Goal: Information Seeking & Learning: Learn about a topic

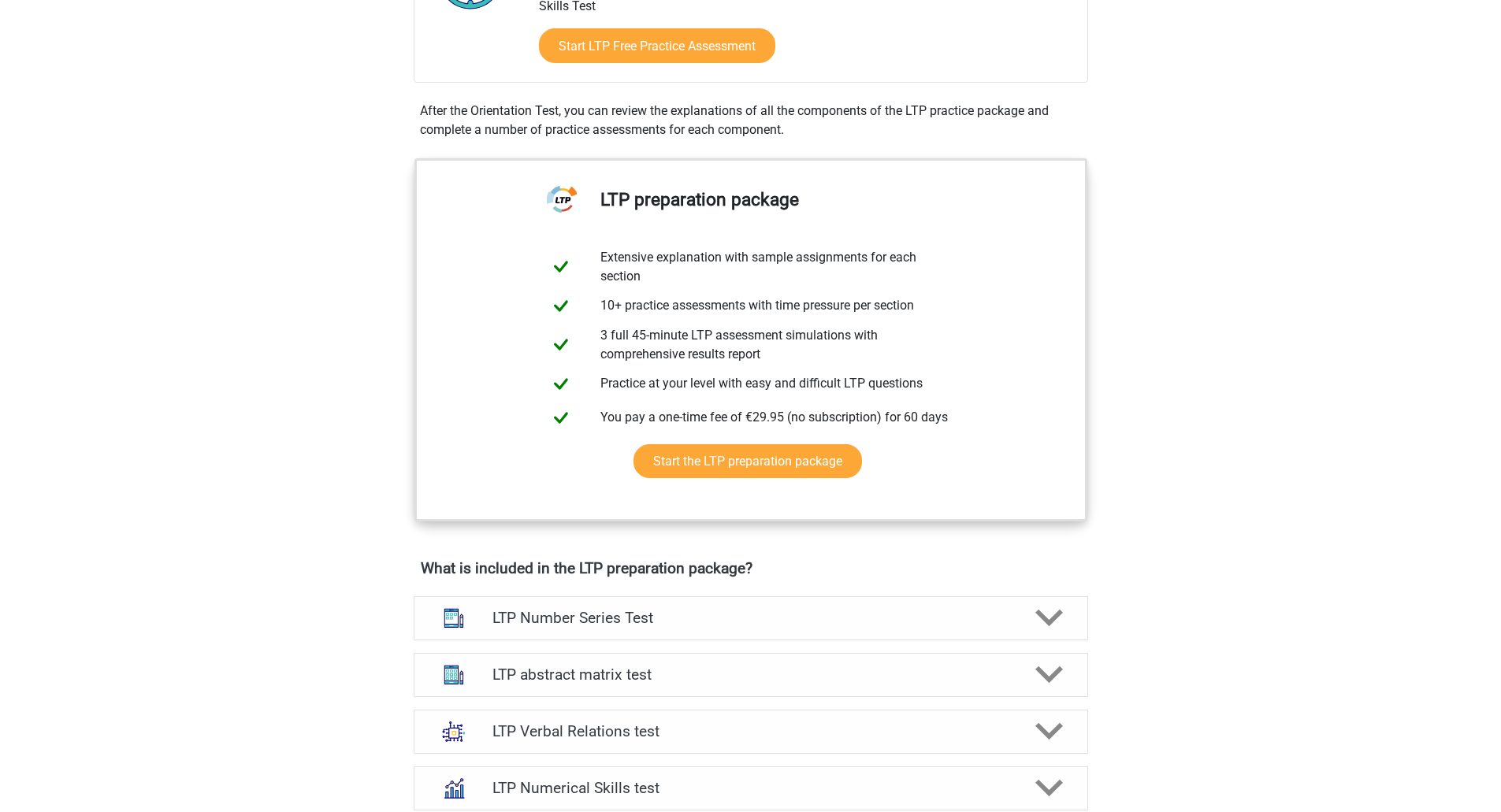
scroll to position [491, 0]
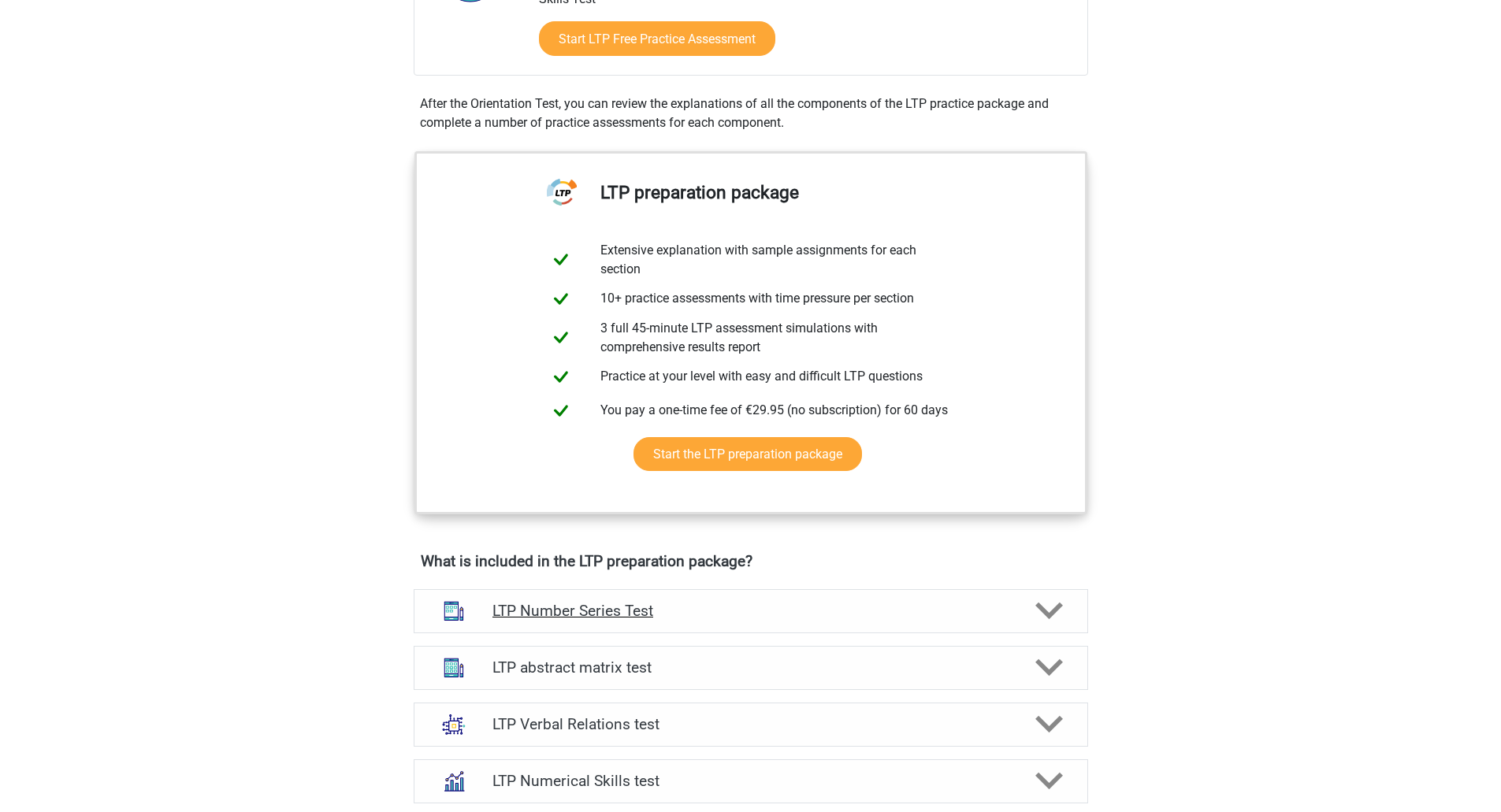
click at [1039, 605] on polygon at bounding box center [1049, 611] width 27 height 17
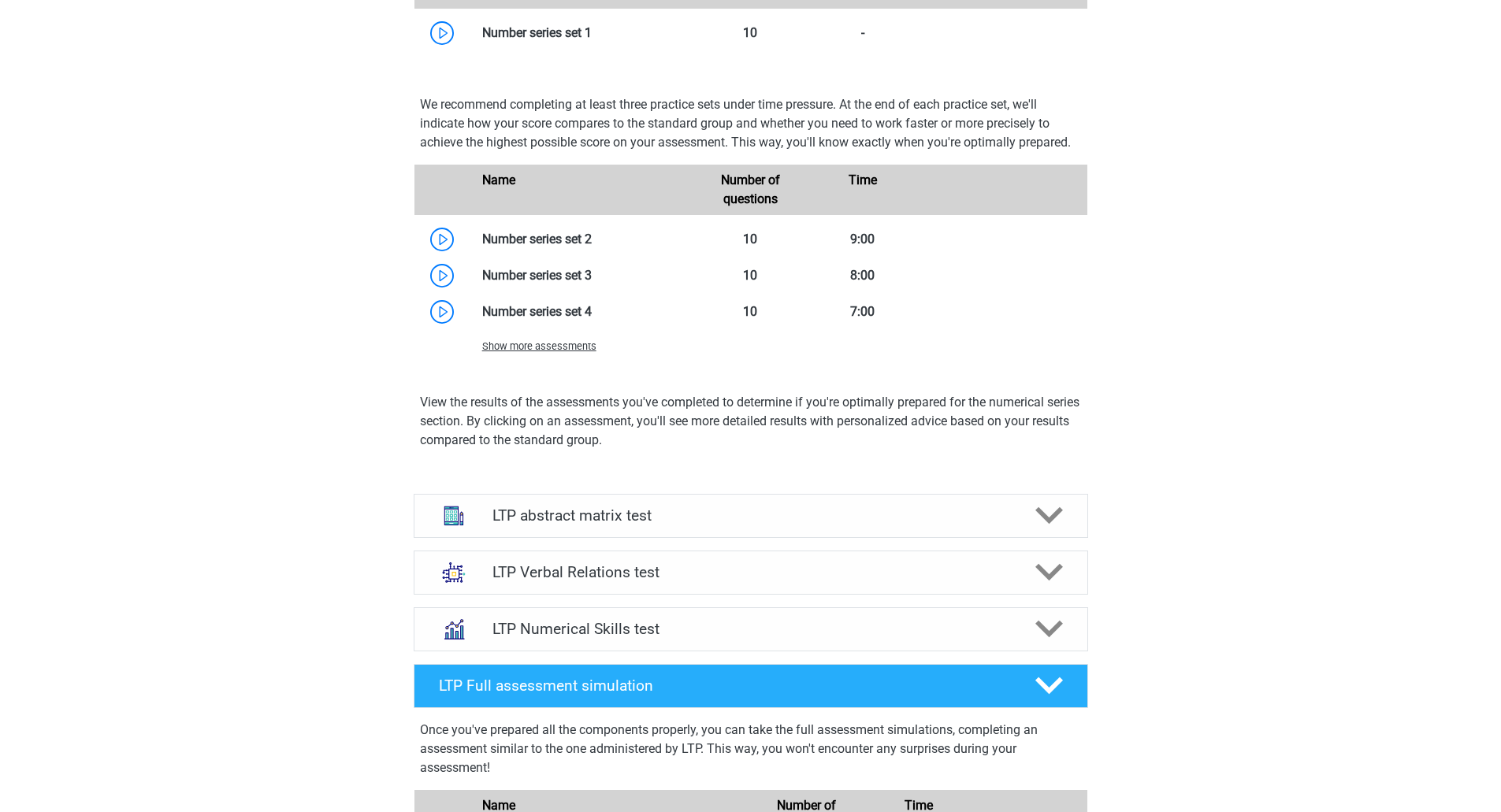
scroll to position [1622, 0]
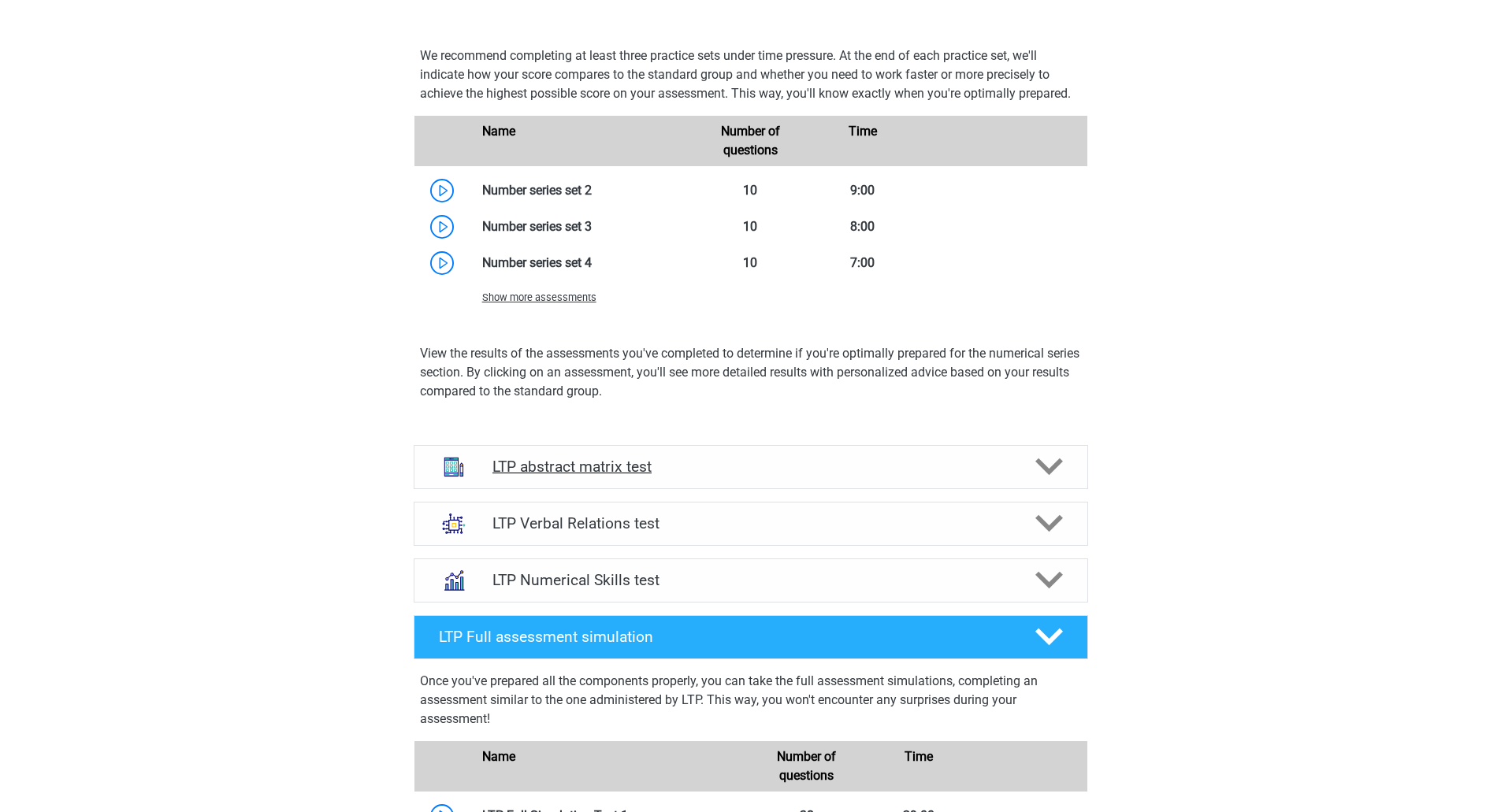
click at [701, 475] on h4 "LTP abstract matrix test" at bounding box center [750, 466] width 516 height 18
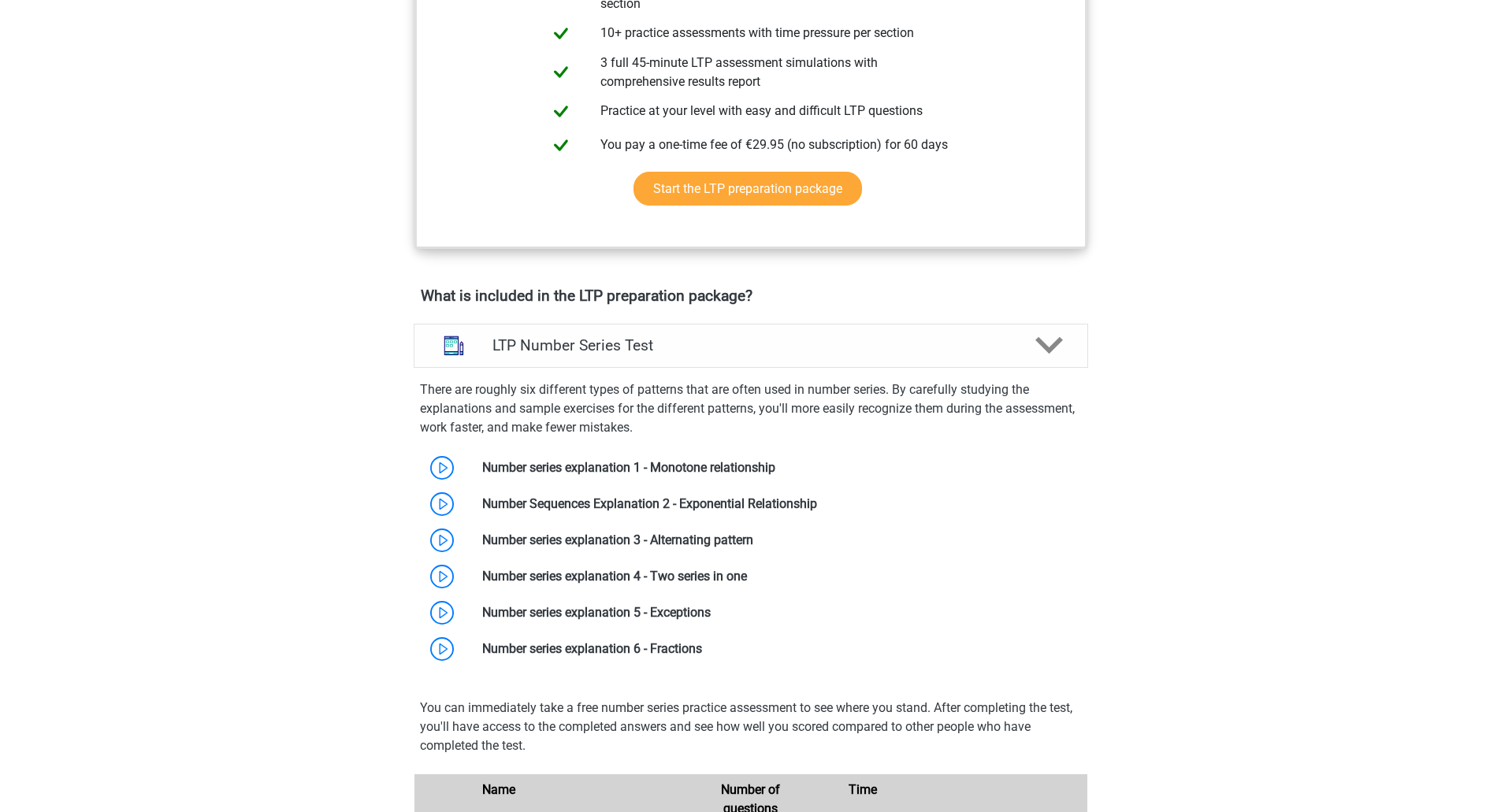
scroll to position [743, 0]
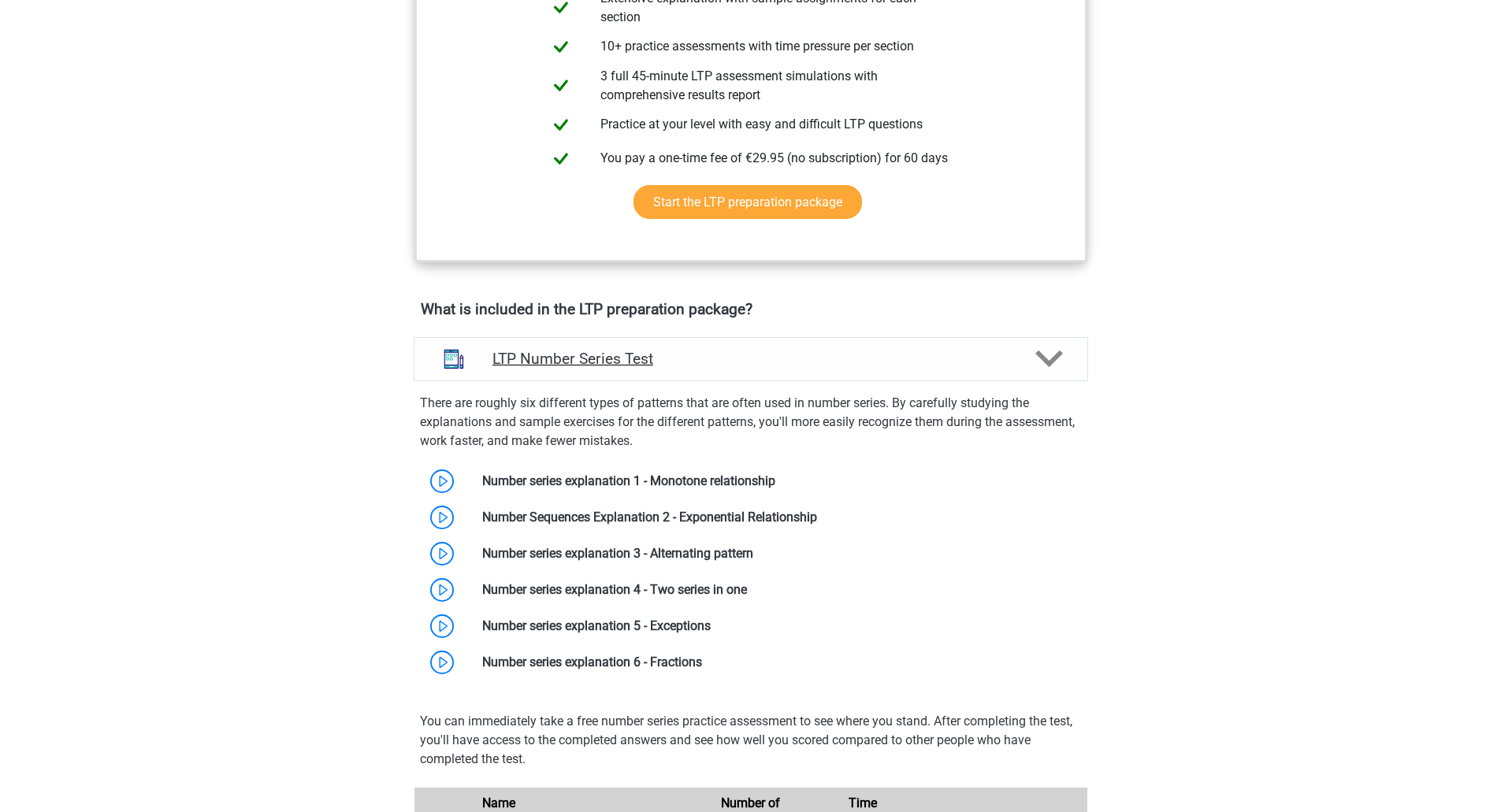
click at [1040, 361] on icon at bounding box center [1049, 358] width 27 height 27
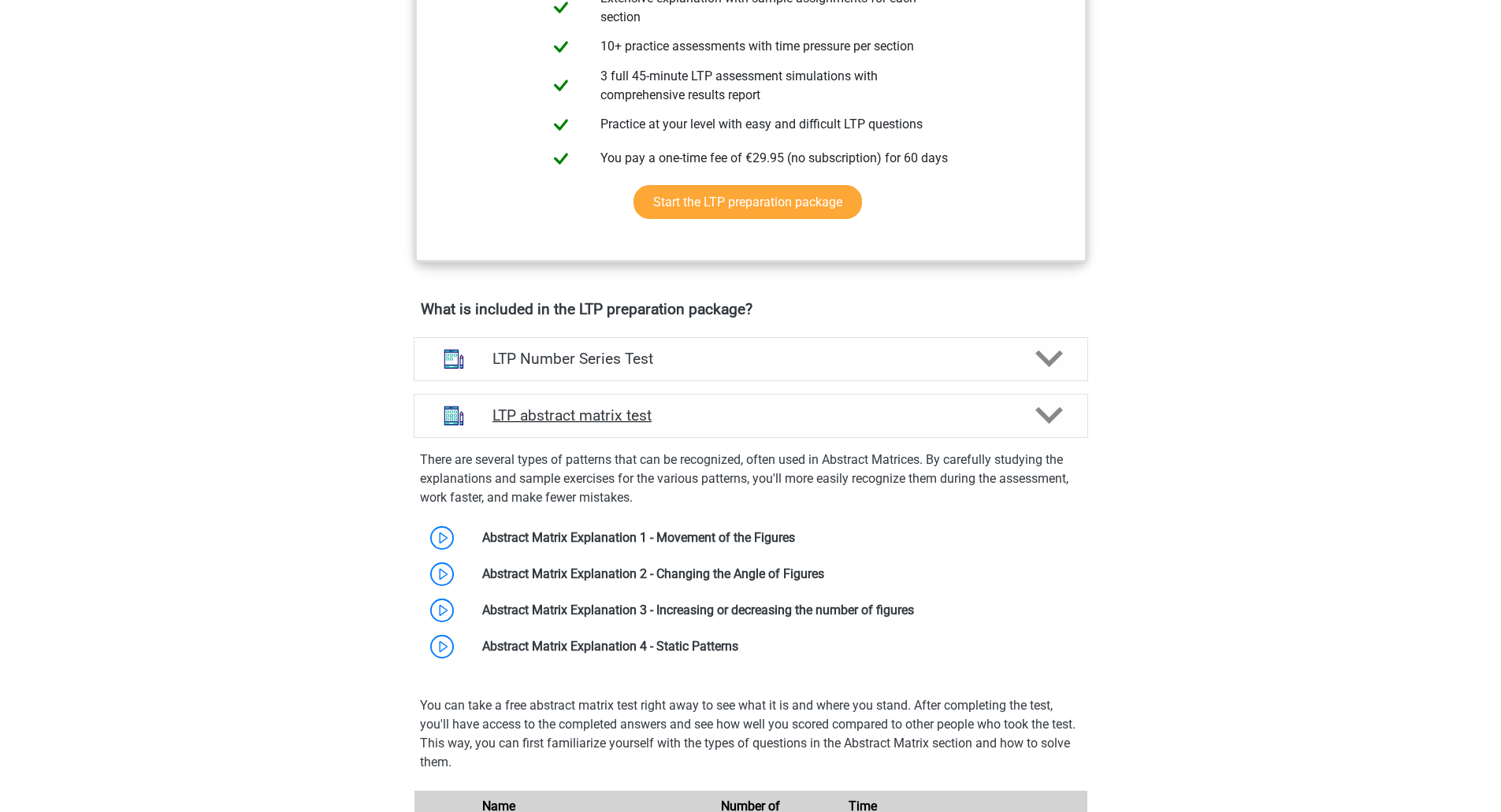
click at [1052, 407] on icon at bounding box center [1049, 415] width 27 height 27
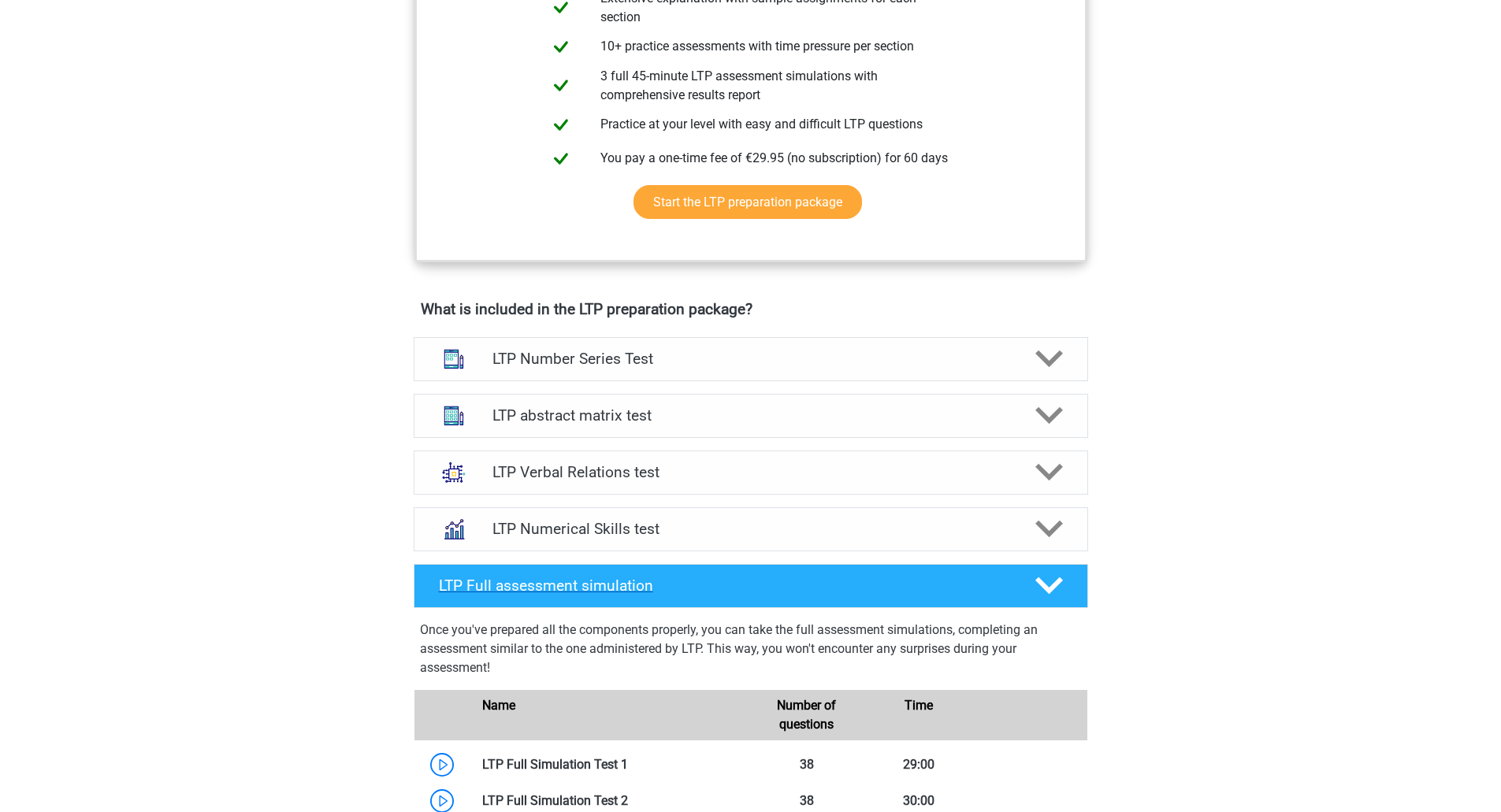
click at [1043, 586] on polygon at bounding box center [1049, 586] width 27 height 17
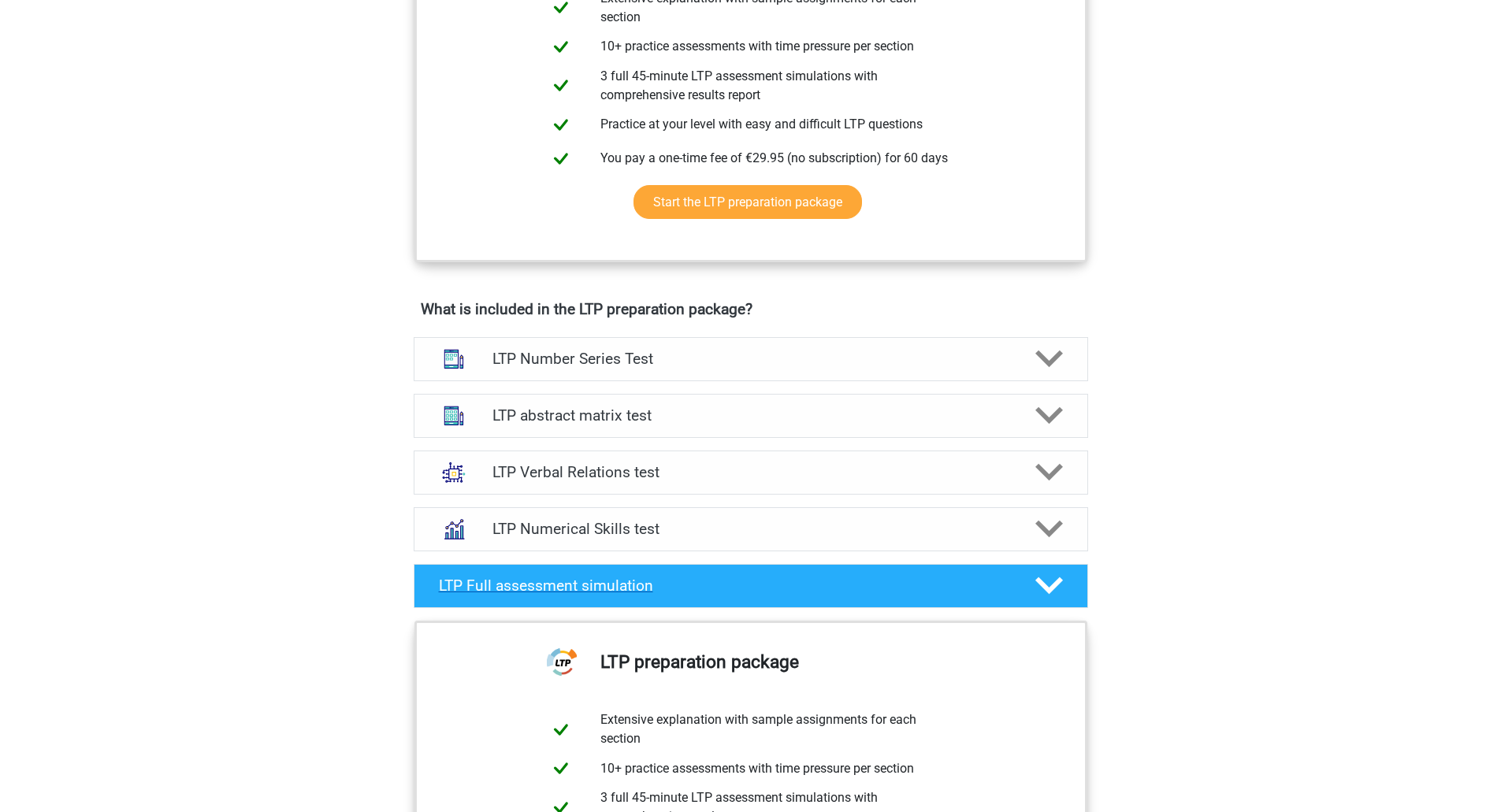
click at [1043, 586] on polygon at bounding box center [1049, 586] width 27 height 17
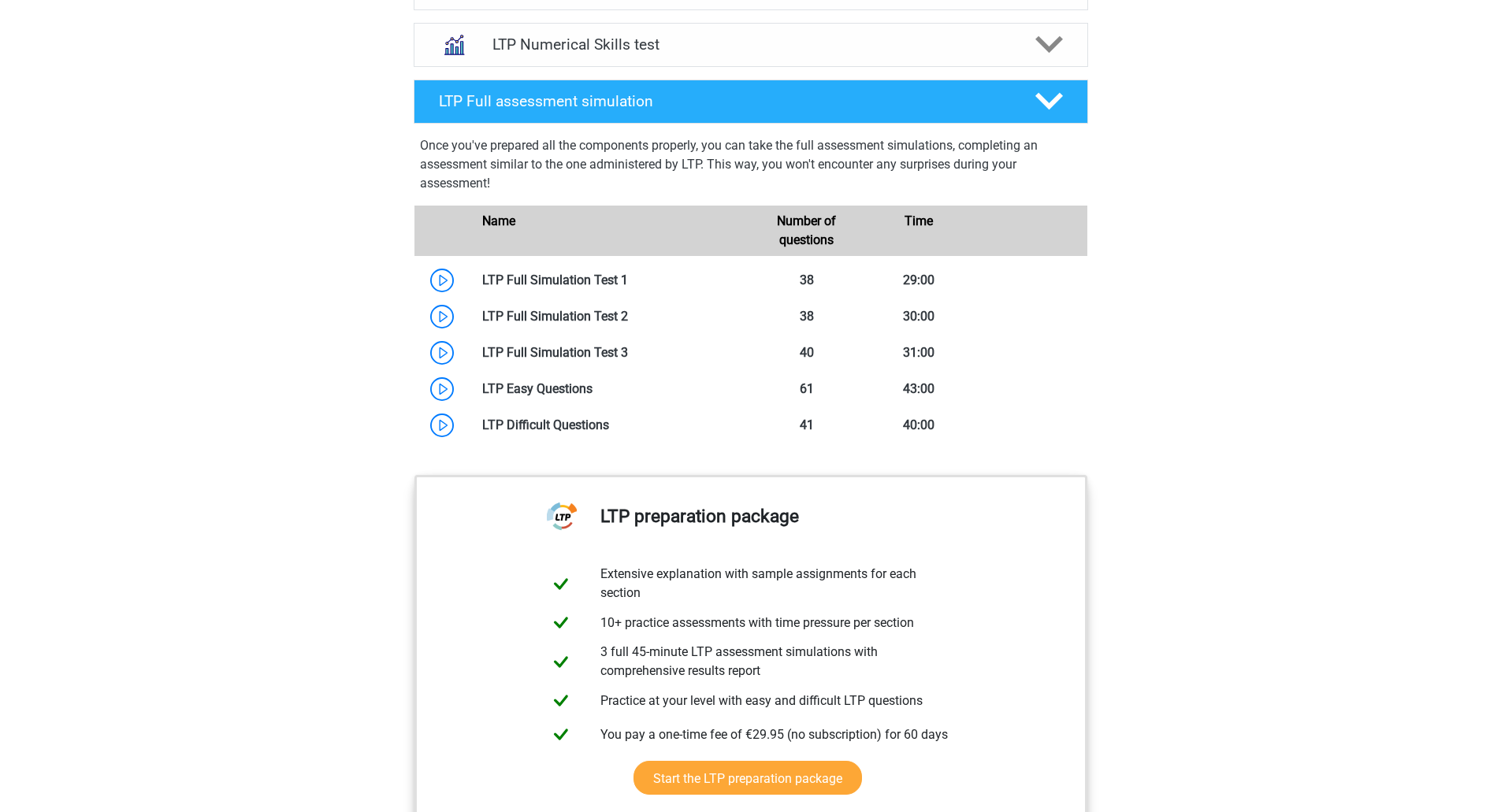
scroll to position [860, 0]
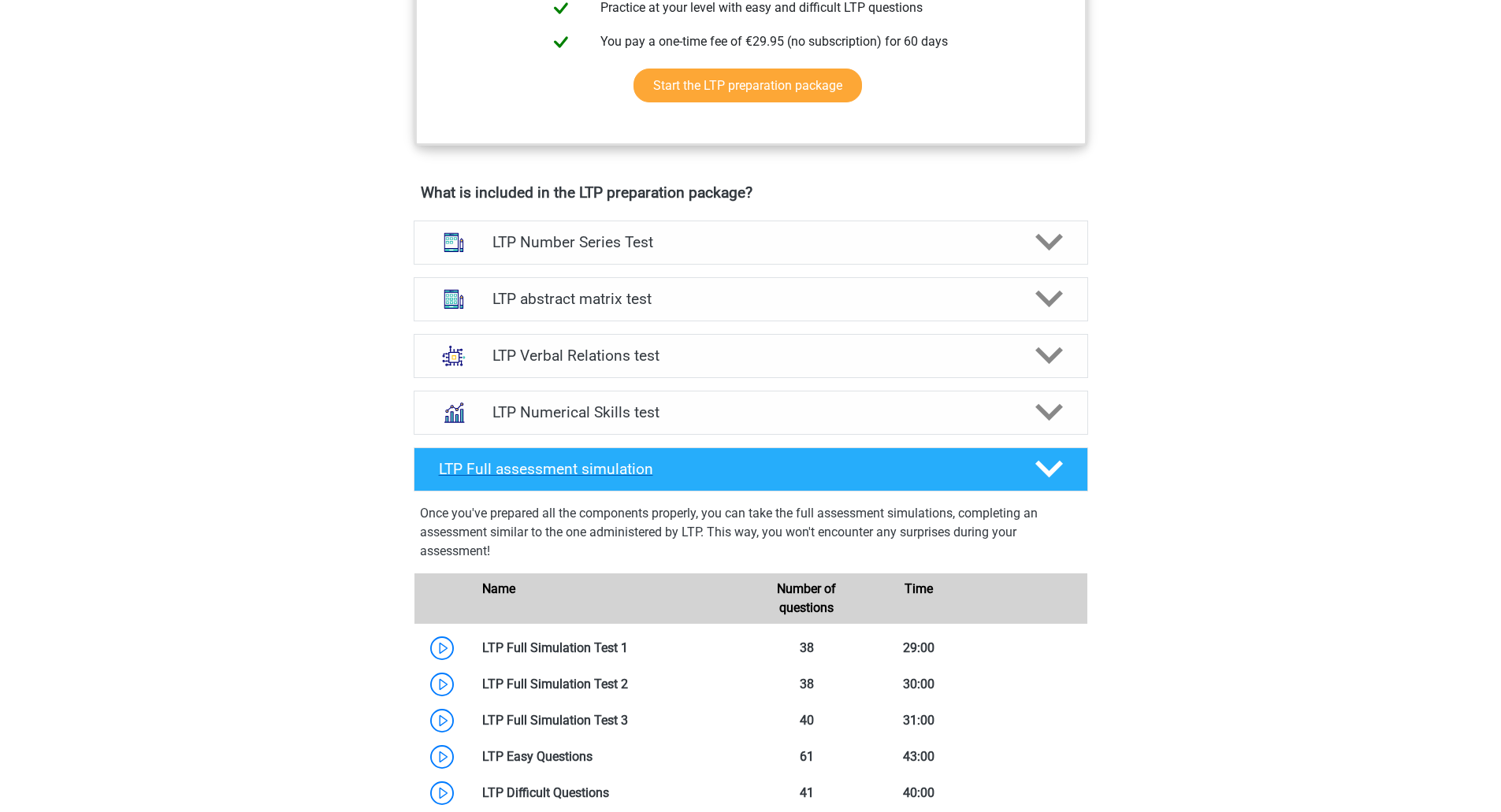
click at [1045, 472] on polygon at bounding box center [1049, 469] width 27 height 17
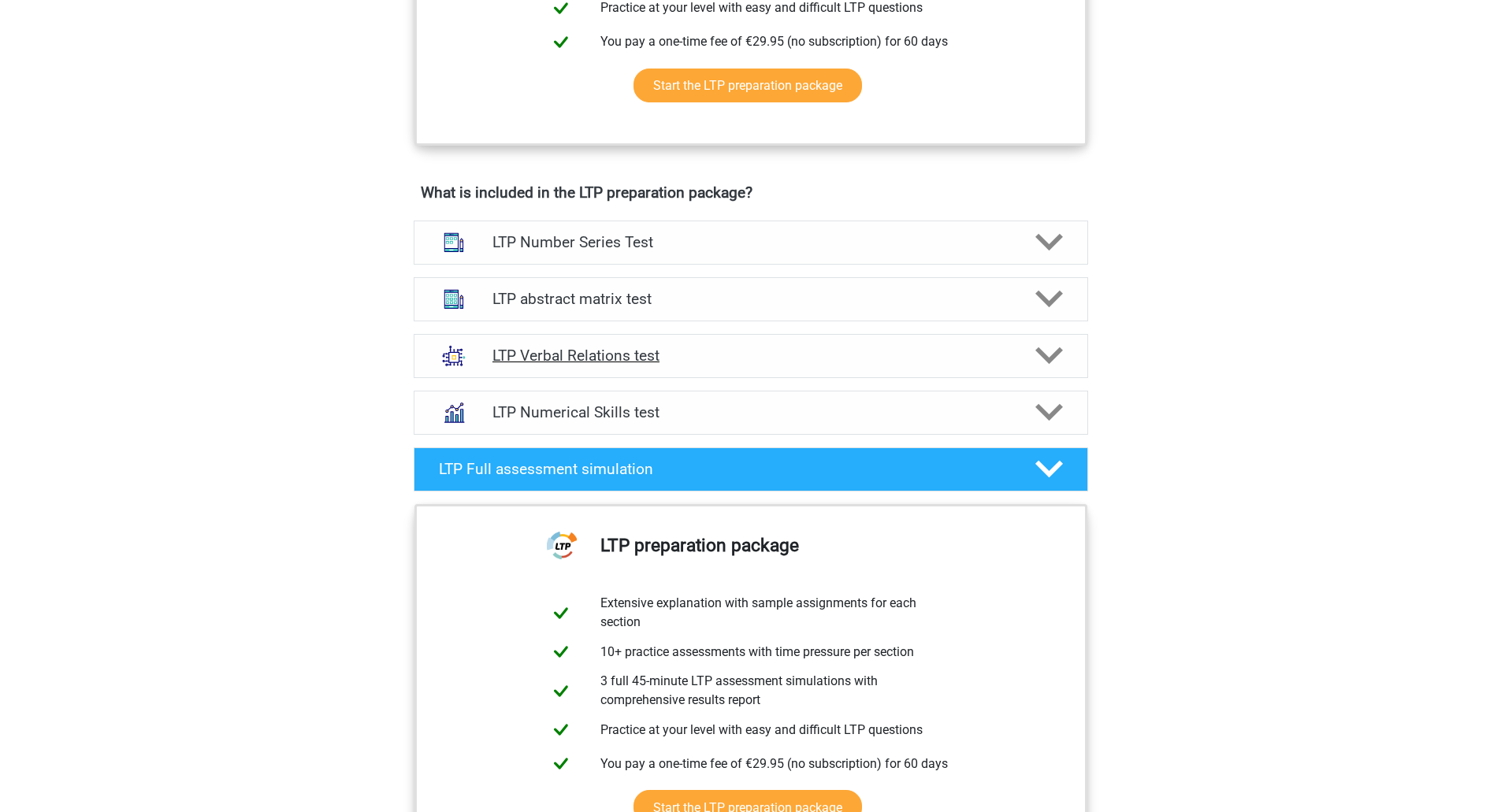
click at [733, 367] on div "LTP Verbal Relations test" at bounding box center [750, 356] width 674 height 44
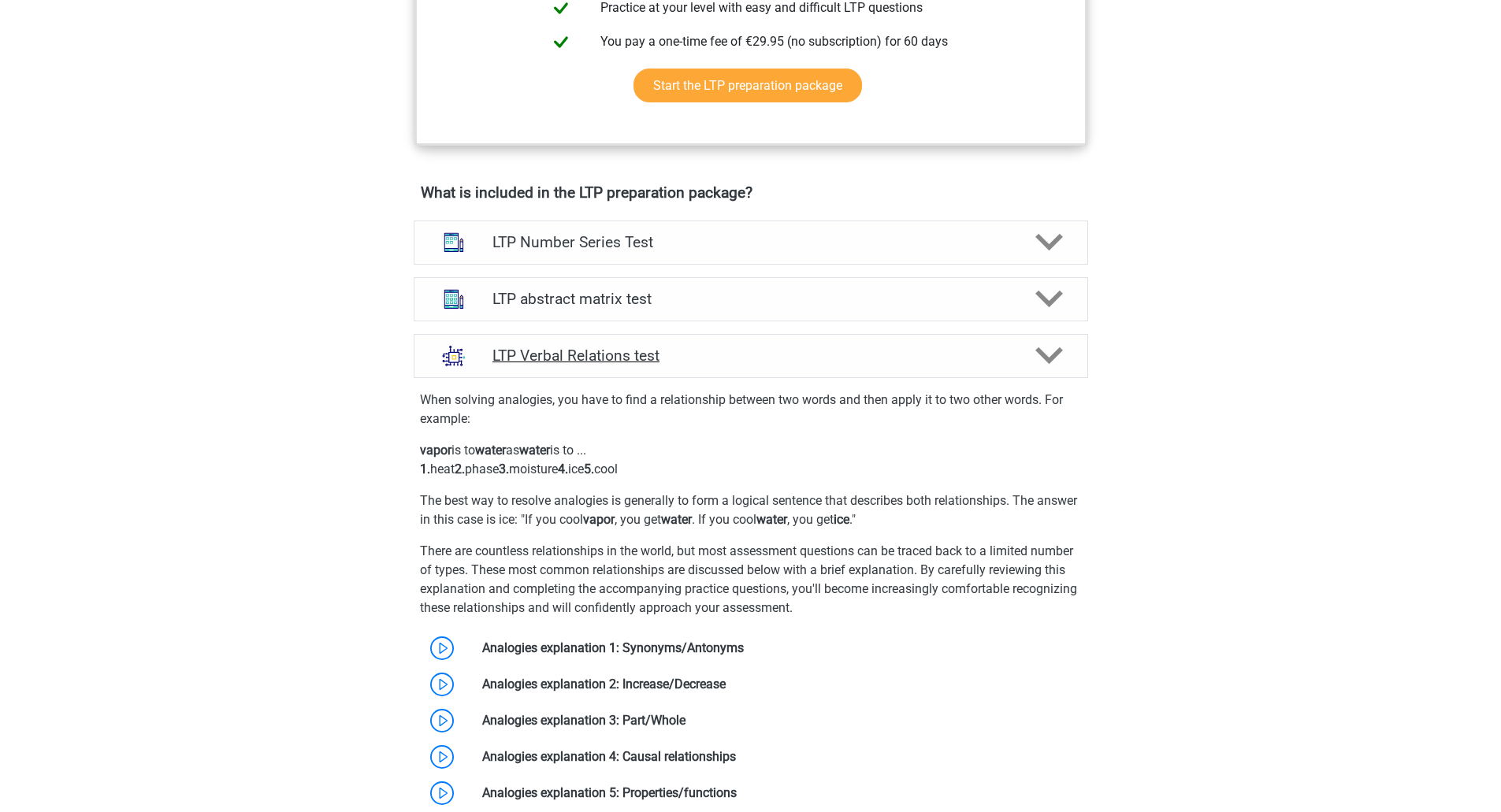
click at [816, 365] on h4 "LTP Verbal Relations test" at bounding box center [750, 356] width 516 height 18
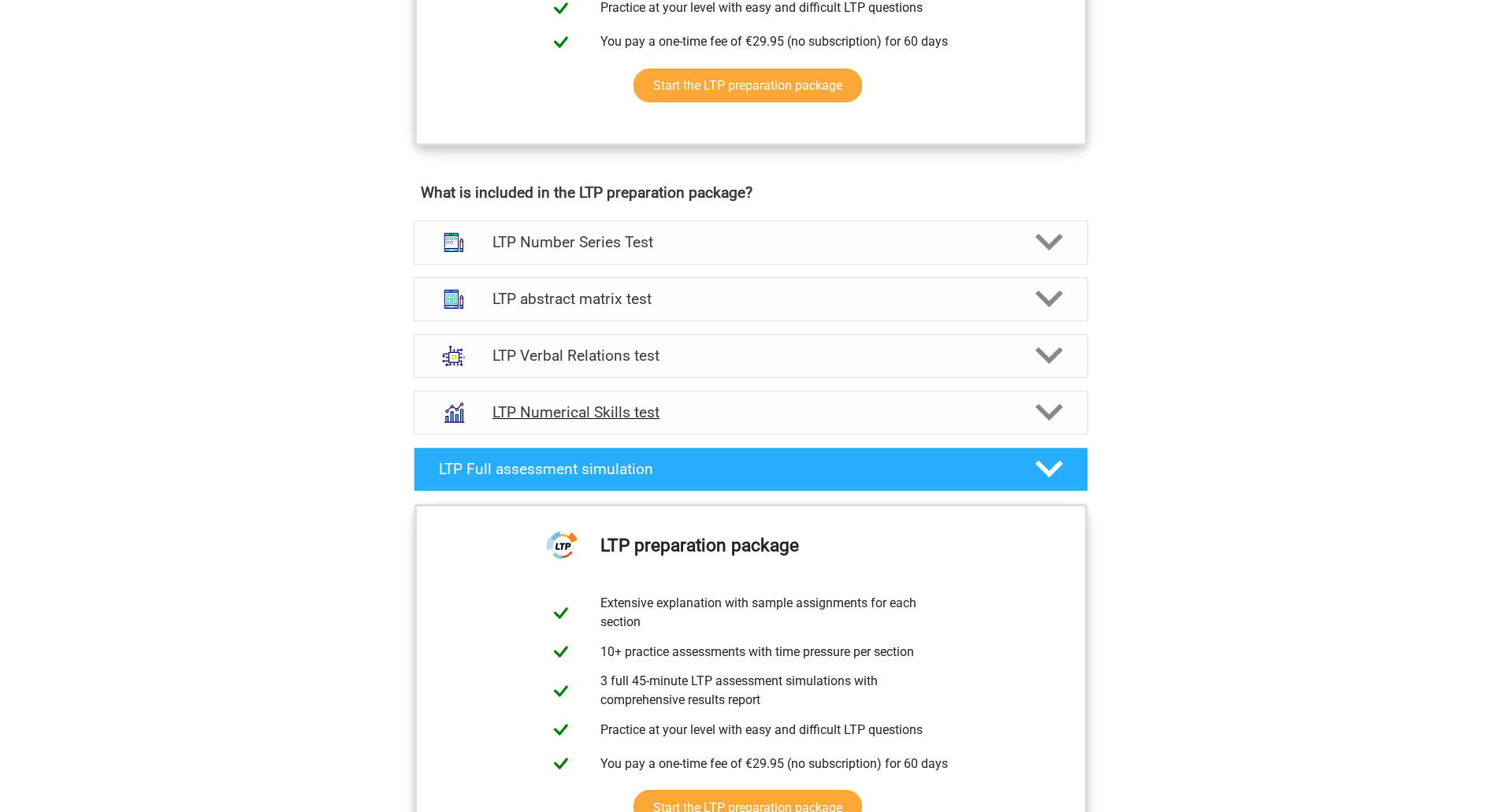
click at [808, 416] on h4 "LTP Numerical Skills test" at bounding box center [750, 412] width 516 height 18
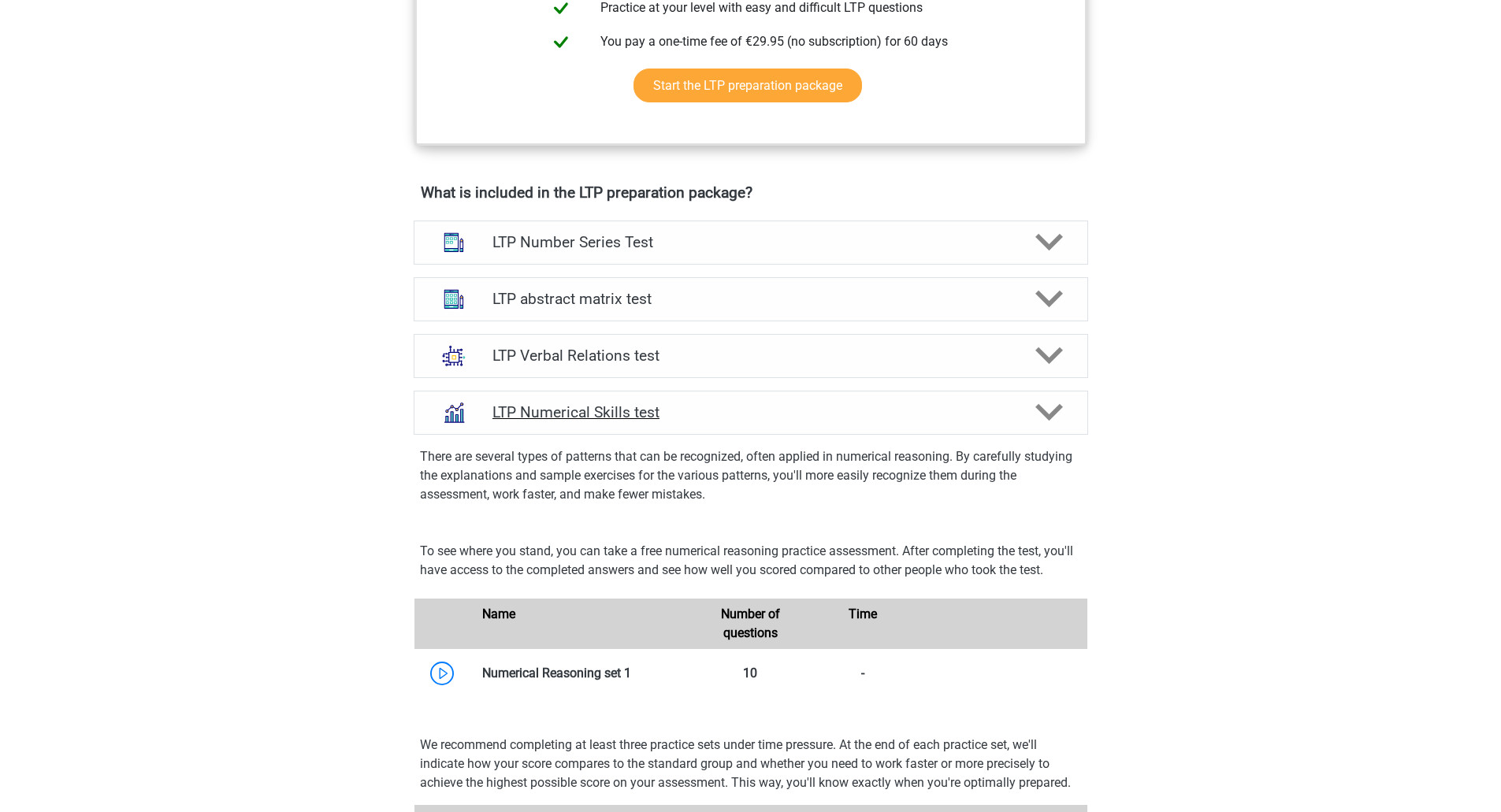
click at [808, 416] on h4 "LTP Numerical Skills test" at bounding box center [750, 412] width 516 height 18
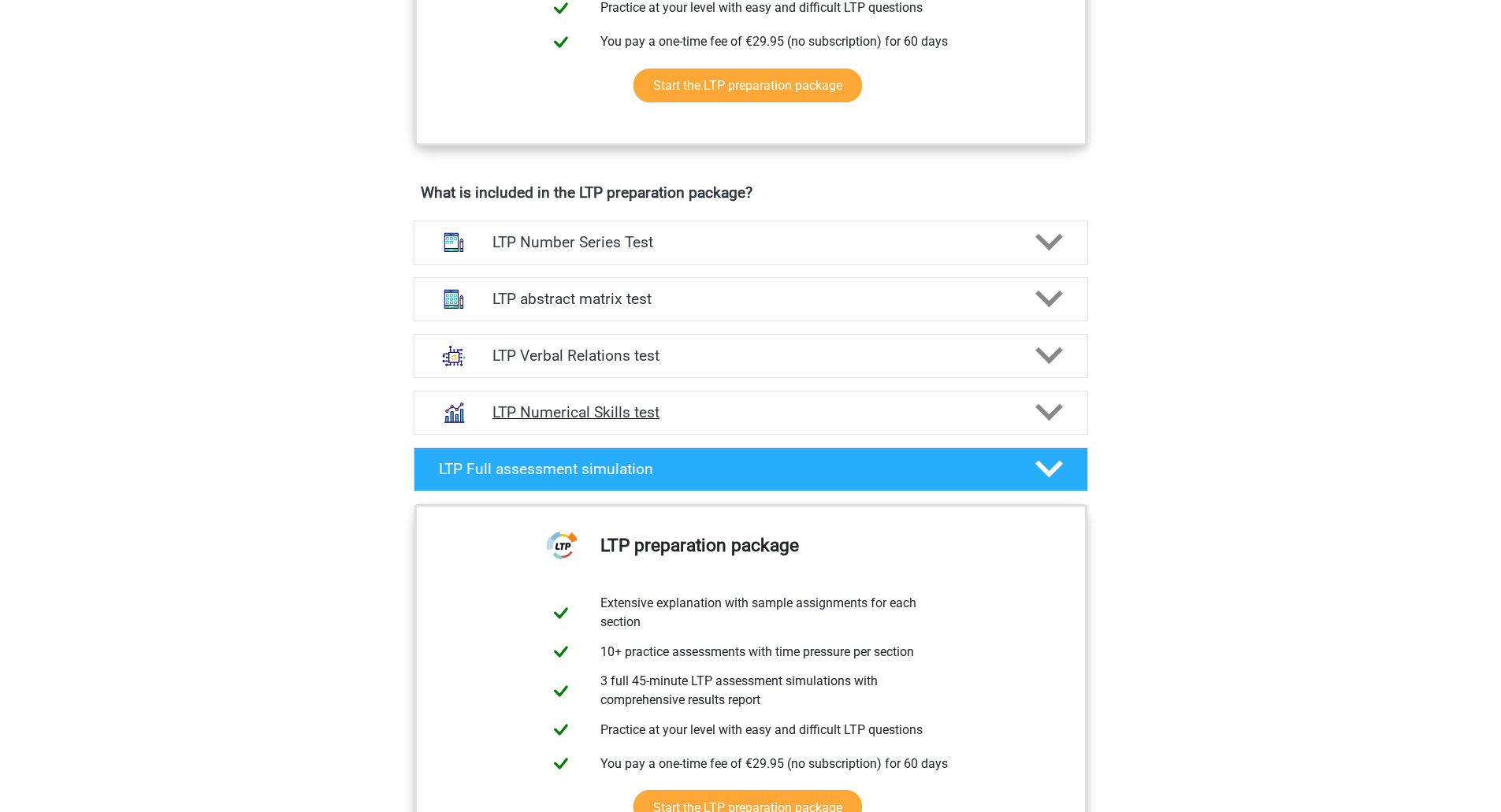
click at [750, 425] on div "LTP Numerical Skills test" at bounding box center [750, 412] width 674 height 44
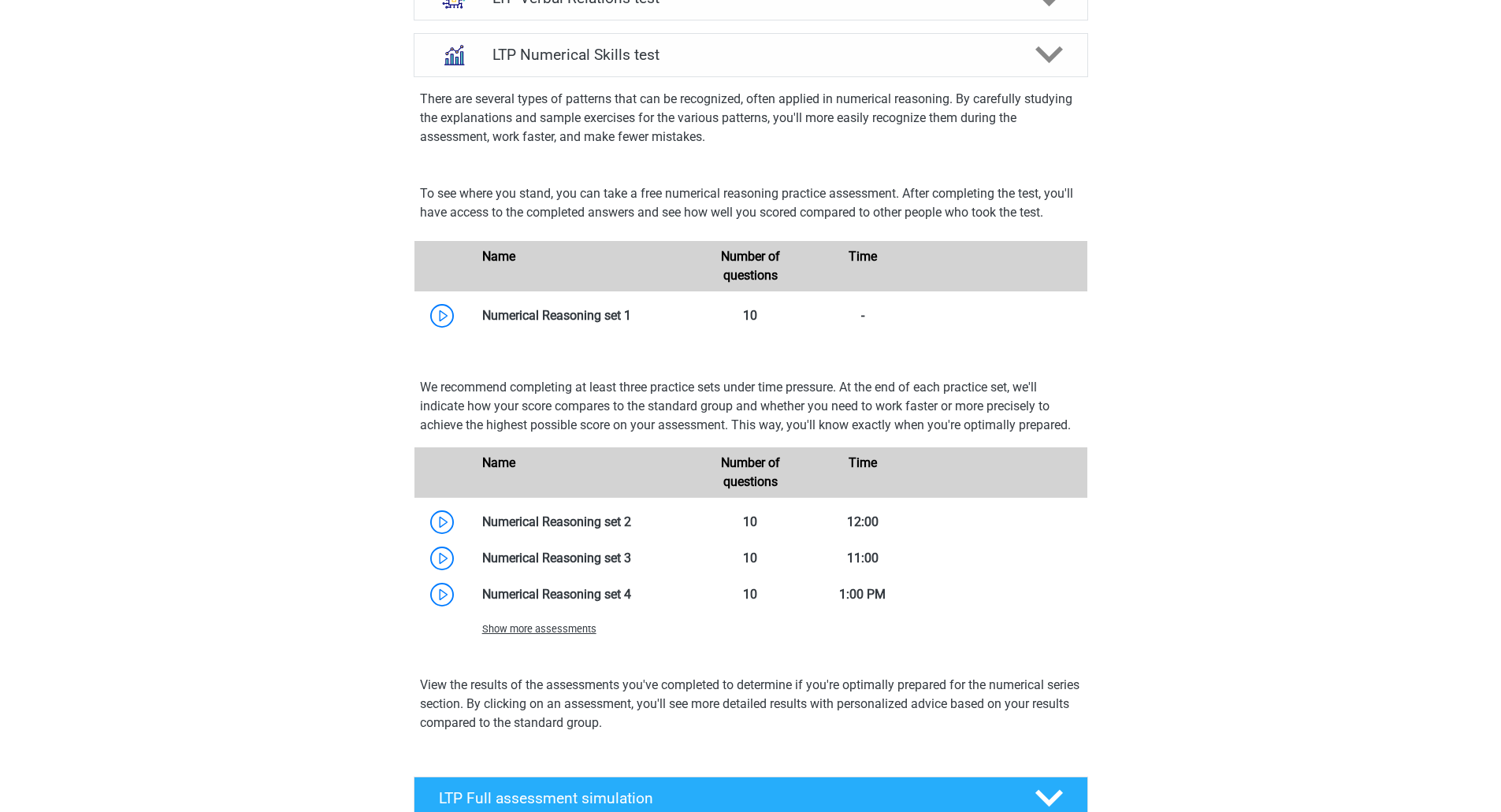
scroll to position [1208, 0]
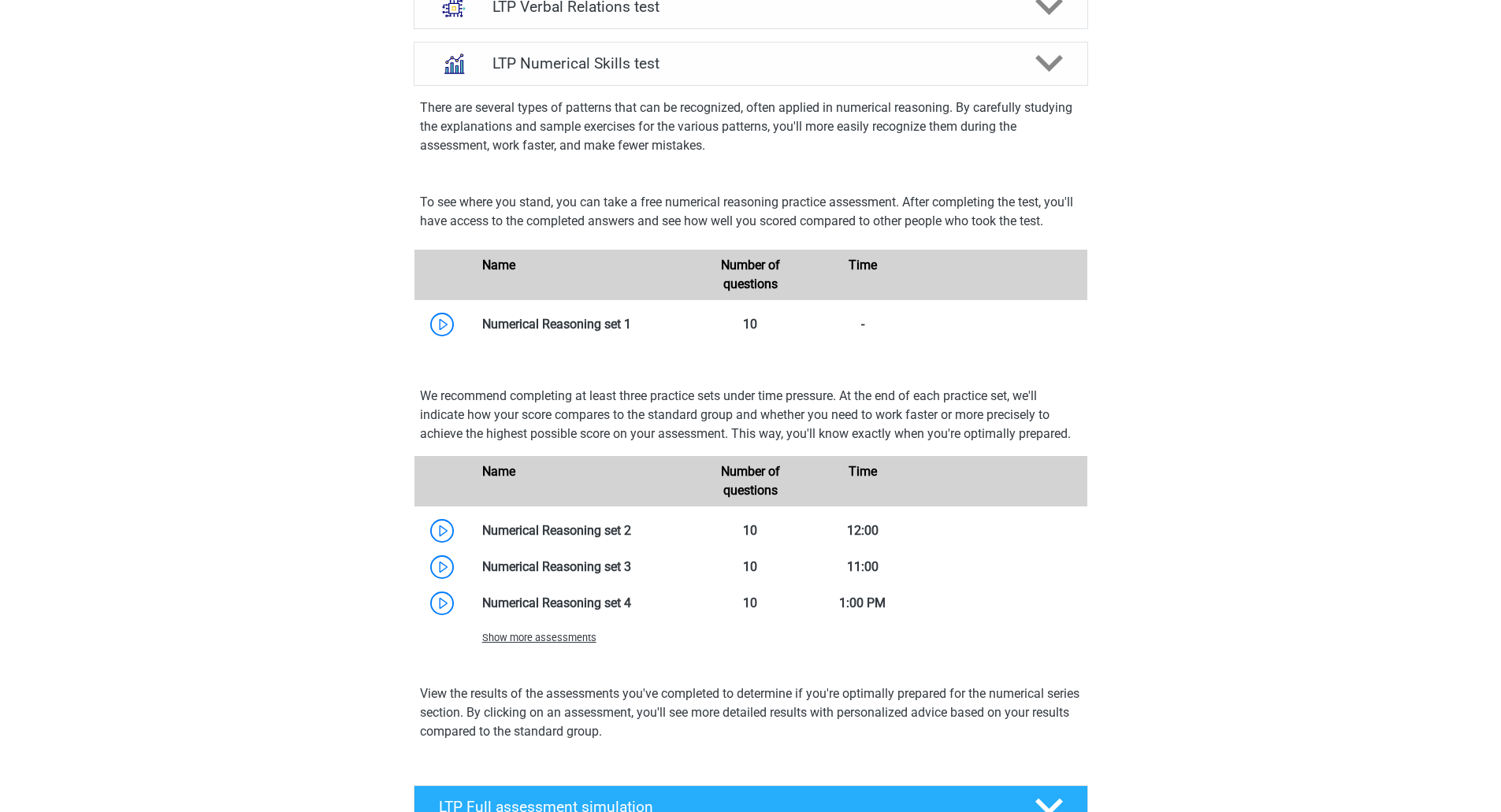
click at [511, 641] on font "Show more assessments" at bounding box center [539, 637] width 114 height 12
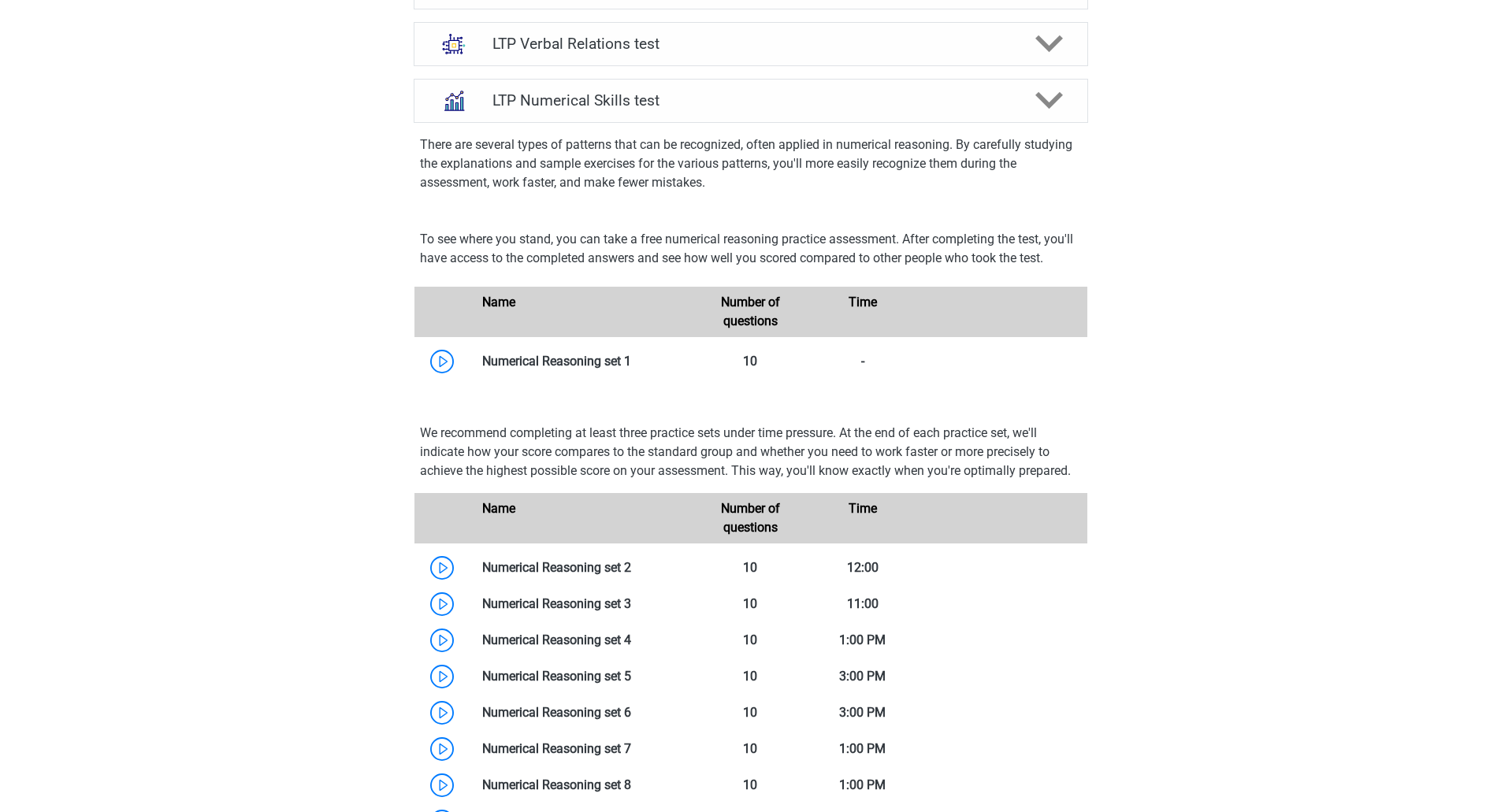
scroll to position [1169, 0]
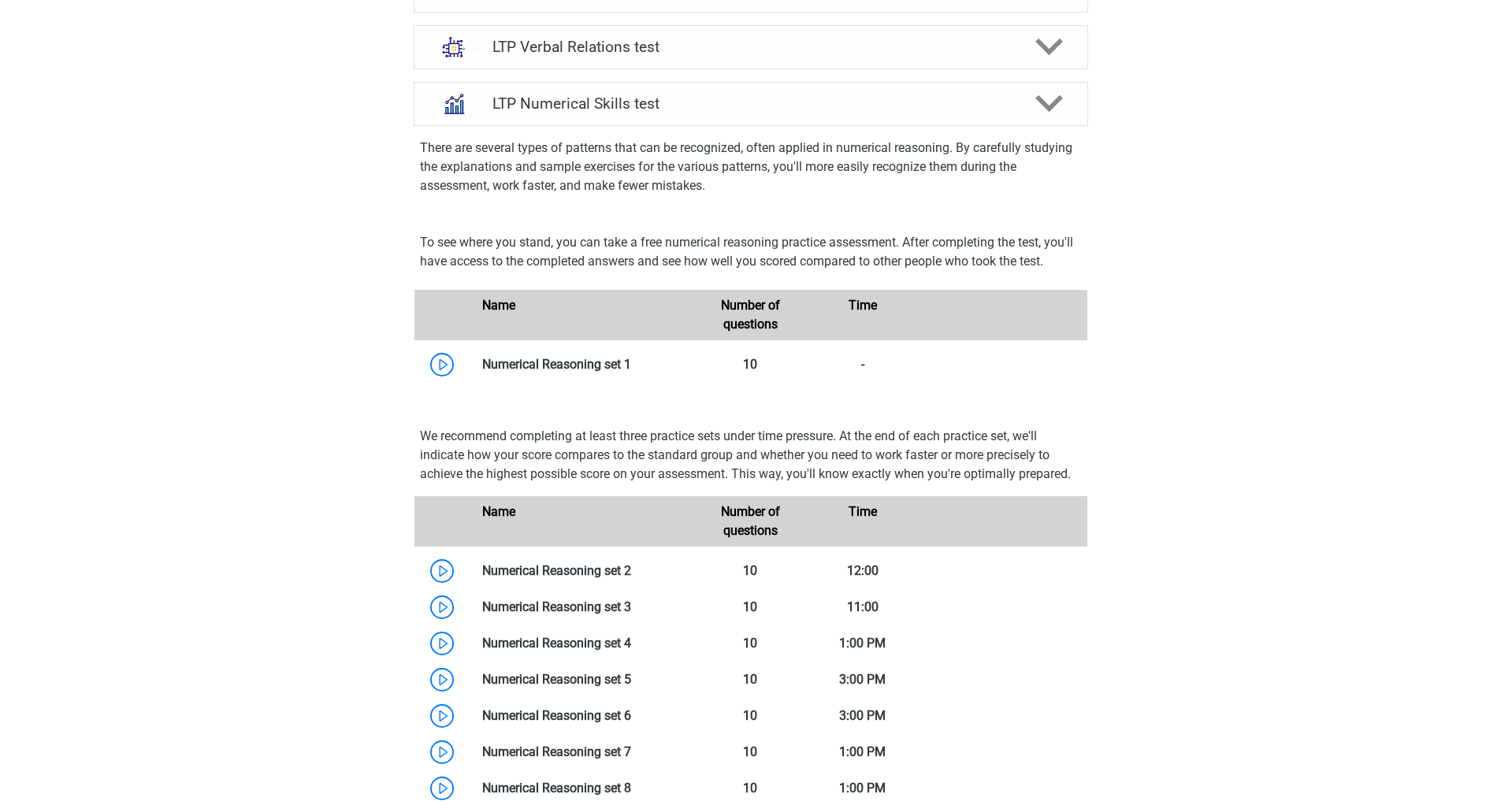
drag, startPoint x: 1499, startPoint y: 436, endPoint x: 1499, endPoint y: 347, distance: 89.0
click at [1500, 351] on html "Register Dutch" at bounding box center [750, 373] width 1501 height 3084
click at [1049, 109] on polygon at bounding box center [1049, 104] width 27 height 17
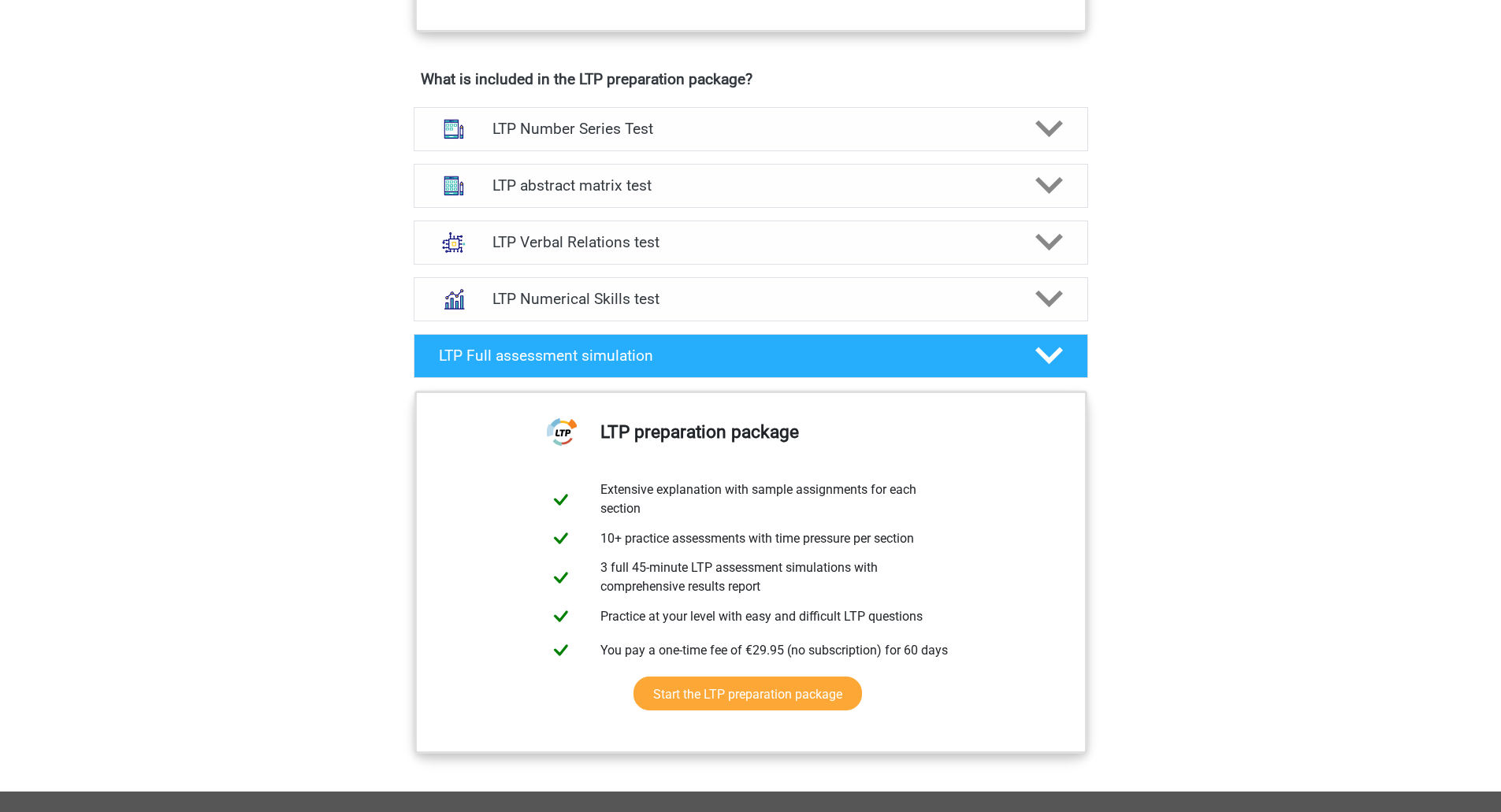
scroll to position [956, 0]
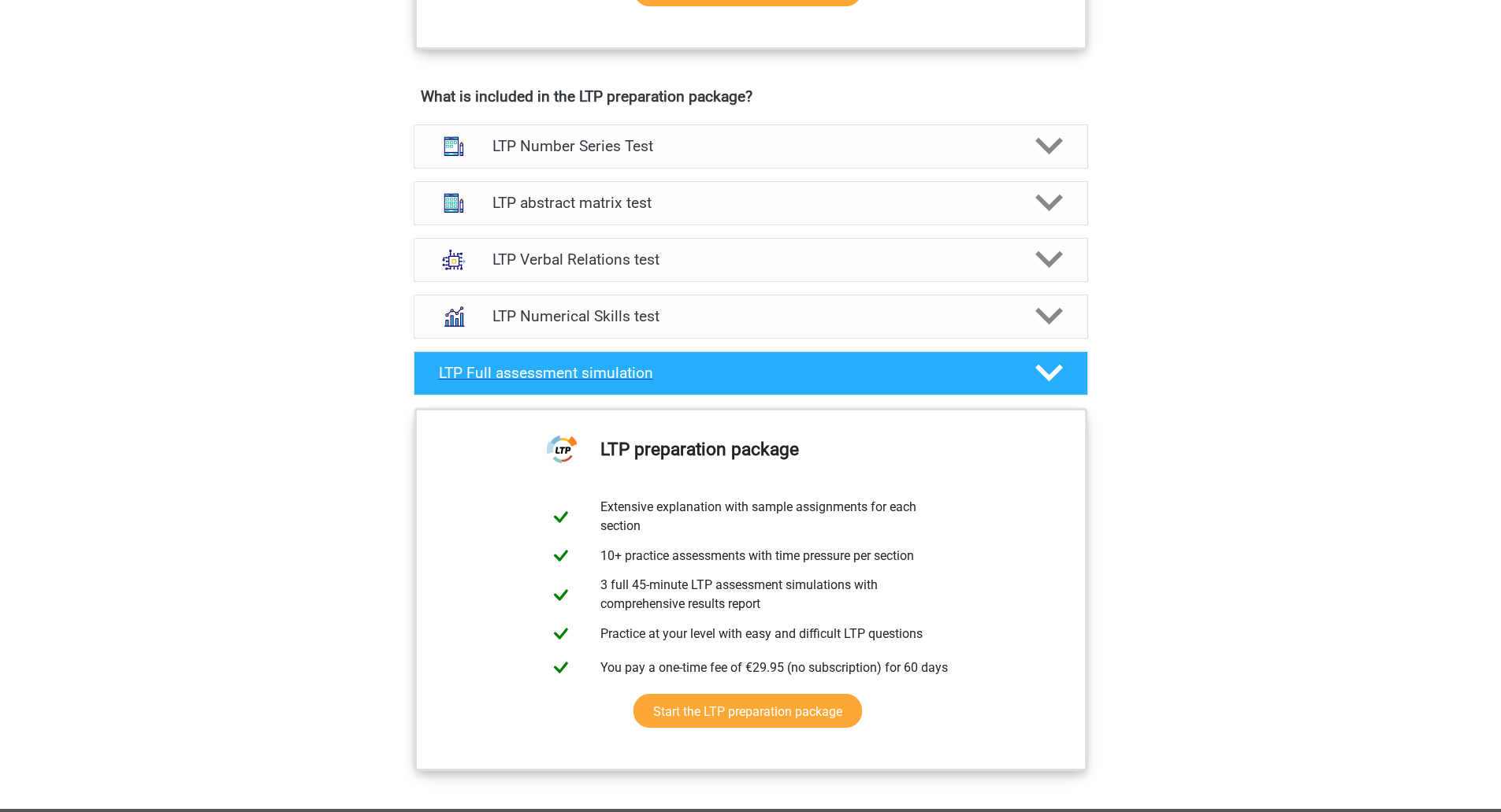
click at [1055, 376] on icon at bounding box center [1049, 372] width 27 height 27
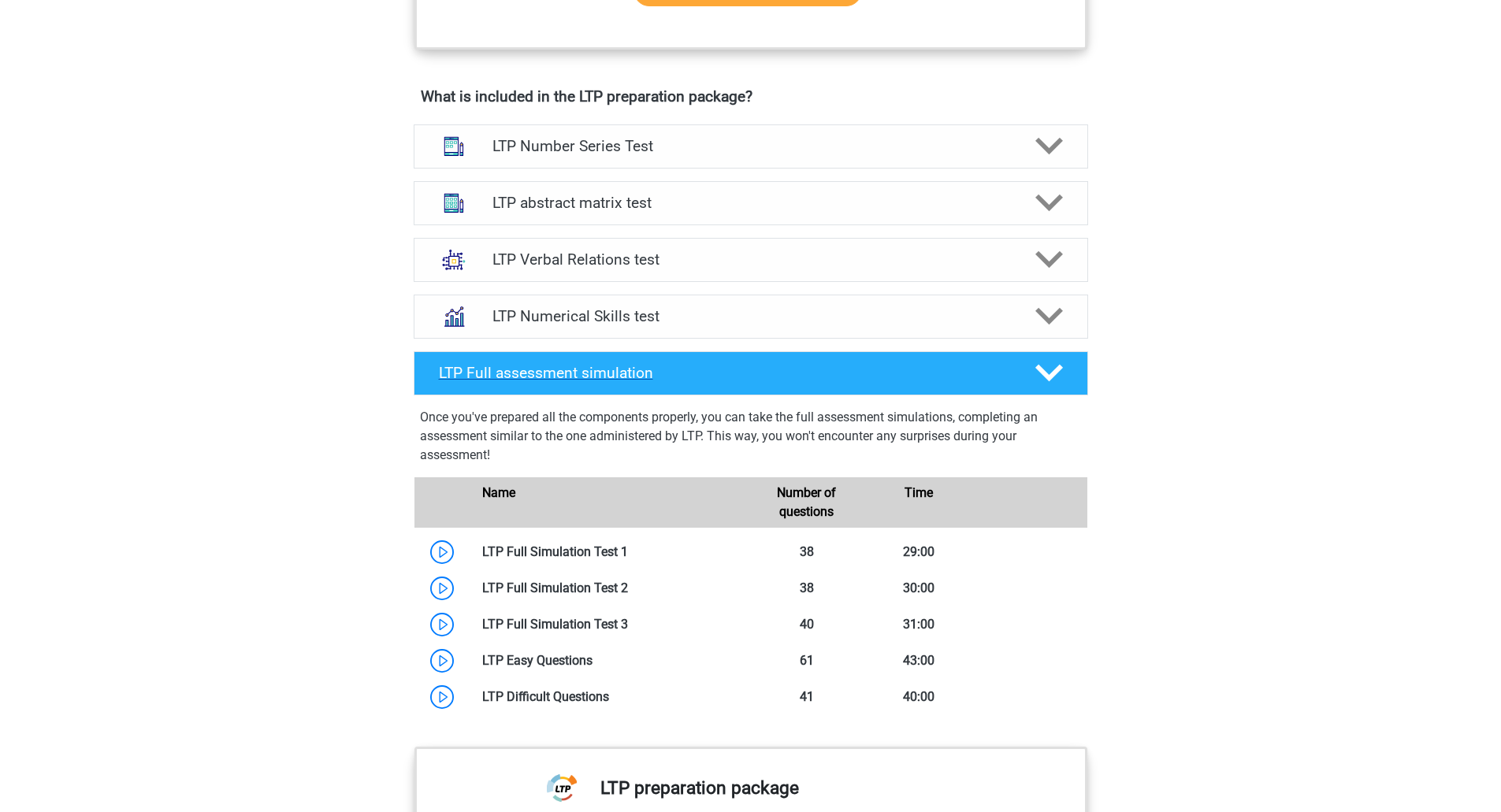
click at [1055, 376] on icon at bounding box center [1049, 372] width 27 height 27
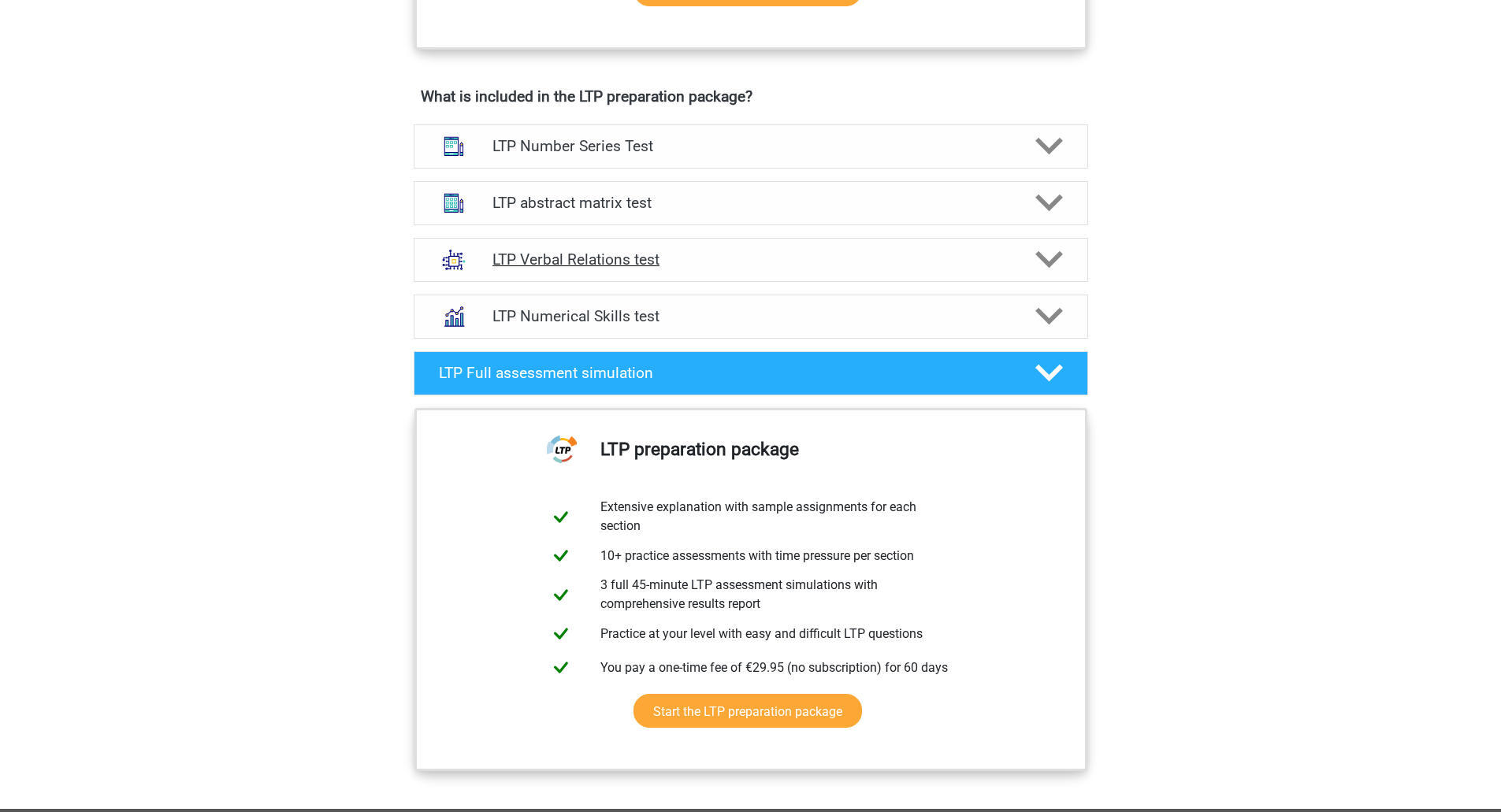
click at [783, 273] on div "LTP Verbal Relations test" at bounding box center [750, 259] width 674 height 44
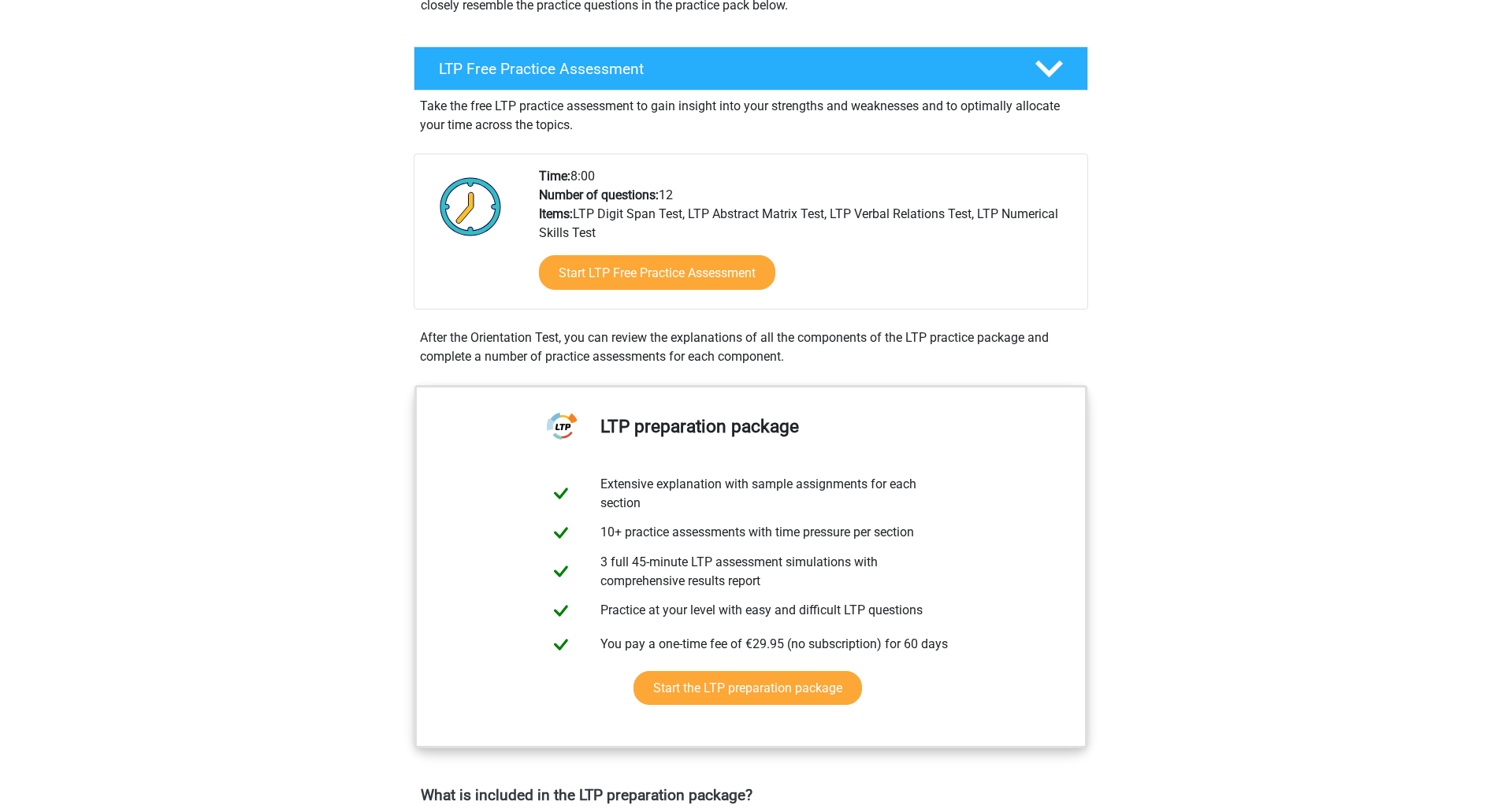
scroll to position [238, 0]
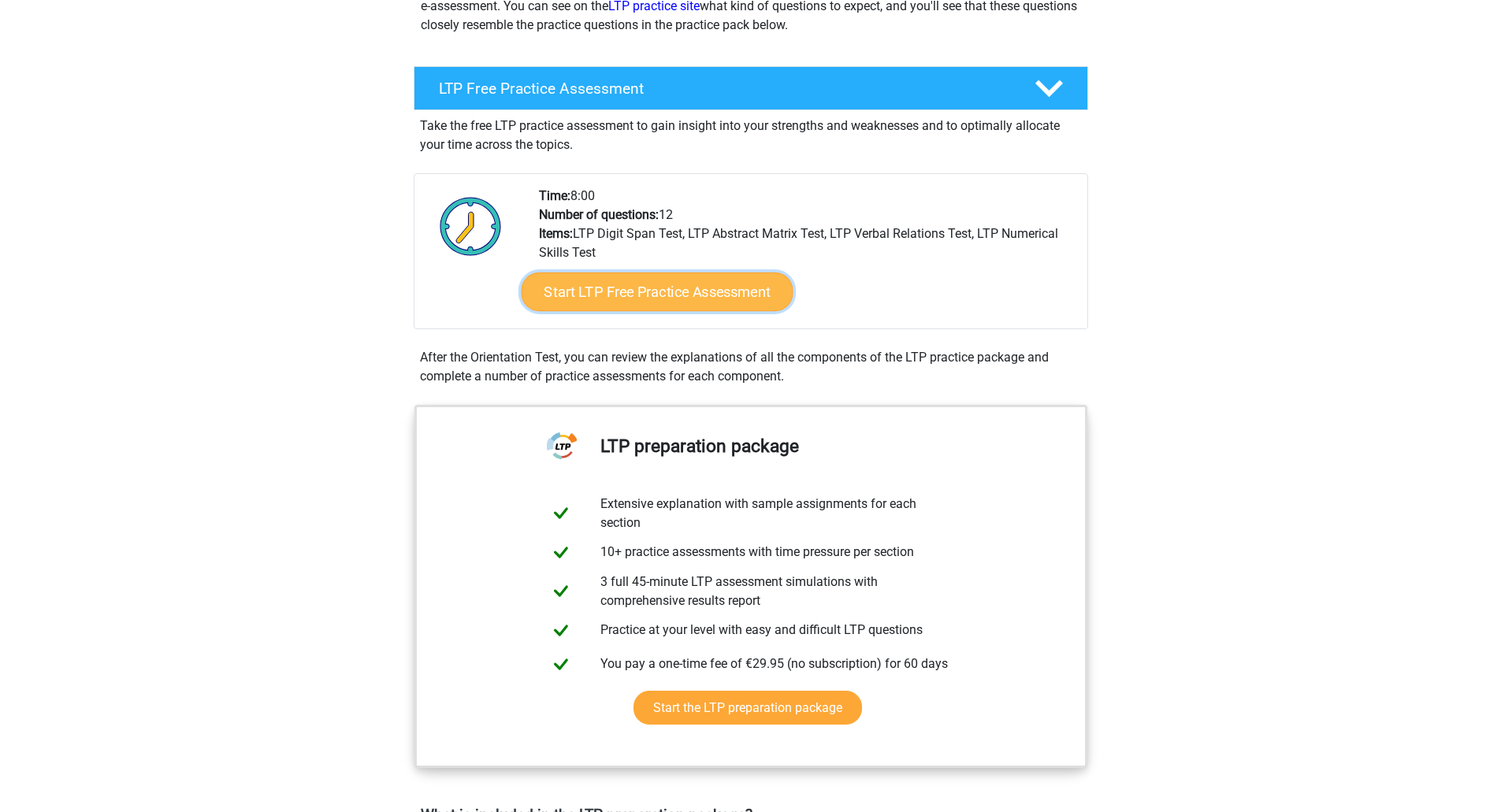
click at [620, 279] on link "Start LTP Free Practice Assessment" at bounding box center [656, 292] width 272 height 39
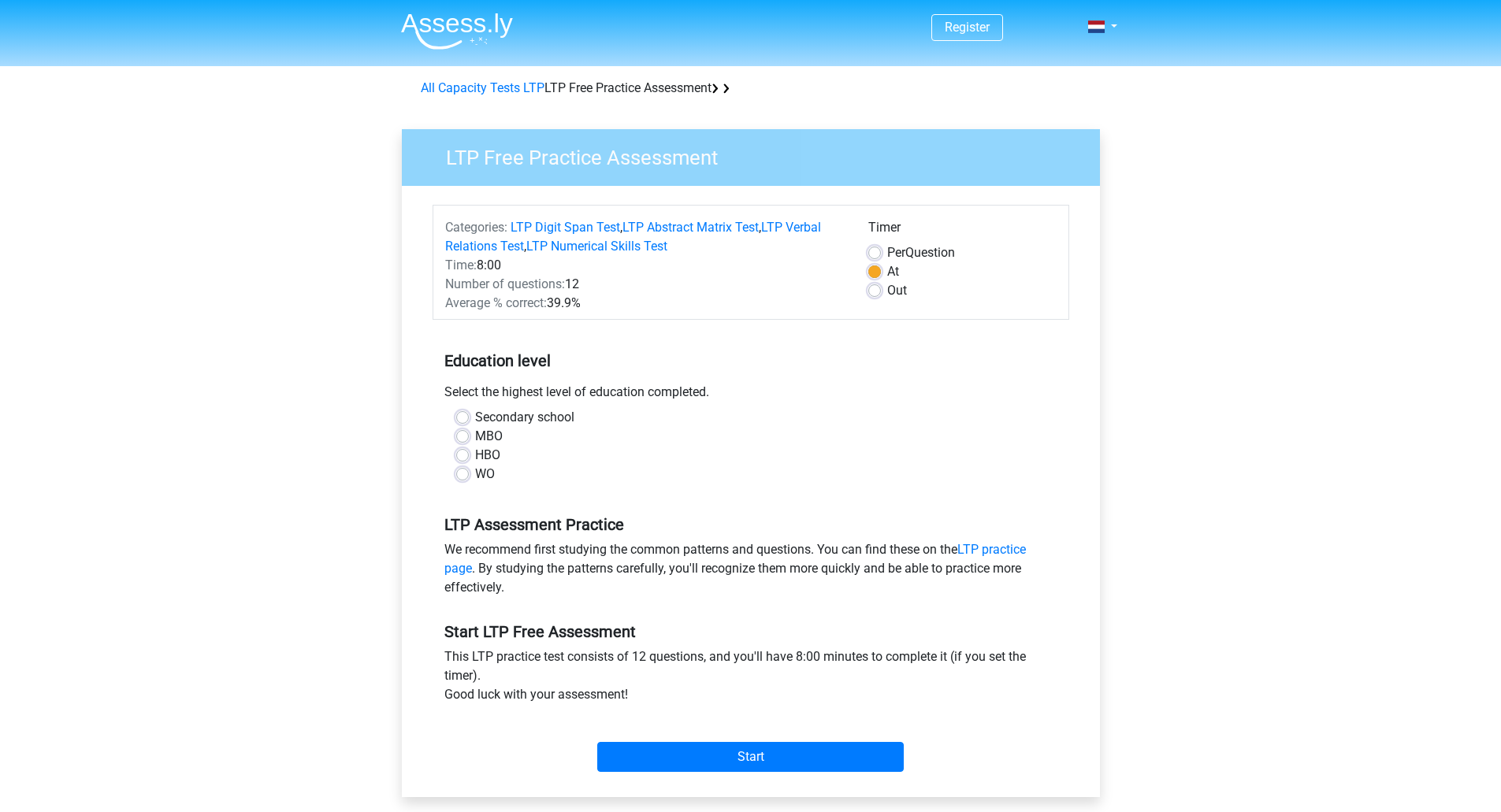
click at [475, 457] on label "HBO" at bounding box center [487, 455] width 25 height 19
click at [464, 457] on input "HBO" at bounding box center [462, 453] width 12 height 16
radio input "true"
click at [709, 759] on input "Start" at bounding box center [750, 757] width 307 height 30
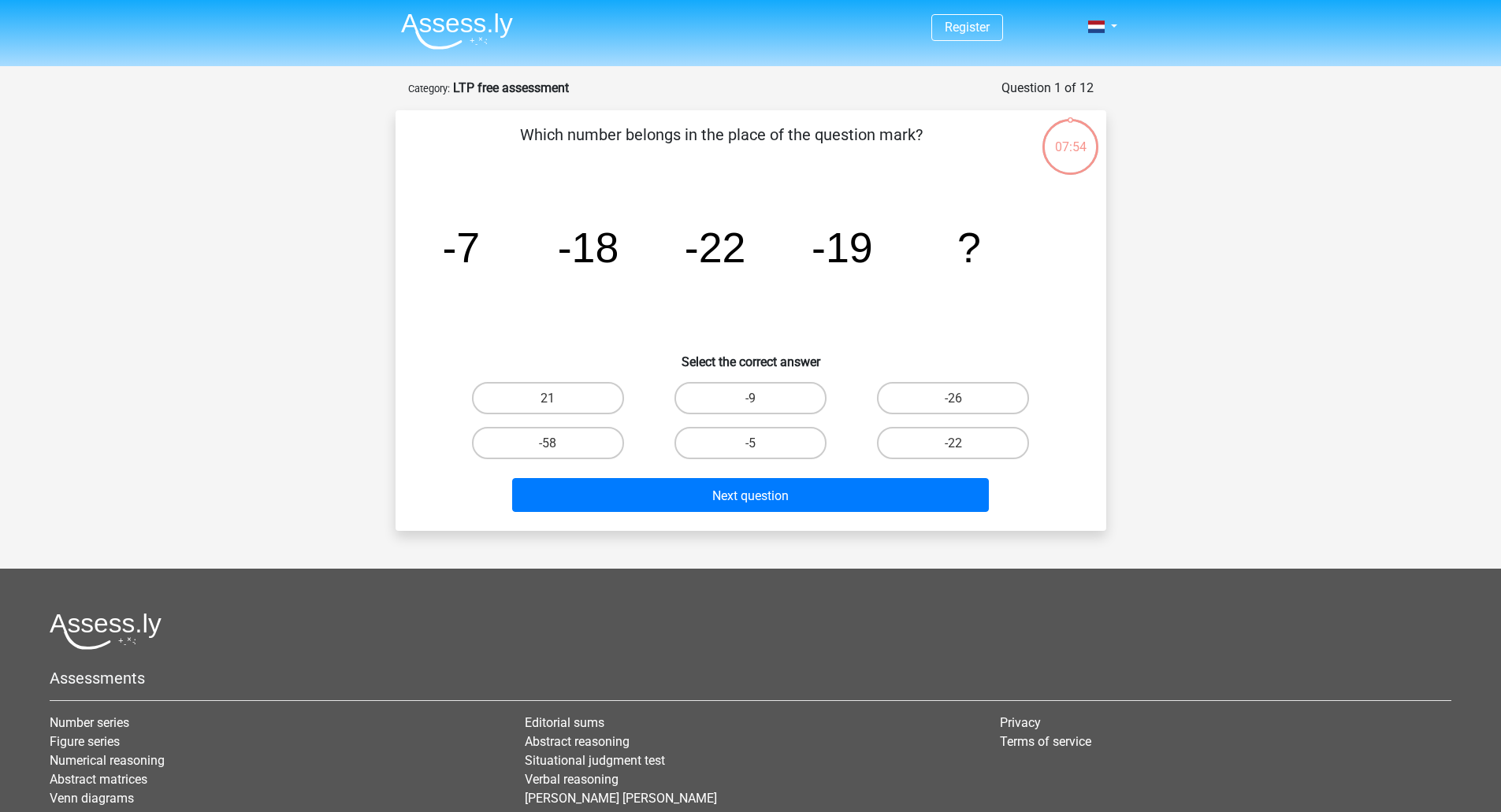
click at [1283, 261] on div "Register" at bounding box center [750, 492] width 1501 height 984
click at [990, 397] on label "-26" at bounding box center [953, 398] width 152 height 32
click at [964, 397] on input "-26" at bounding box center [958, 402] width 10 height 10
radio input "true"
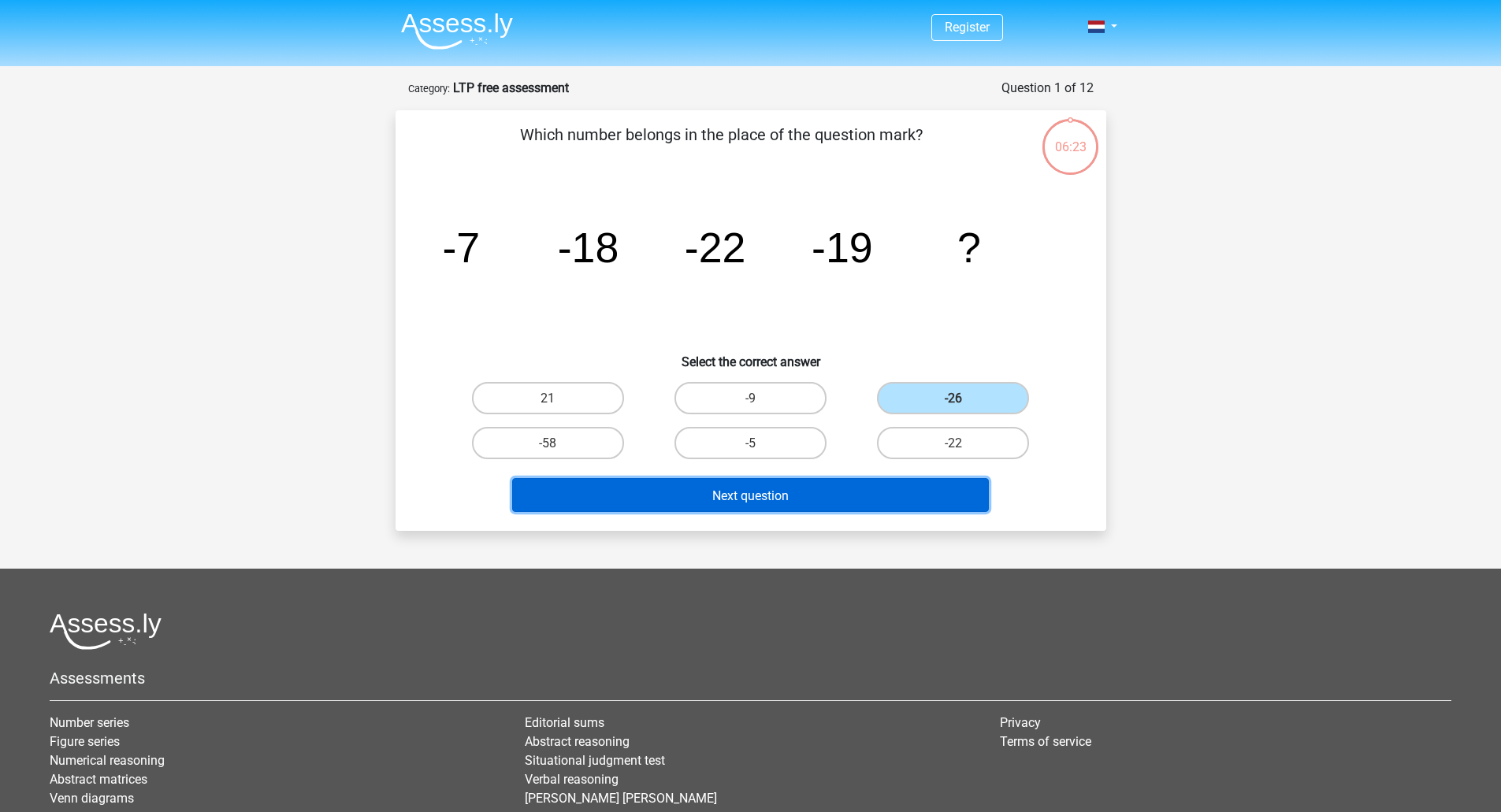
click at [817, 485] on button "Next question" at bounding box center [750, 495] width 476 height 34
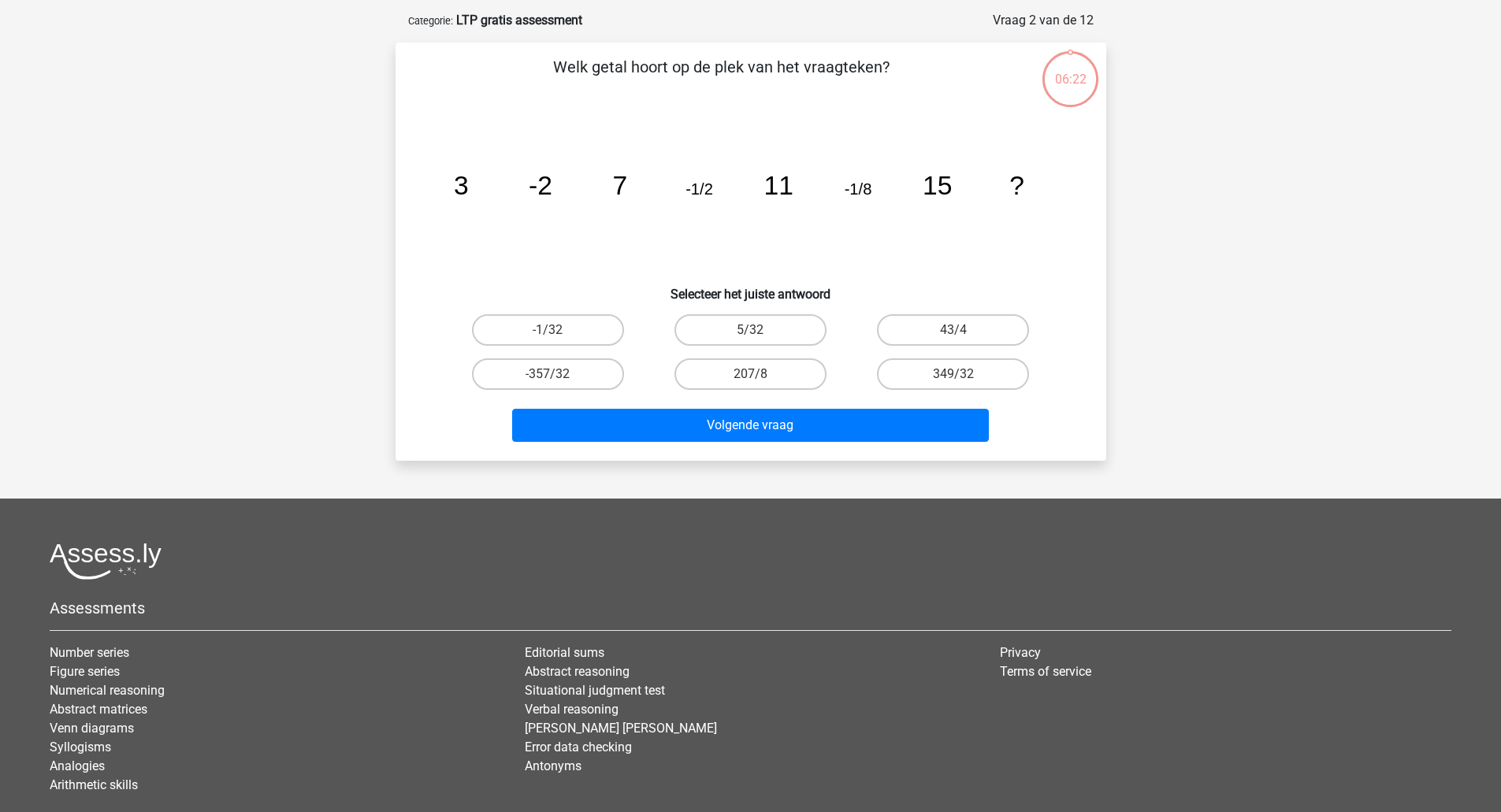
scroll to position [79, 0]
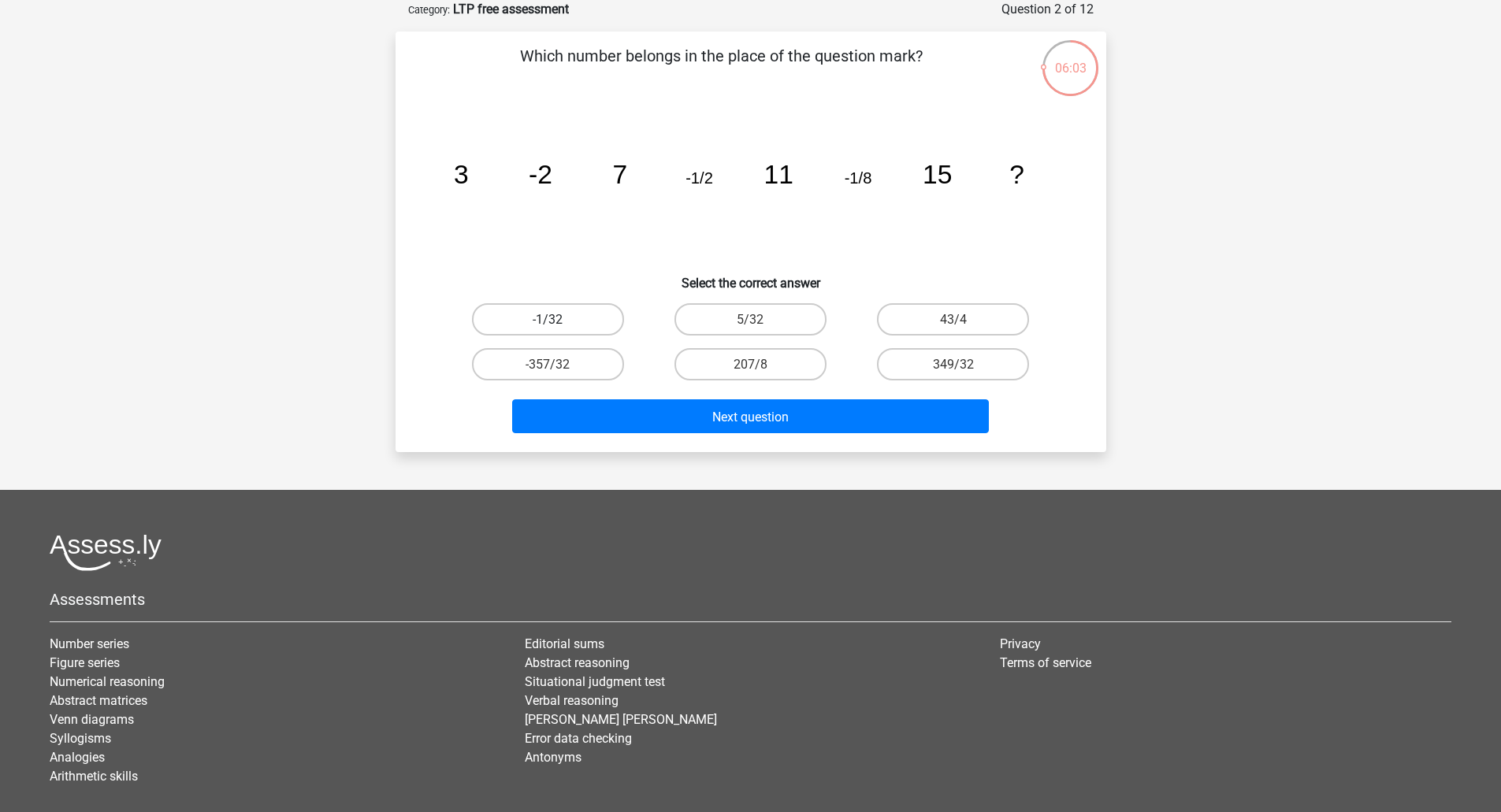
click at [587, 313] on label "-1/32" at bounding box center [548, 319] width 152 height 32
click at [558, 319] on input "-1/32" at bounding box center [553, 324] width 10 height 10
radio input "true"
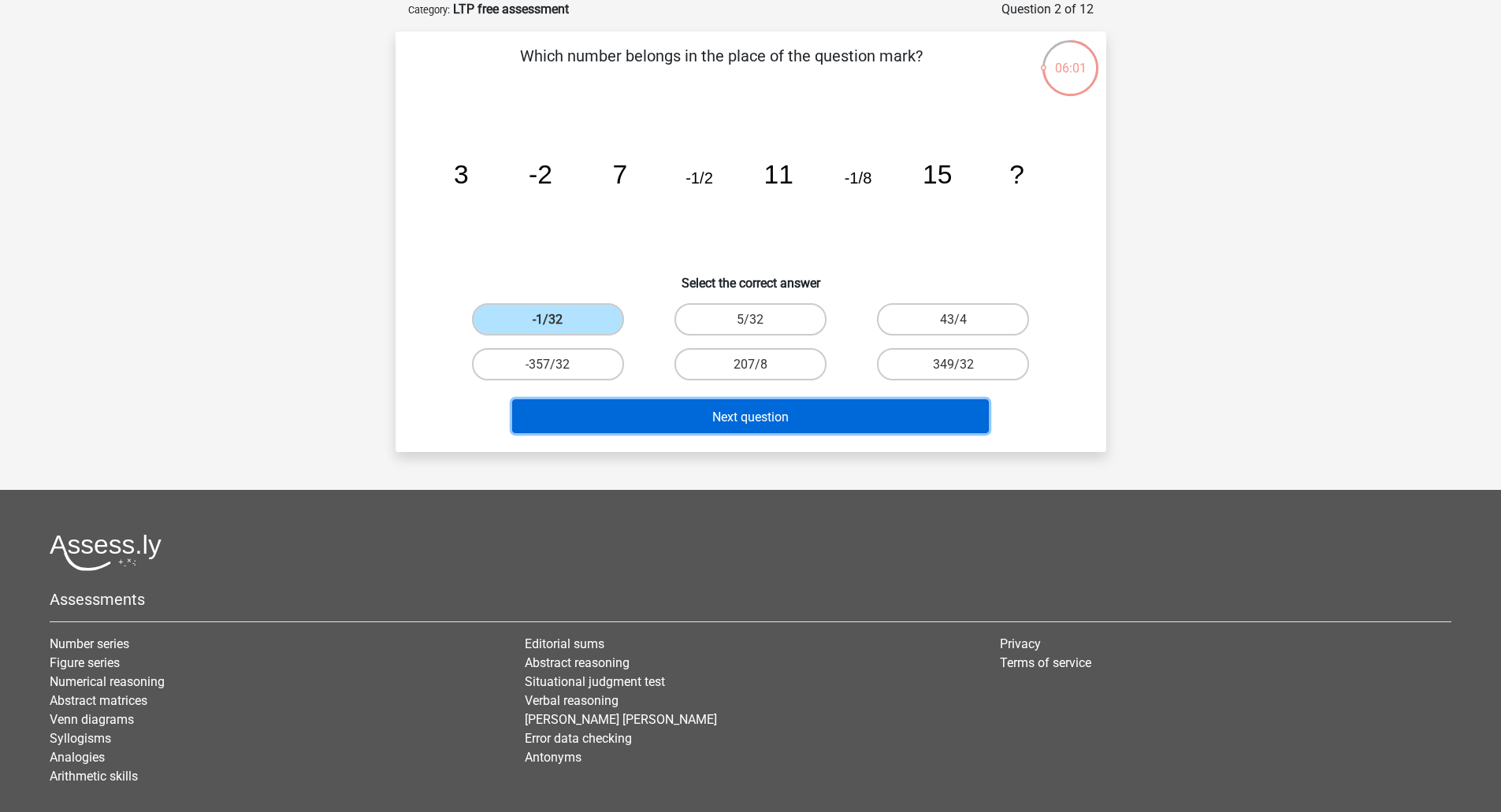
click at [720, 420] on font "Next question" at bounding box center [751, 416] width 77 height 15
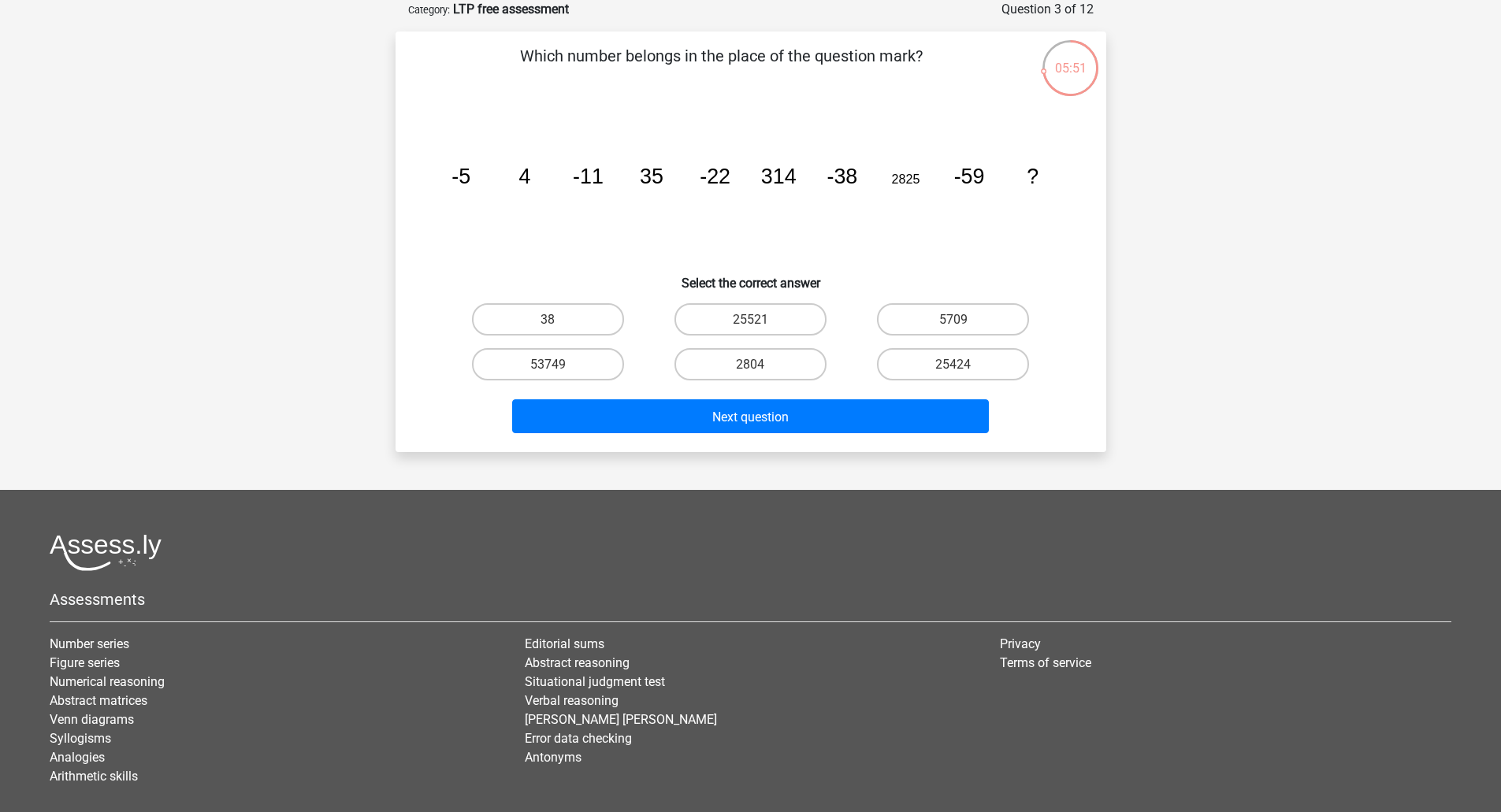
click at [722, 191] on icon "image/svg+xml -5 4 -11 35 -22 314 -38 2825 -59 ?" at bounding box center [751, 183] width 635 height 159
click at [950, 369] on font "25424" at bounding box center [953, 364] width 36 height 15
click at [953, 369] on input "25424" at bounding box center [958, 369] width 10 height 10
radio input "true"
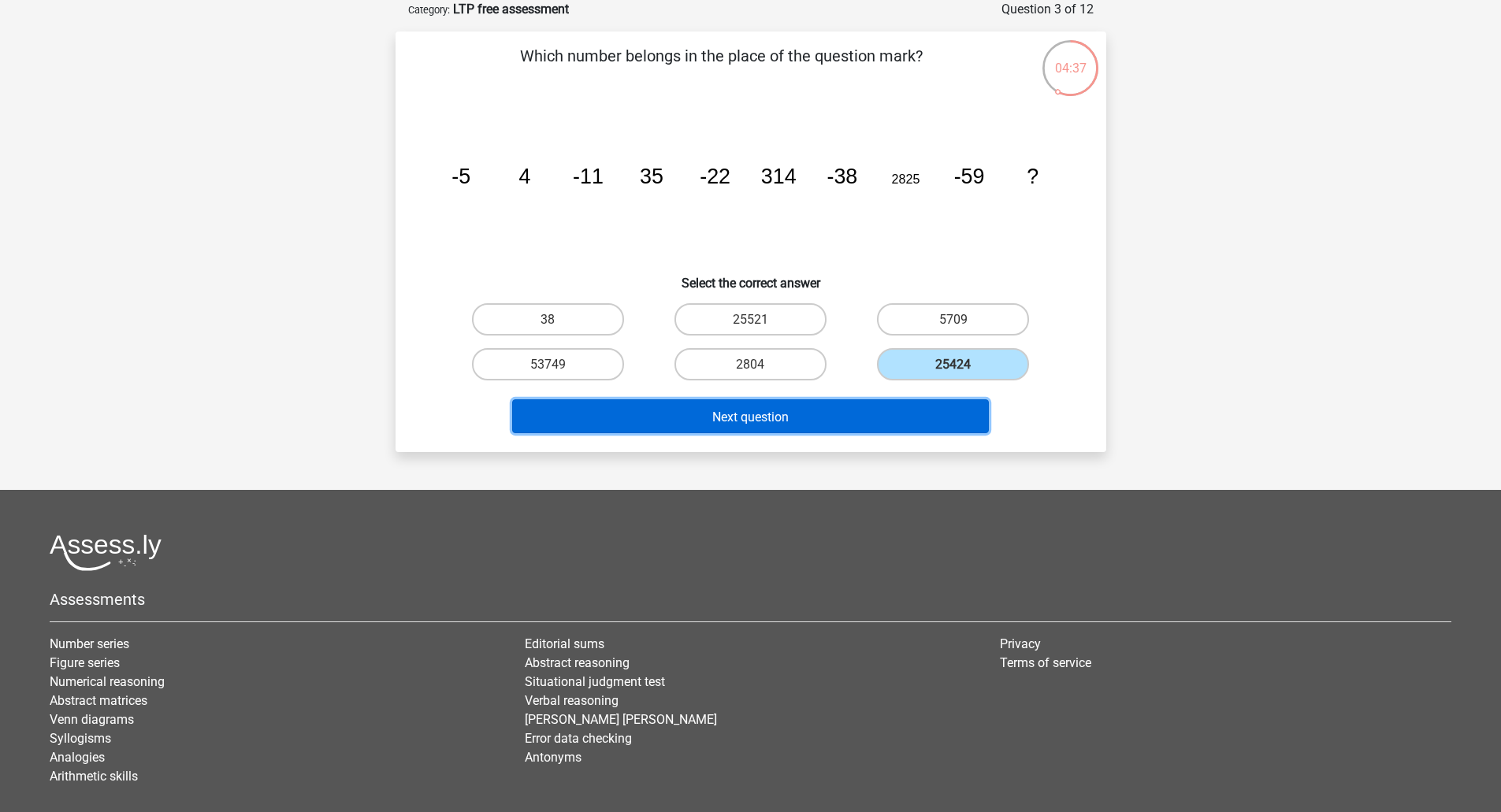
click at [779, 427] on button "Next question" at bounding box center [750, 416] width 476 height 34
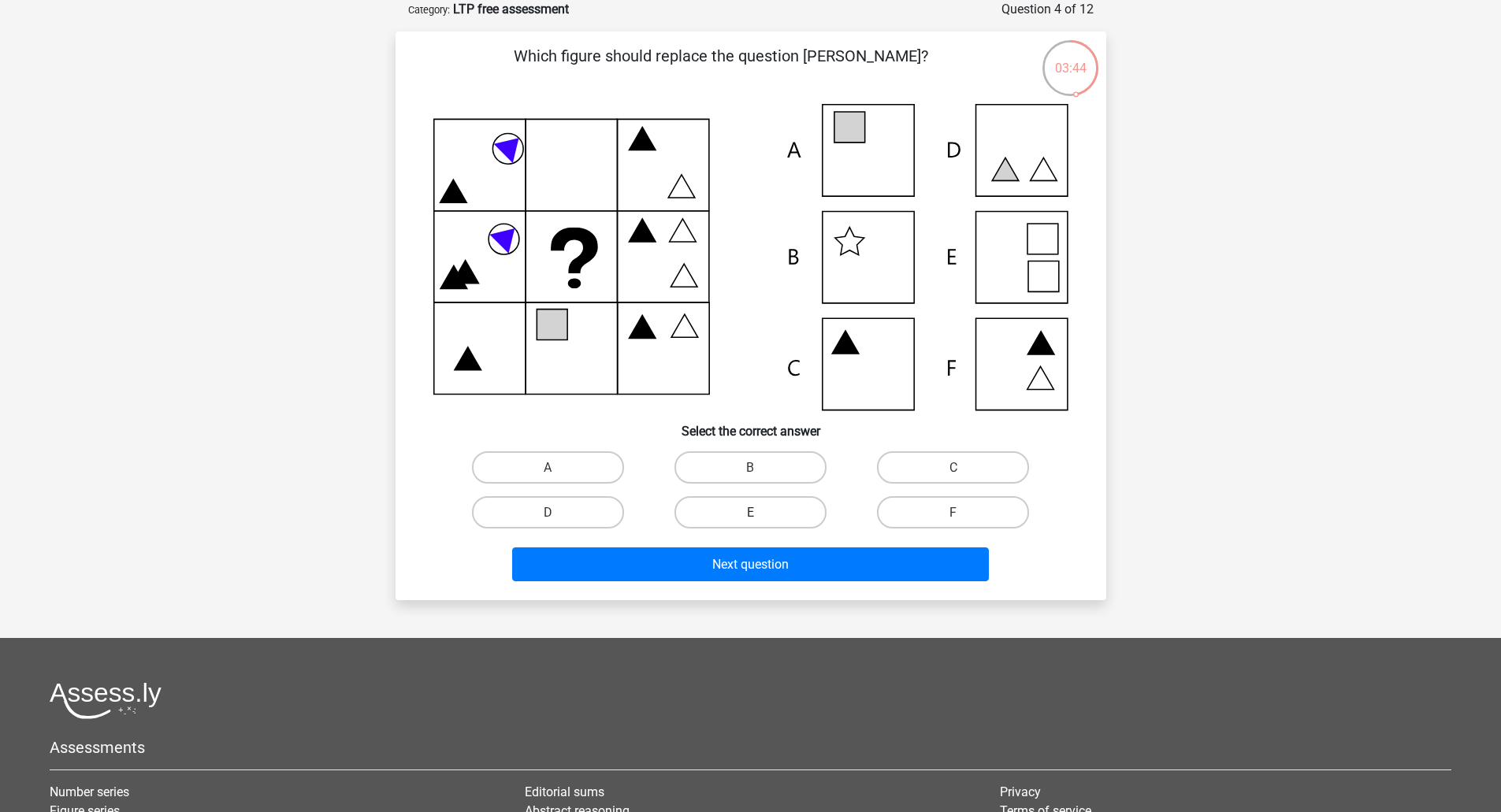
click at [768, 517] on label "E" at bounding box center [750, 512] width 152 height 32
click at [760, 517] on input "E" at bounding box center [755, 517] width 10 height 10
radio input "true"
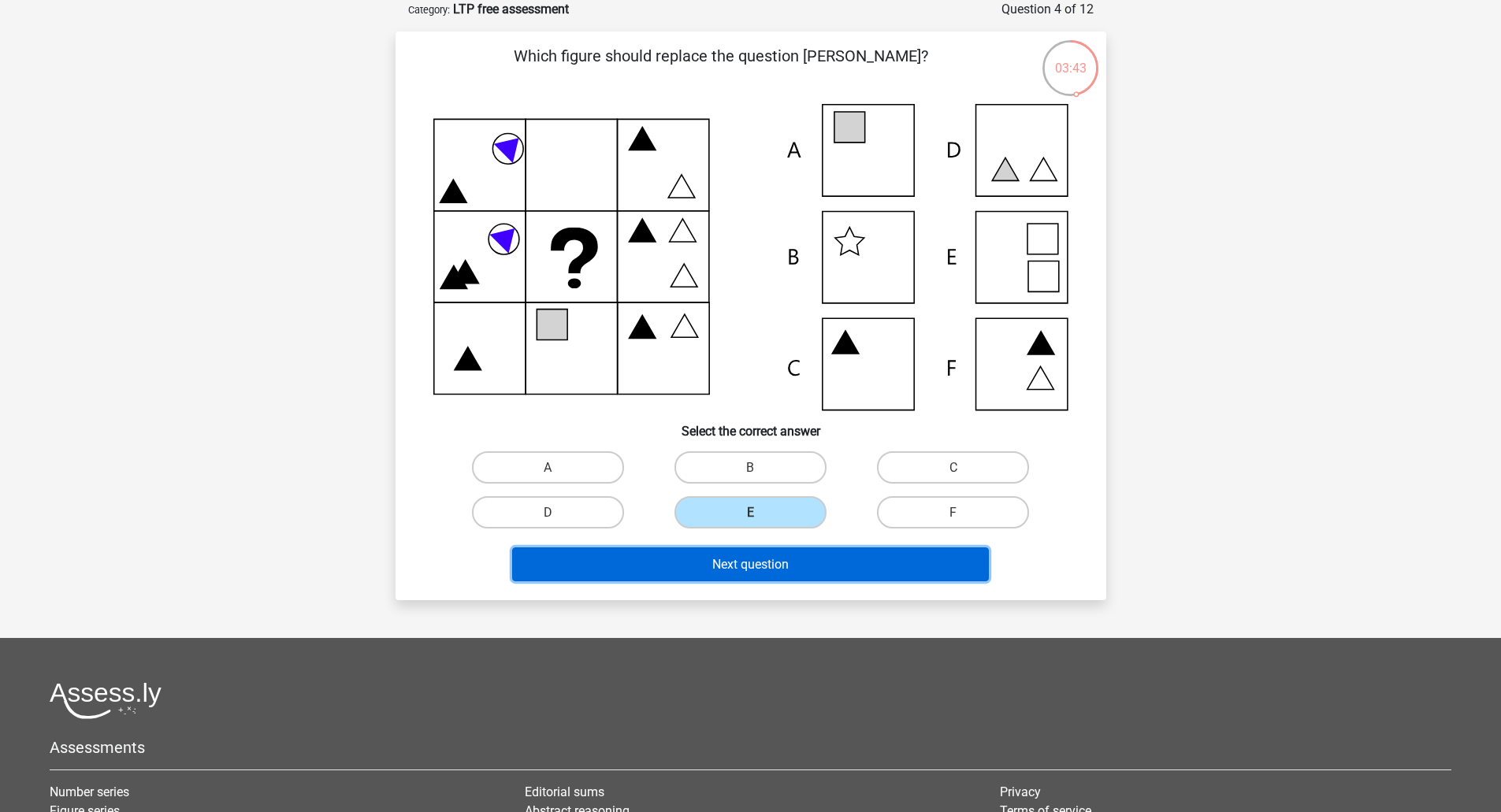
click at [766, 571] on font "Next question" at bounding box center [751, 564] width 77 height 15
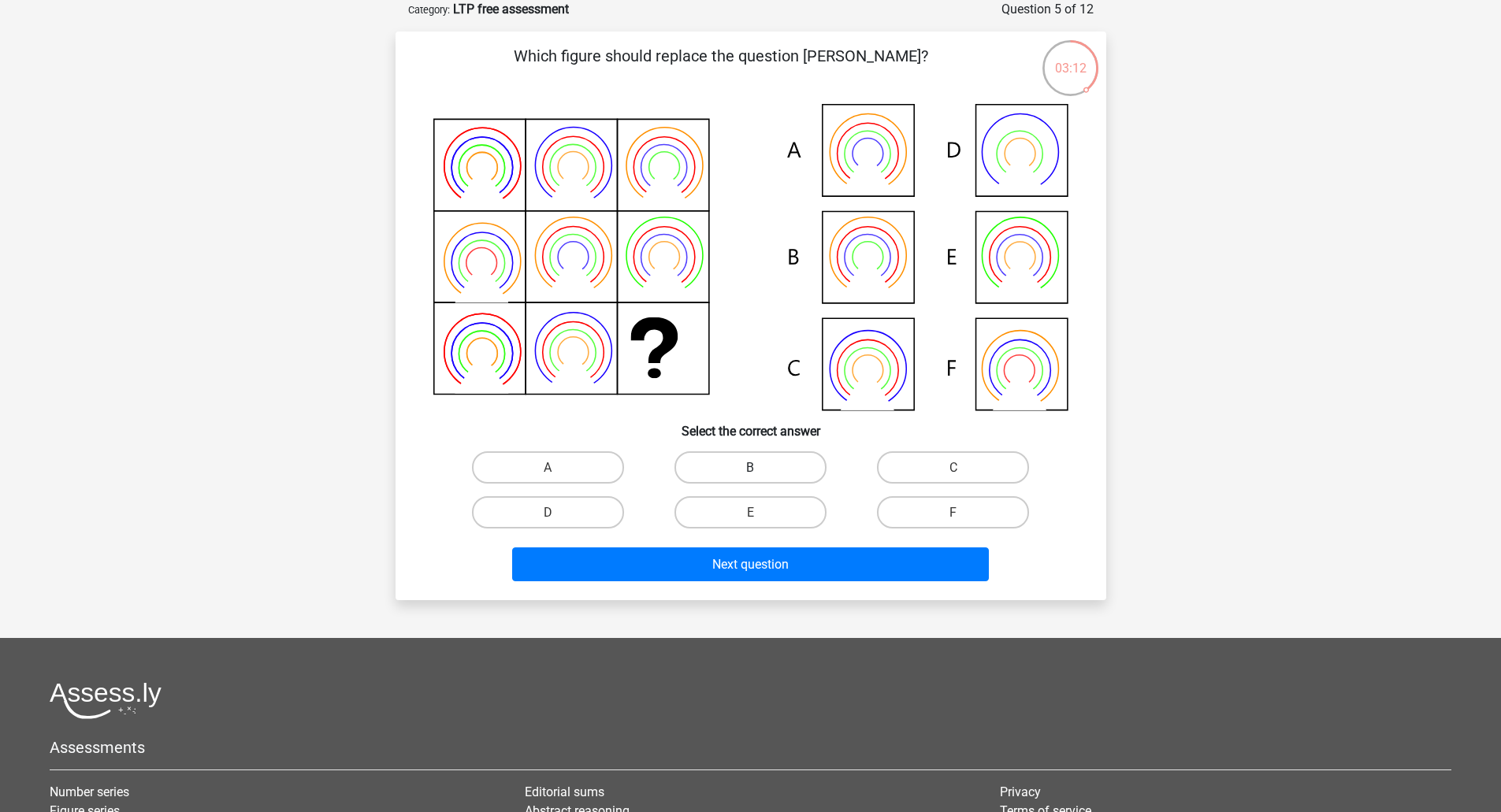
click at [723, 471] on label "B" at bounding box center [750, 467] width 152 height 32
click at [750, 471] on input "B" at bounding box center [755, 472] width 10 height 10
radio input "true"
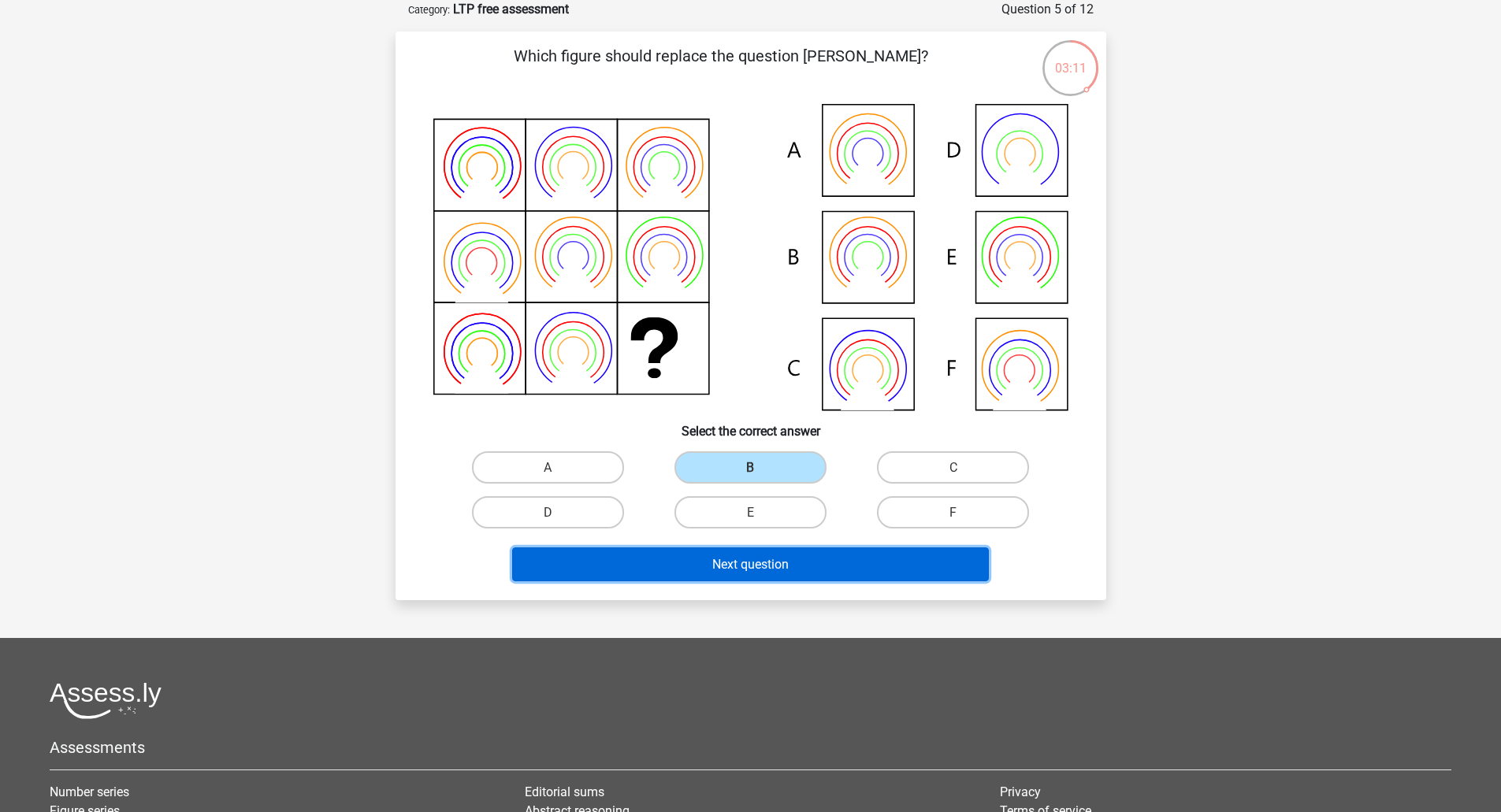
click at [726, 571] on font "Next question" at bounding box center [751, 564] width 77 height 15
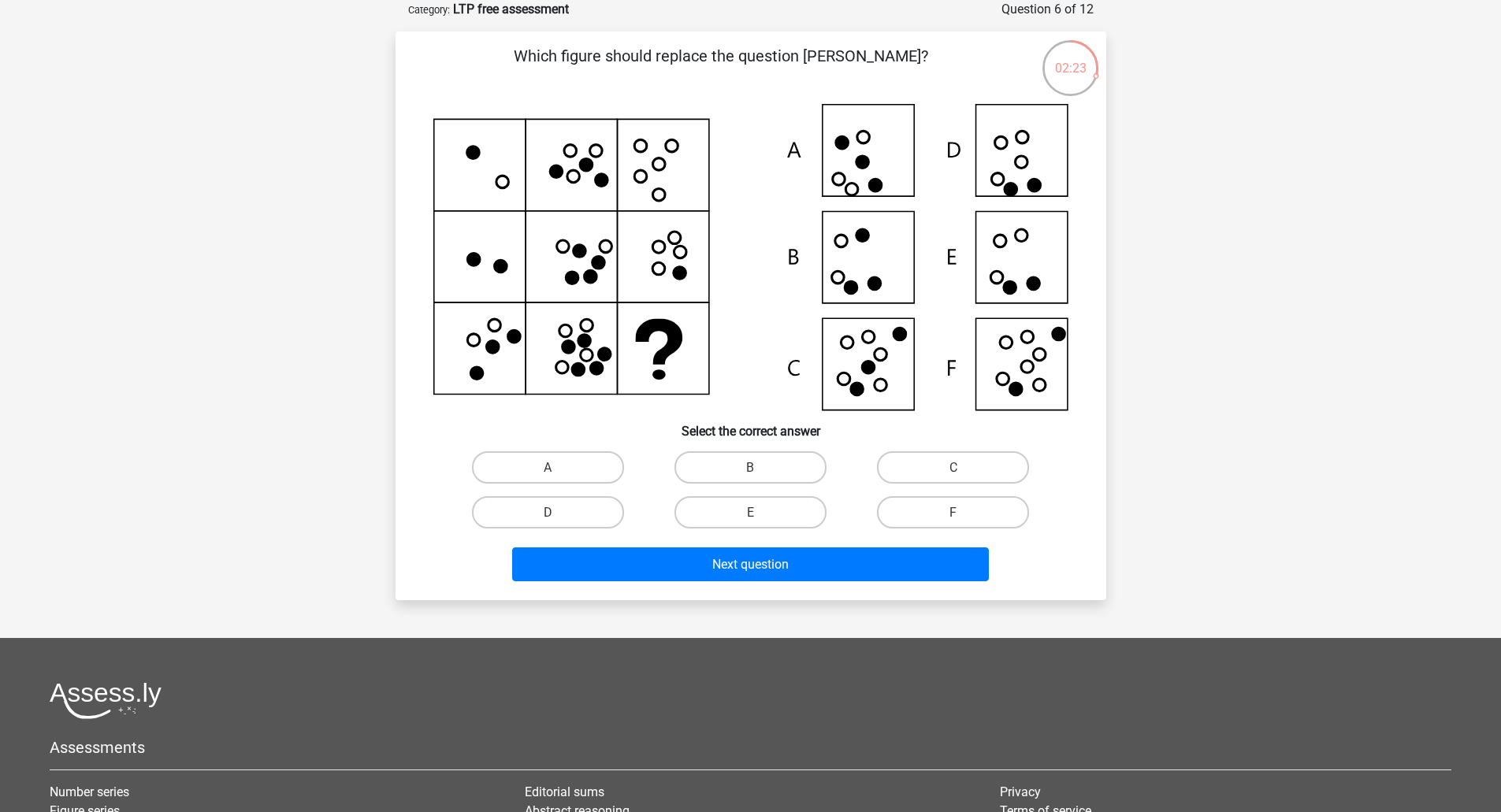
click at [1050, 360] on icon at bounding box center [751, 257] width 635 height 307
click at [928, 502] on label "F" at bounding box center [953, 512] width 152 height 32
click at [953, 512] on input "F" at bounding box center [958, 517] width 10 height 10
radio input "true"
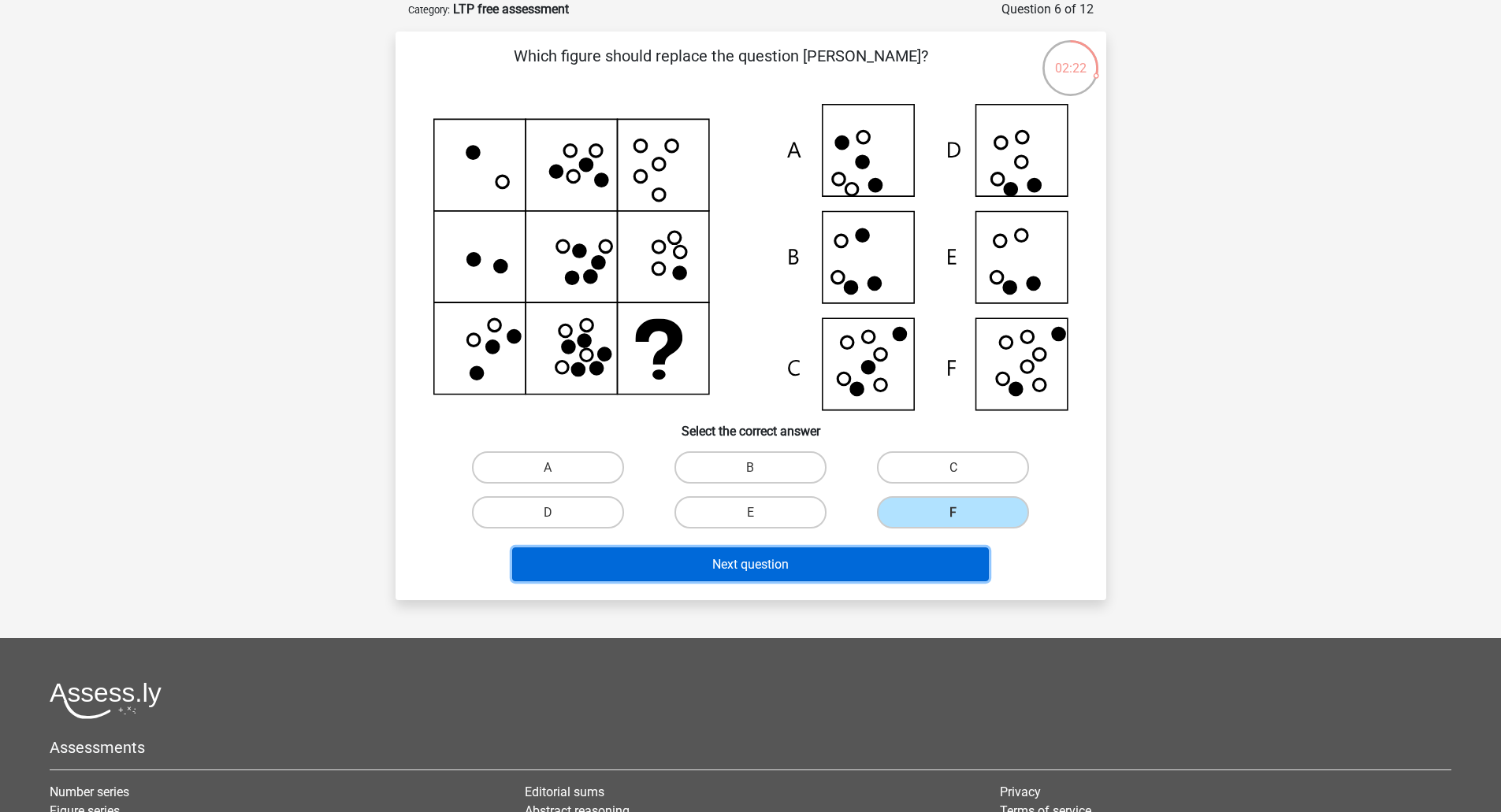
click at [841, 572] on button "Next question" at bounding box center [750, 564] width 476 height 34
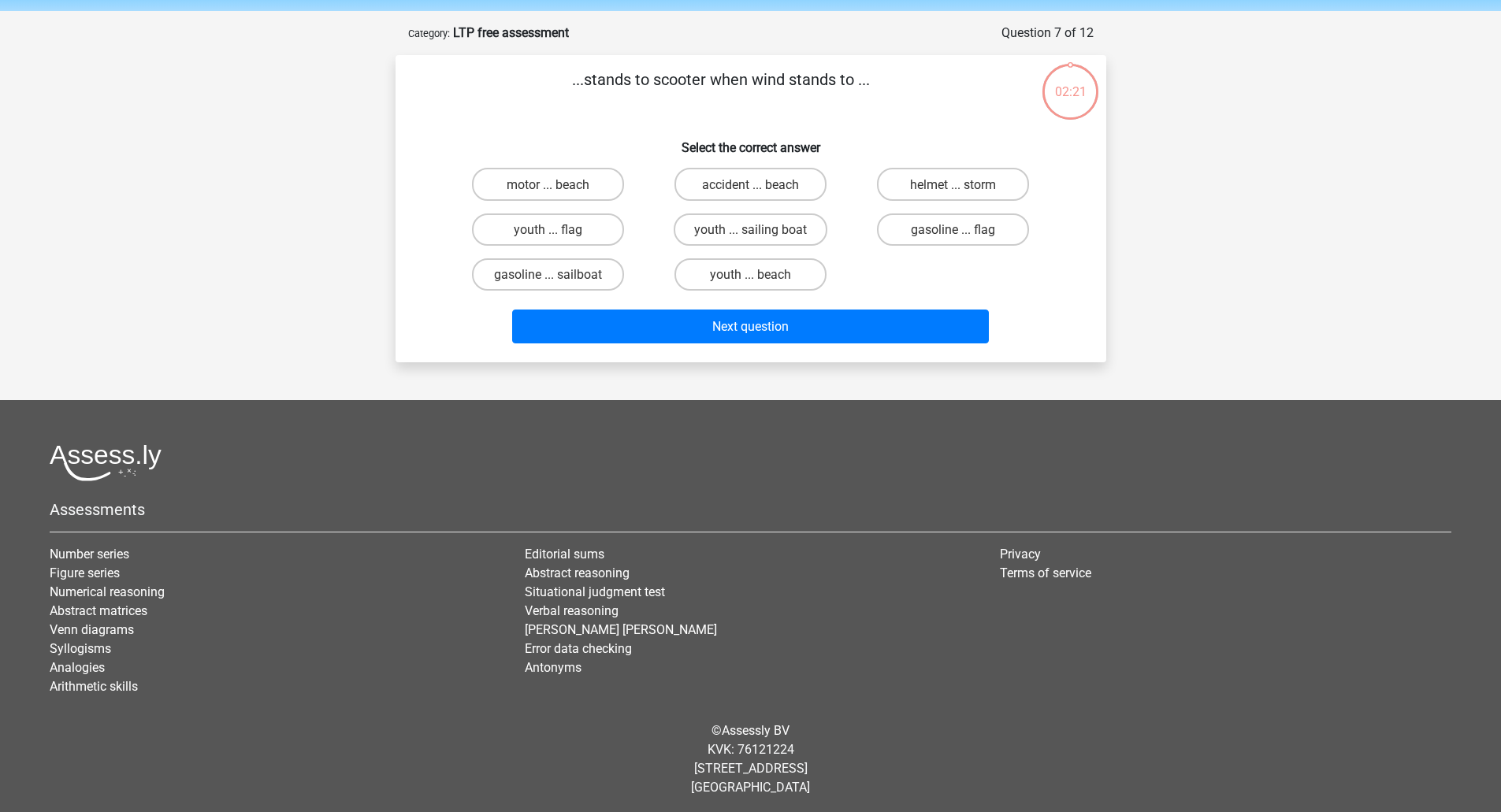
scroll to position [59, 0]
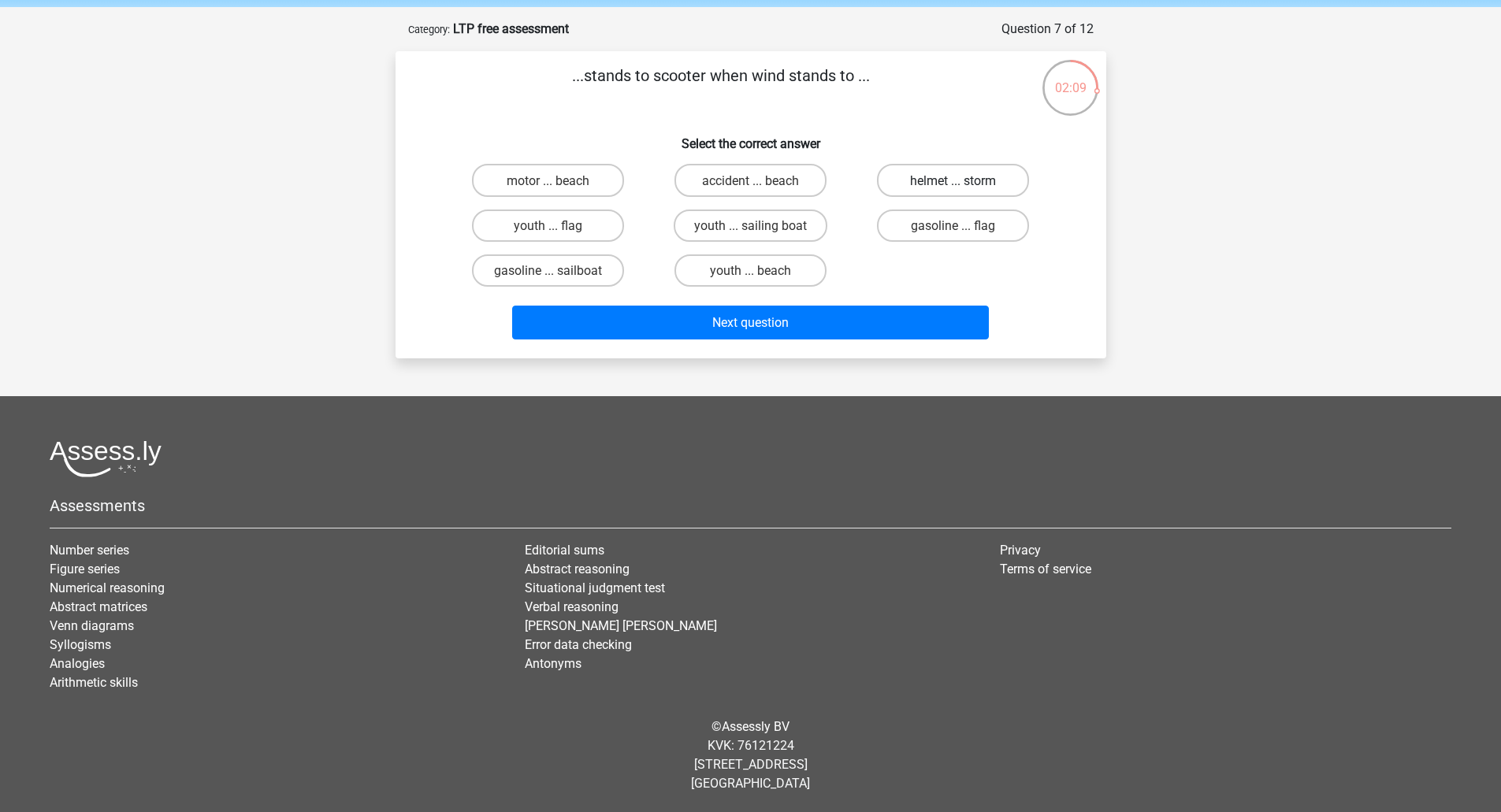
click at [964, 179] on font "helmet ... storm" at bounding box center [952, 180] width 86 height 15
click at [964, 180] on input "helmet ... storm" at bounding box center [958, 185] width 10 height 10
radio input "true"
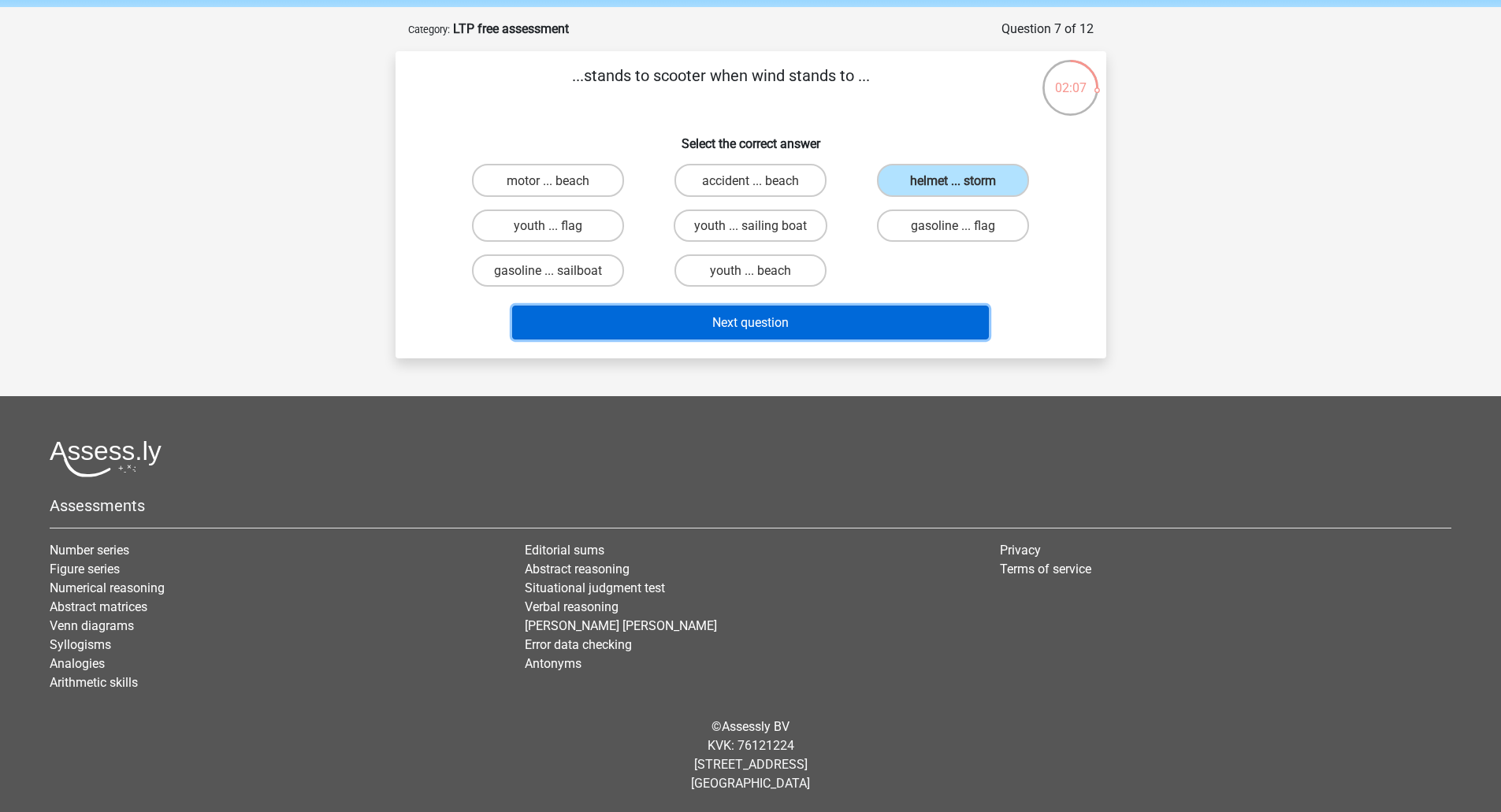
click at [784, 322] on font "Next question" at bounding box center [751, 322] width 77 height 15
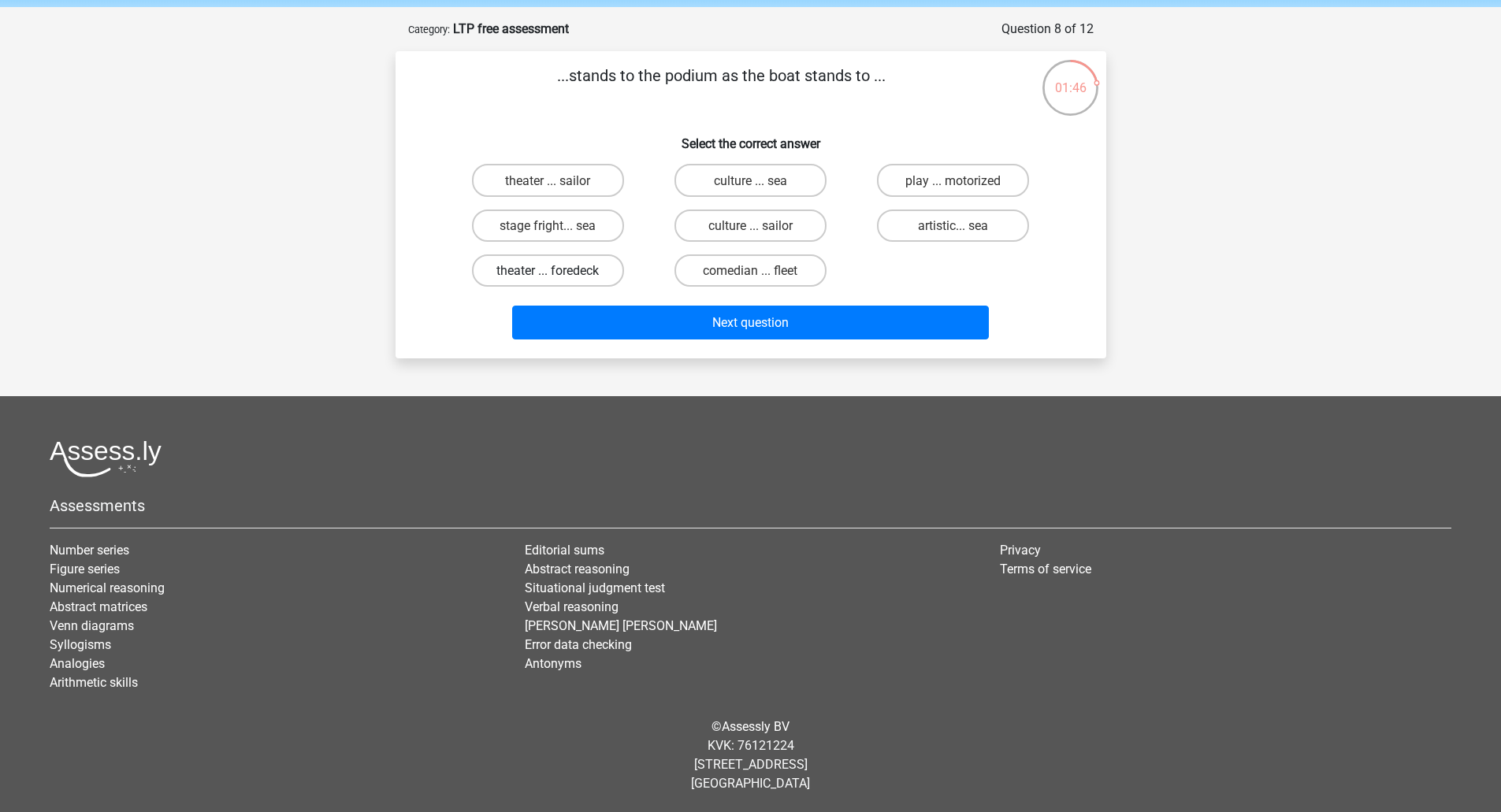
click at [562, 268] on font "theater ... foredeck" at bounding box center [547, 270] width 102 height 15
click at [558, 270] on input "theater ... foredeck" at bounding box center [553, 275] width 10 height 10
radio input "true"
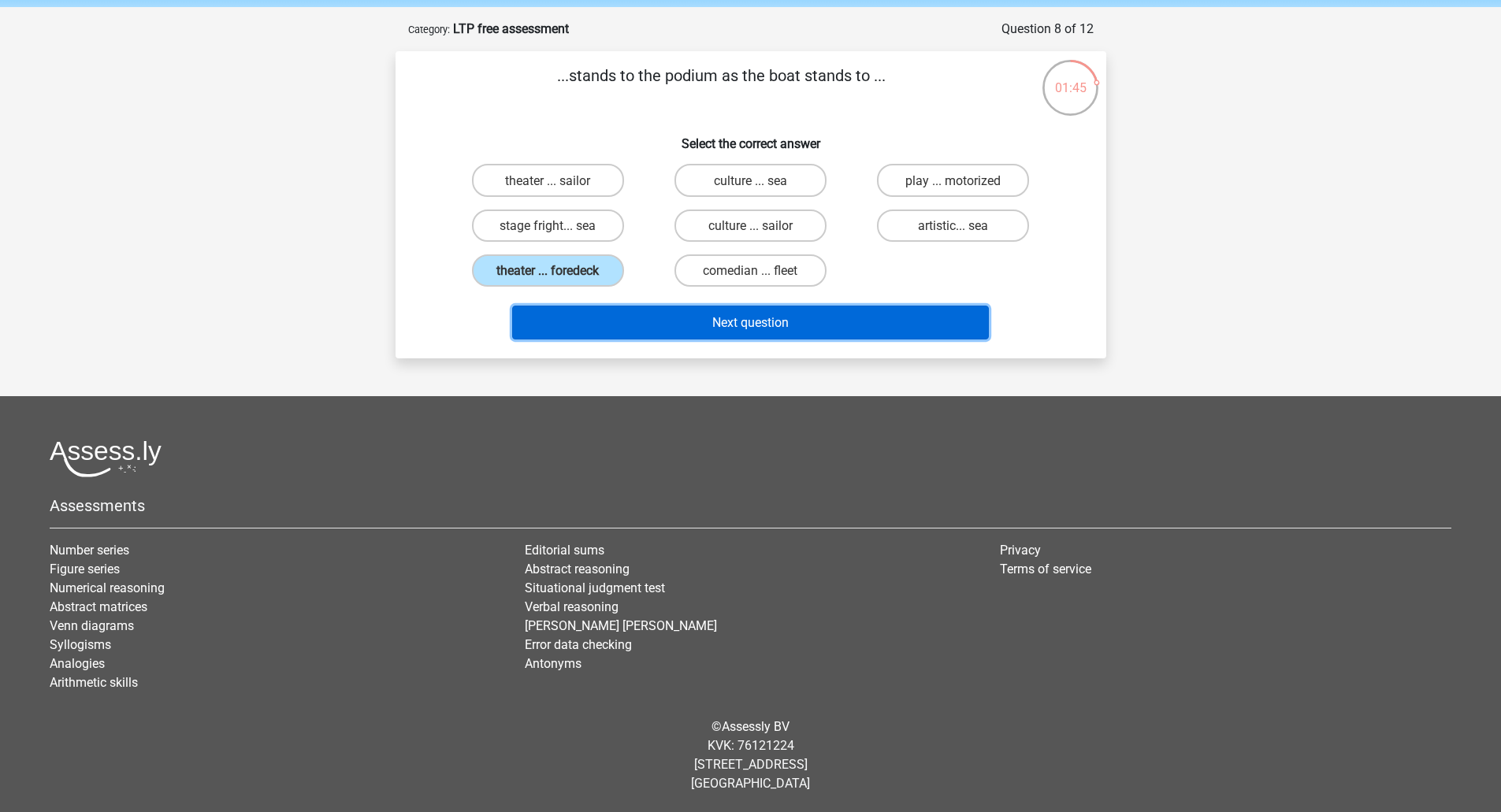
click at [732, 312] on button "Next question" at bounding box center [750, 322] width 476 height 34
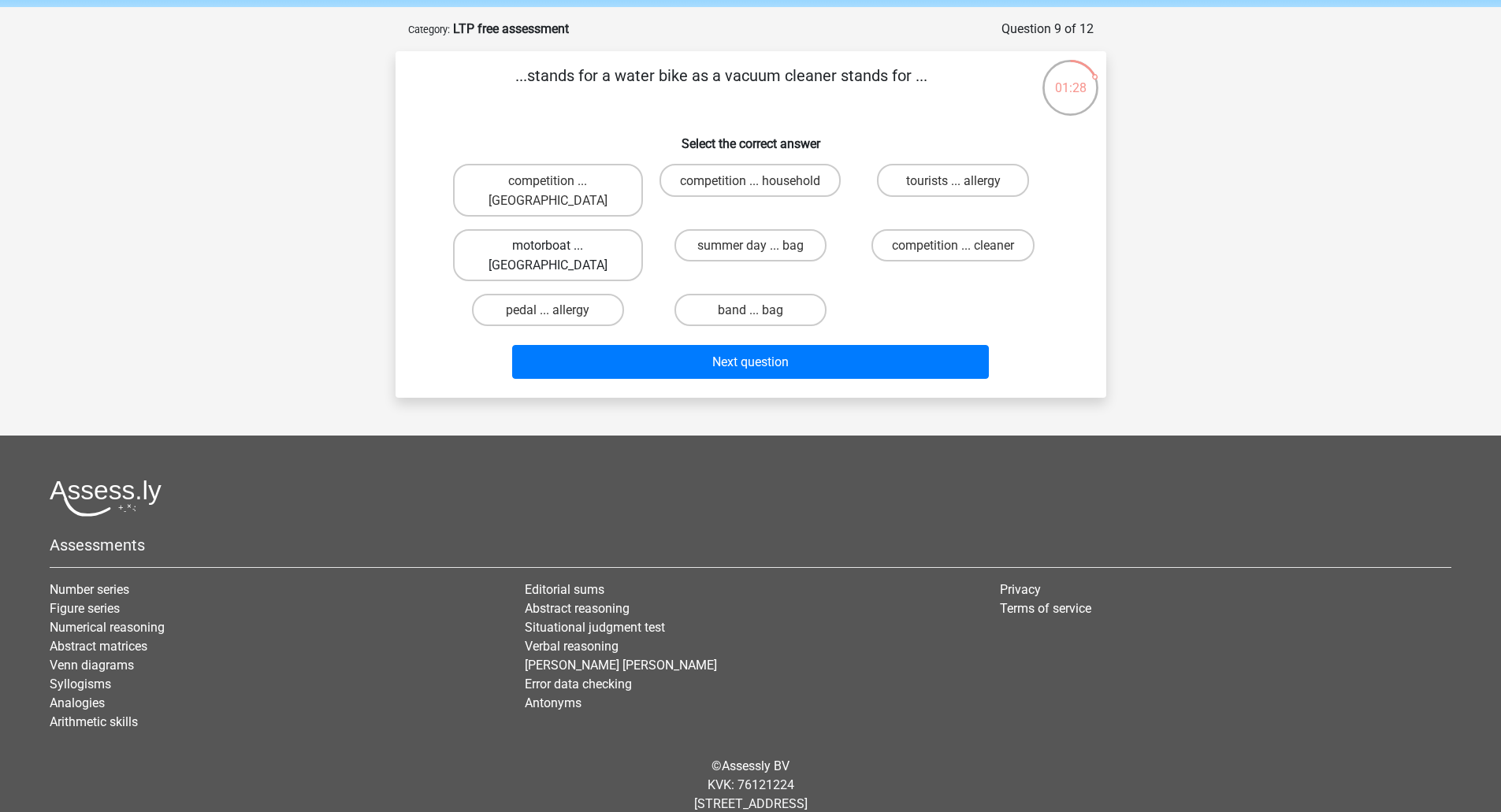
click at [594, 238] on font "motorboat ... broom" at bounding box center [547, 255] width 119 height 35
click at [558, 245] on input "motorboat ... broom" at bounding box center [553, 250] width 10 height 10
radio input "true"
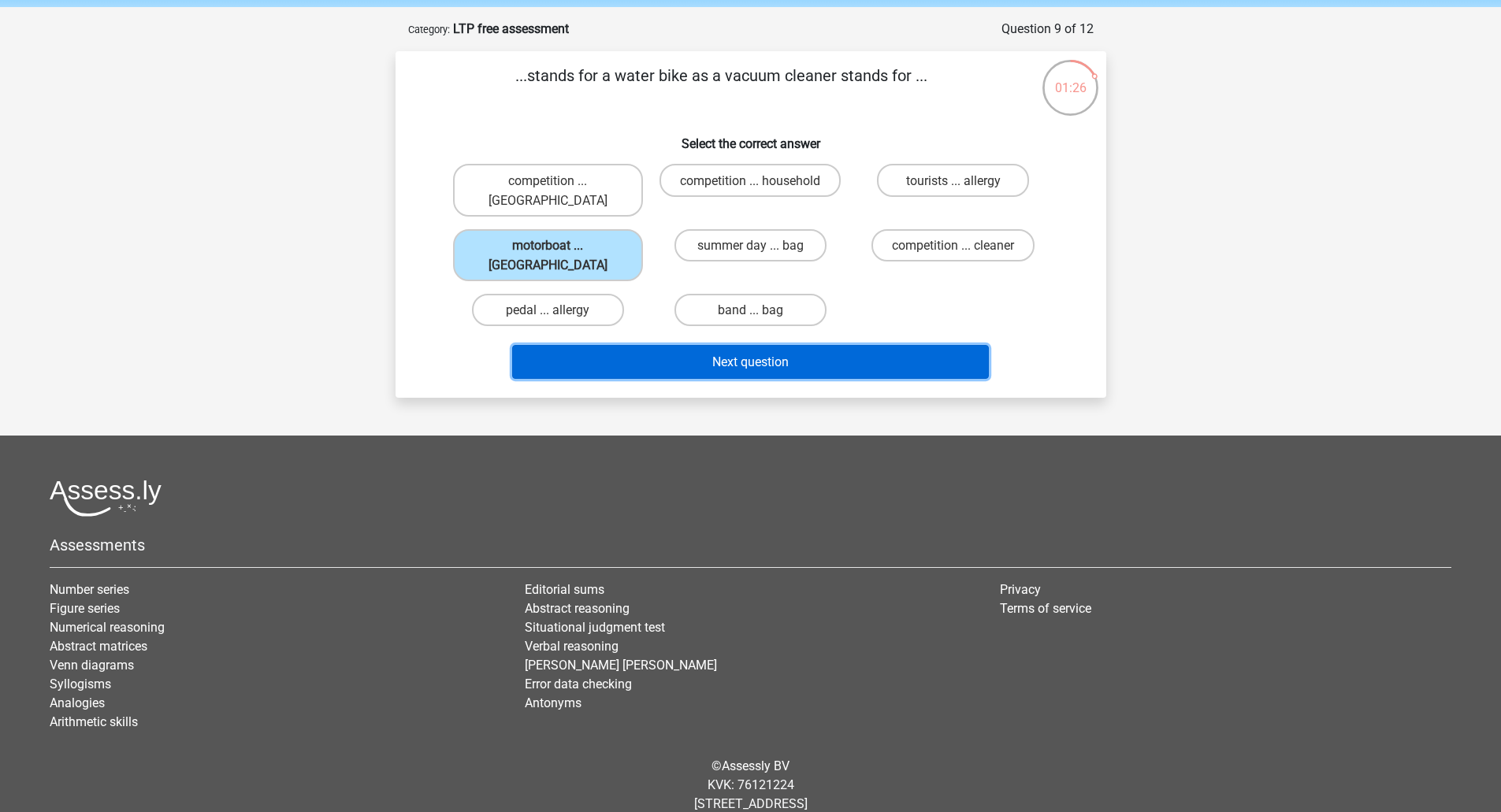
click at [763, 354] on font "Next question" at bounding box center [751, 362] width 77 height 15
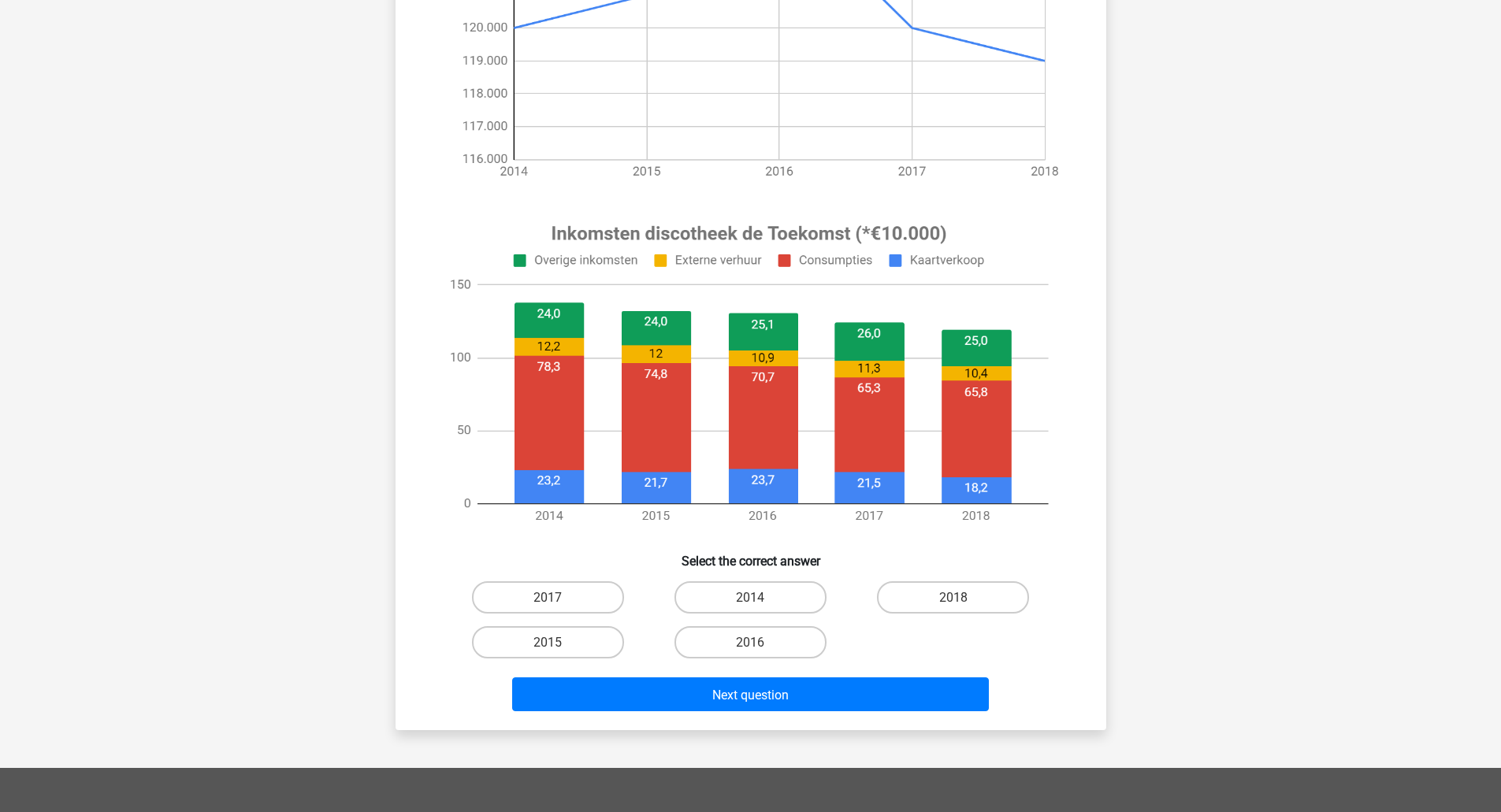
scroll to position [385, 0]
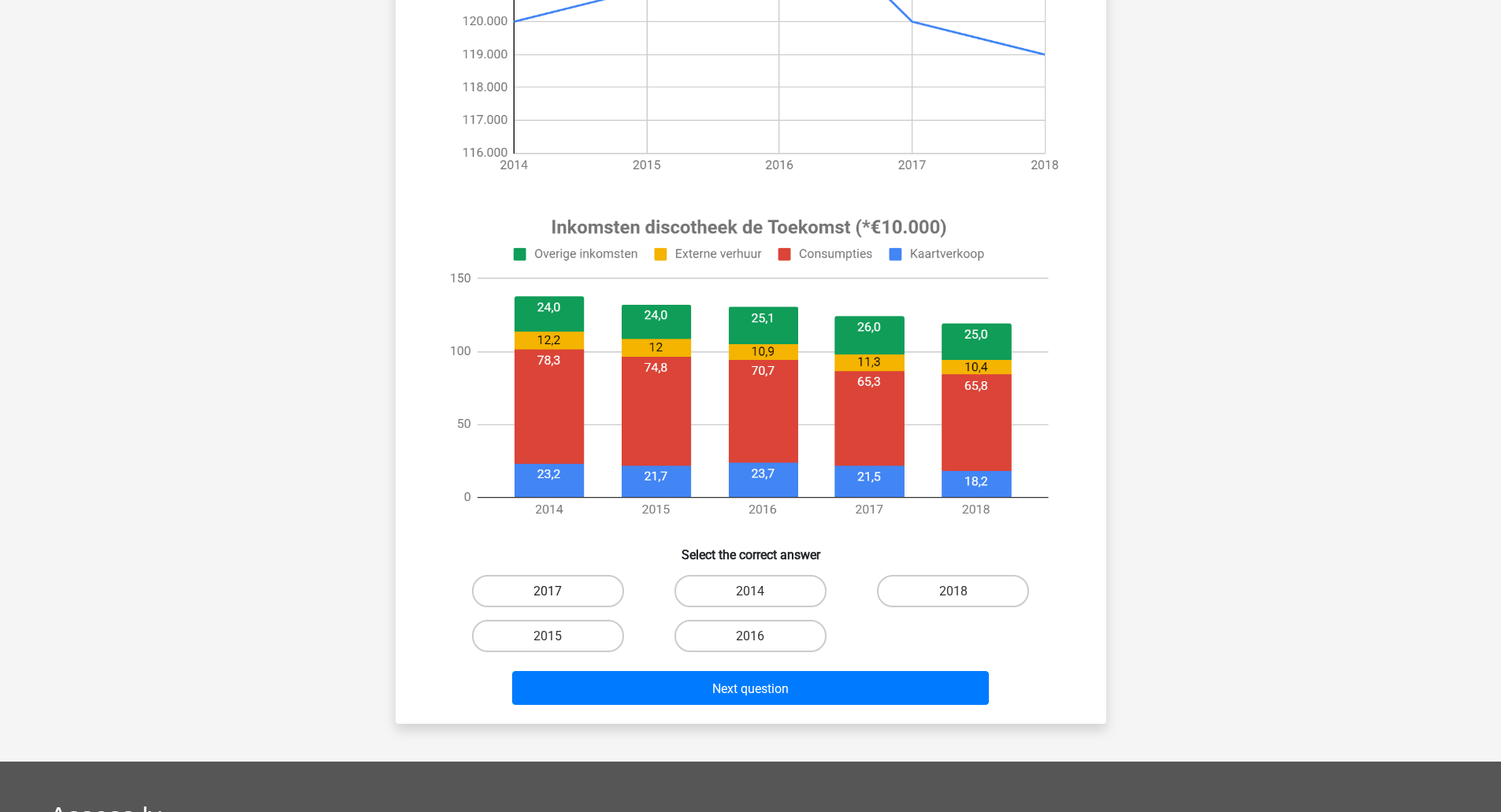
click at [563, 591] on label "2017" at bounding box center [548, 591] width 152 height 32
click at [558, 591] on input "2017" at bounding box center [553, 596] width 10 height 10
radio input "true"
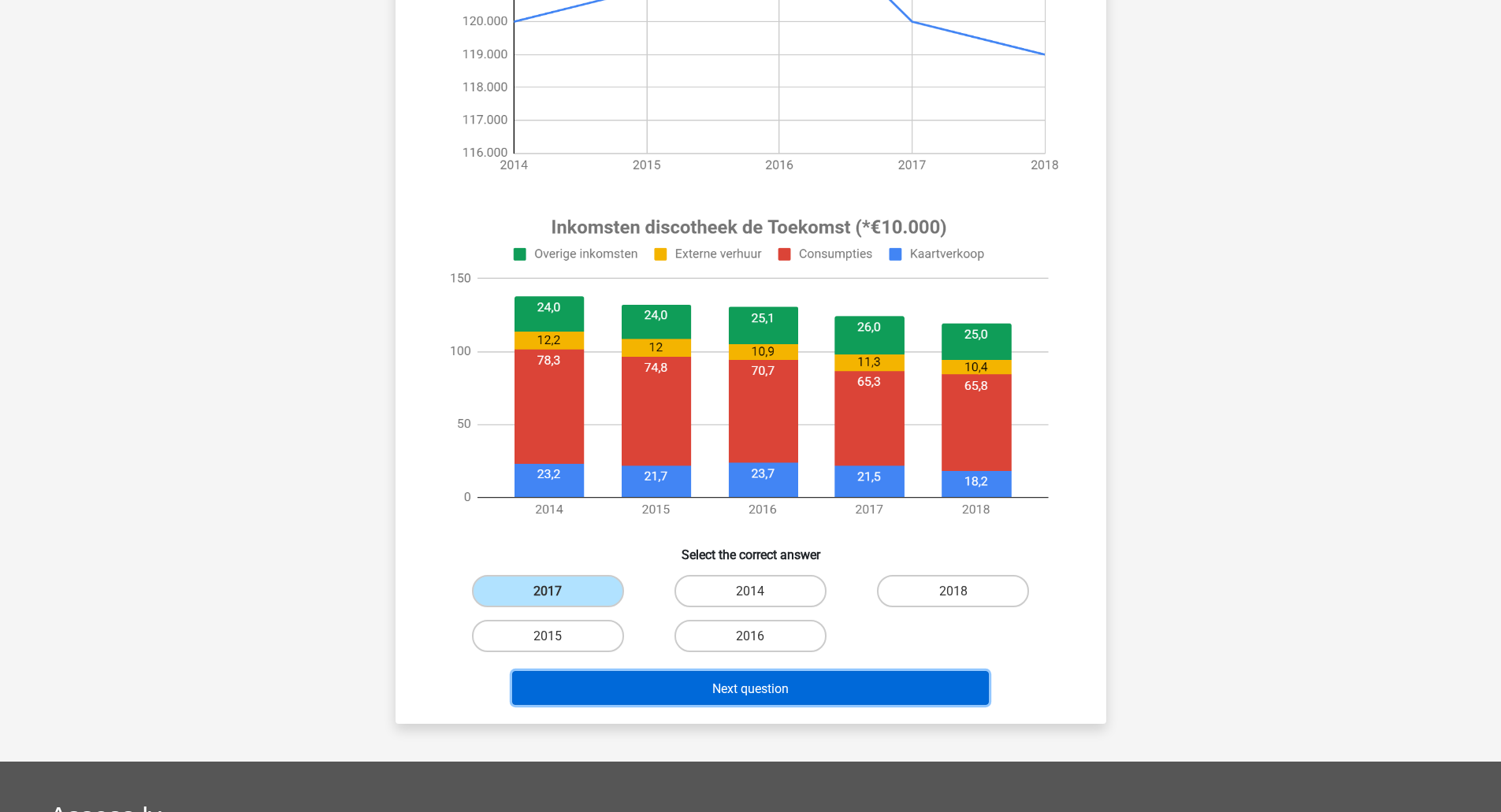
click at [682, 682] on button "Next question" at bounding box center [750, 687] width 476 height 34
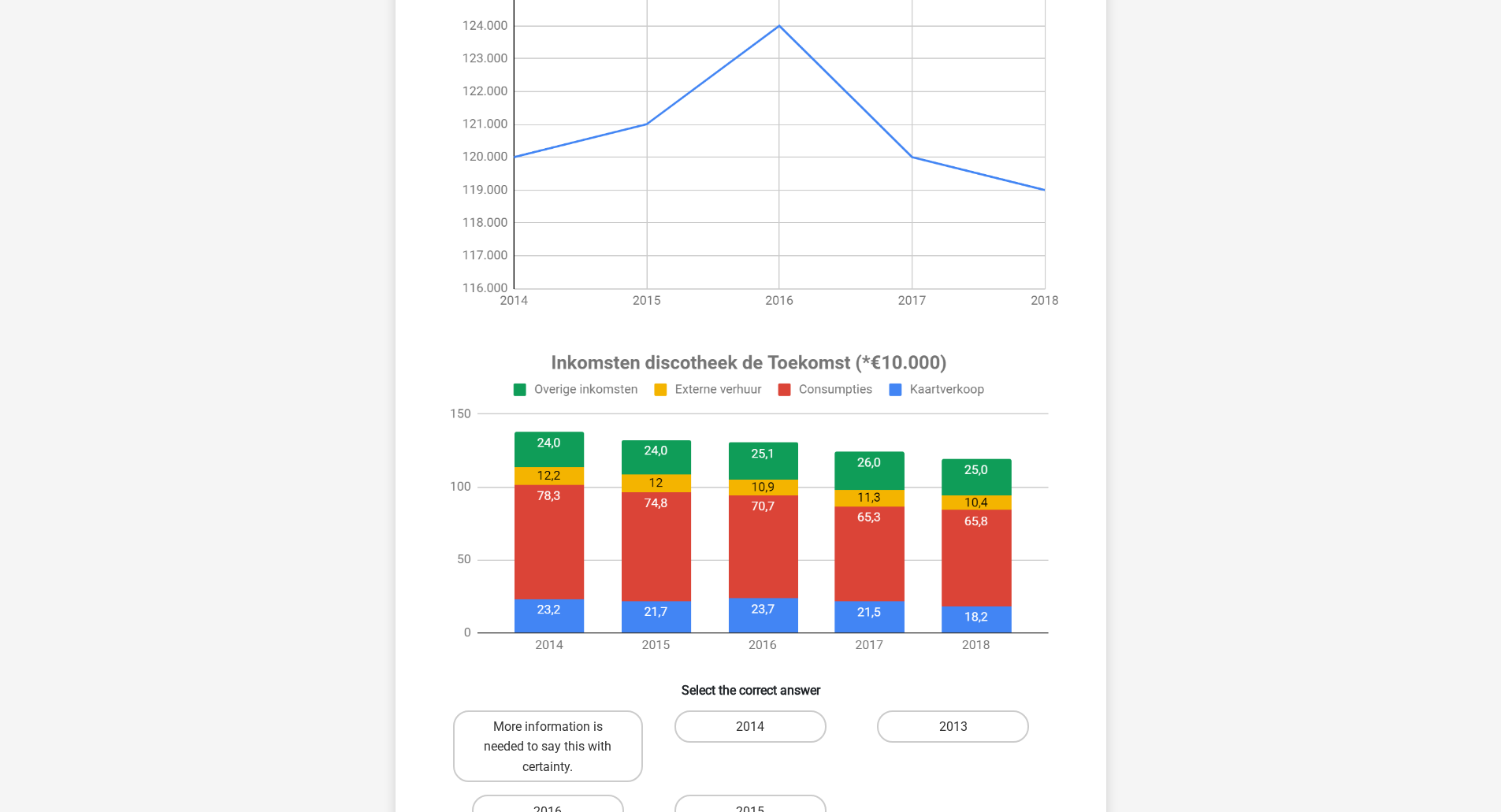
scroll to position [514, 0]
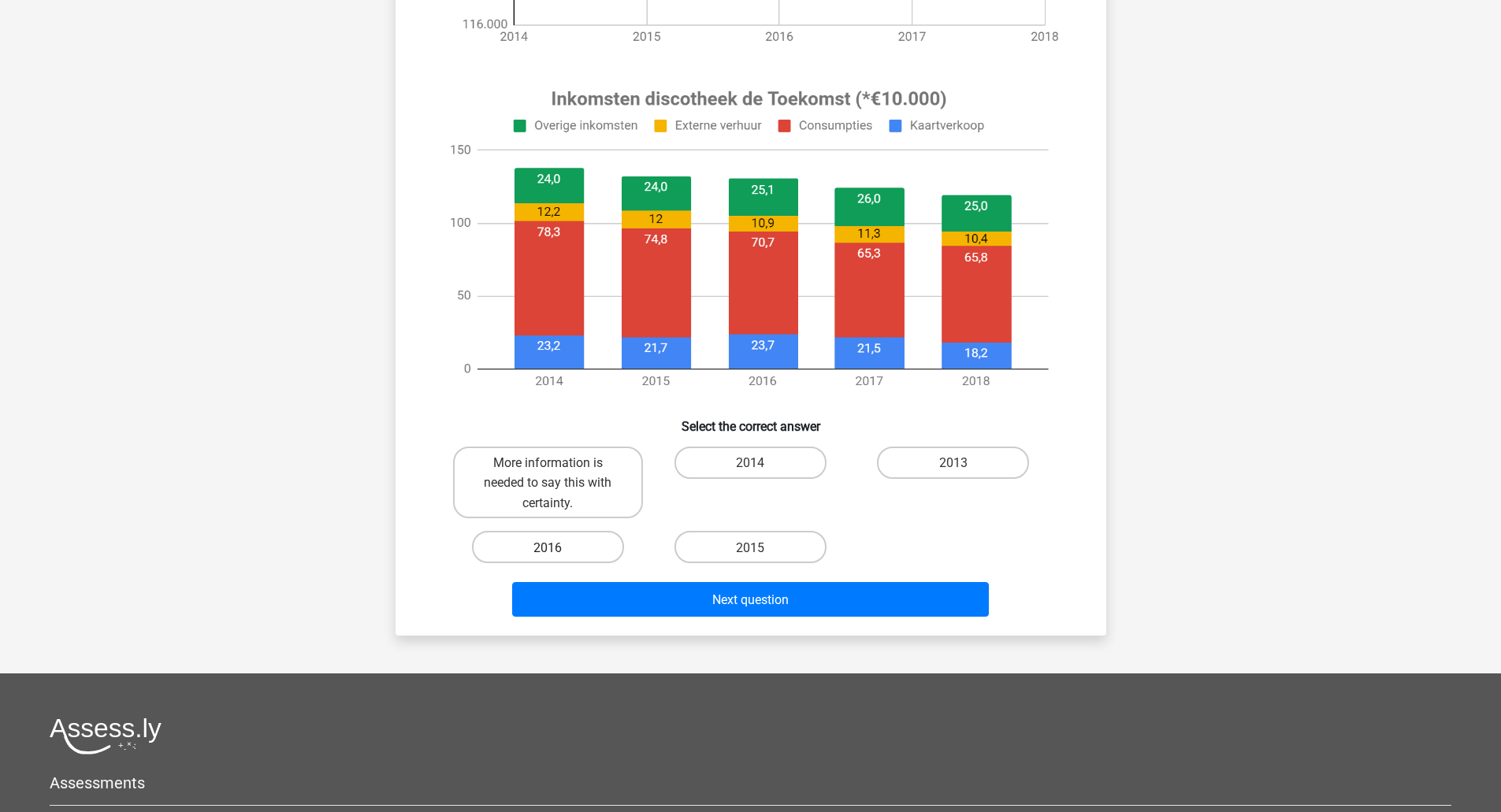
click at [540, 558] on label "2016" at bounding box center [548, 547] width 152 height 32
click at [548, 557] on input "2016" at bounding box center [553, 552] width 10 height 10
radio input "true"
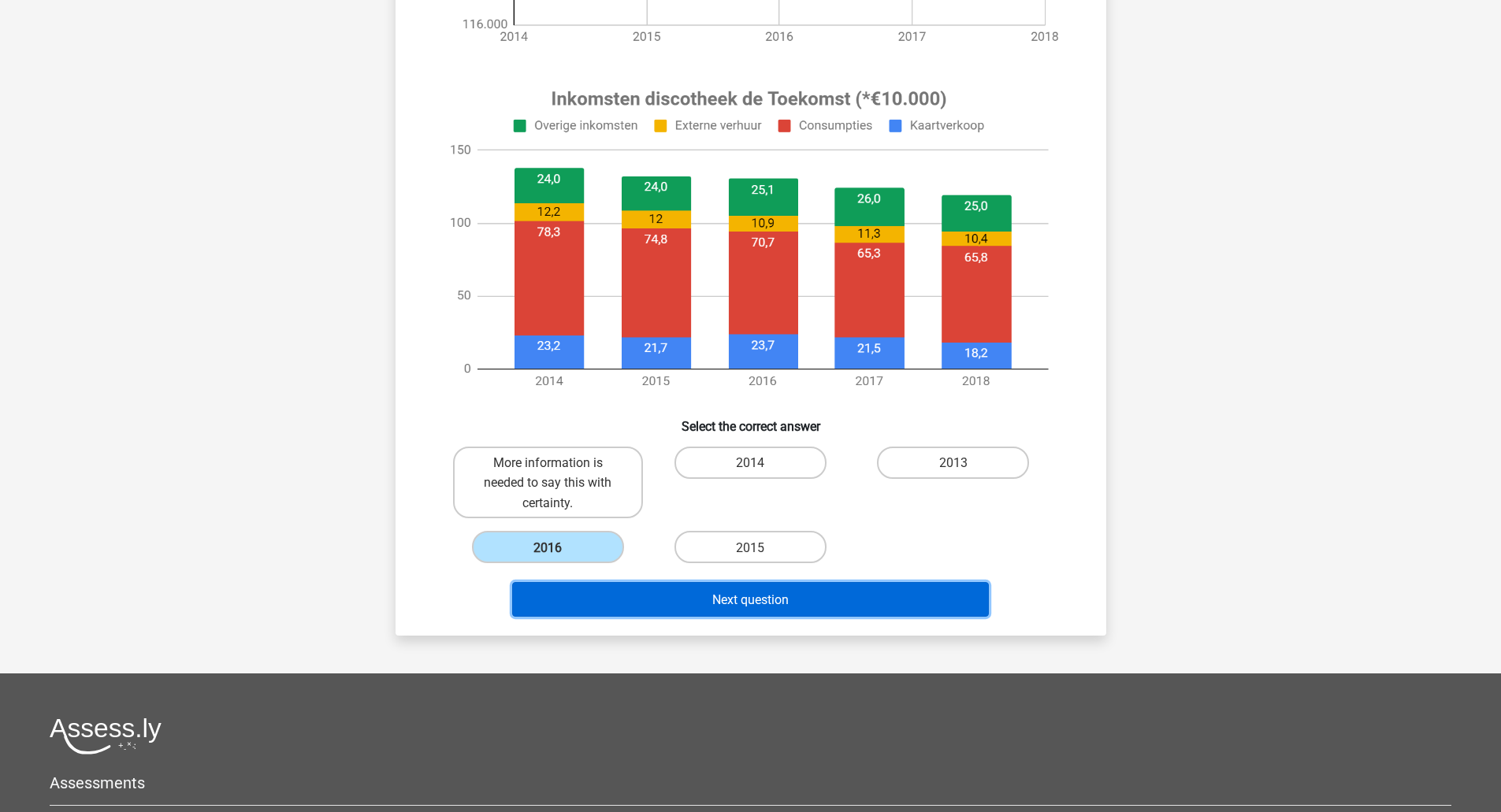
click at [679, 593] on button "Next question" at bounding box center [750, 598] width 476 height 34
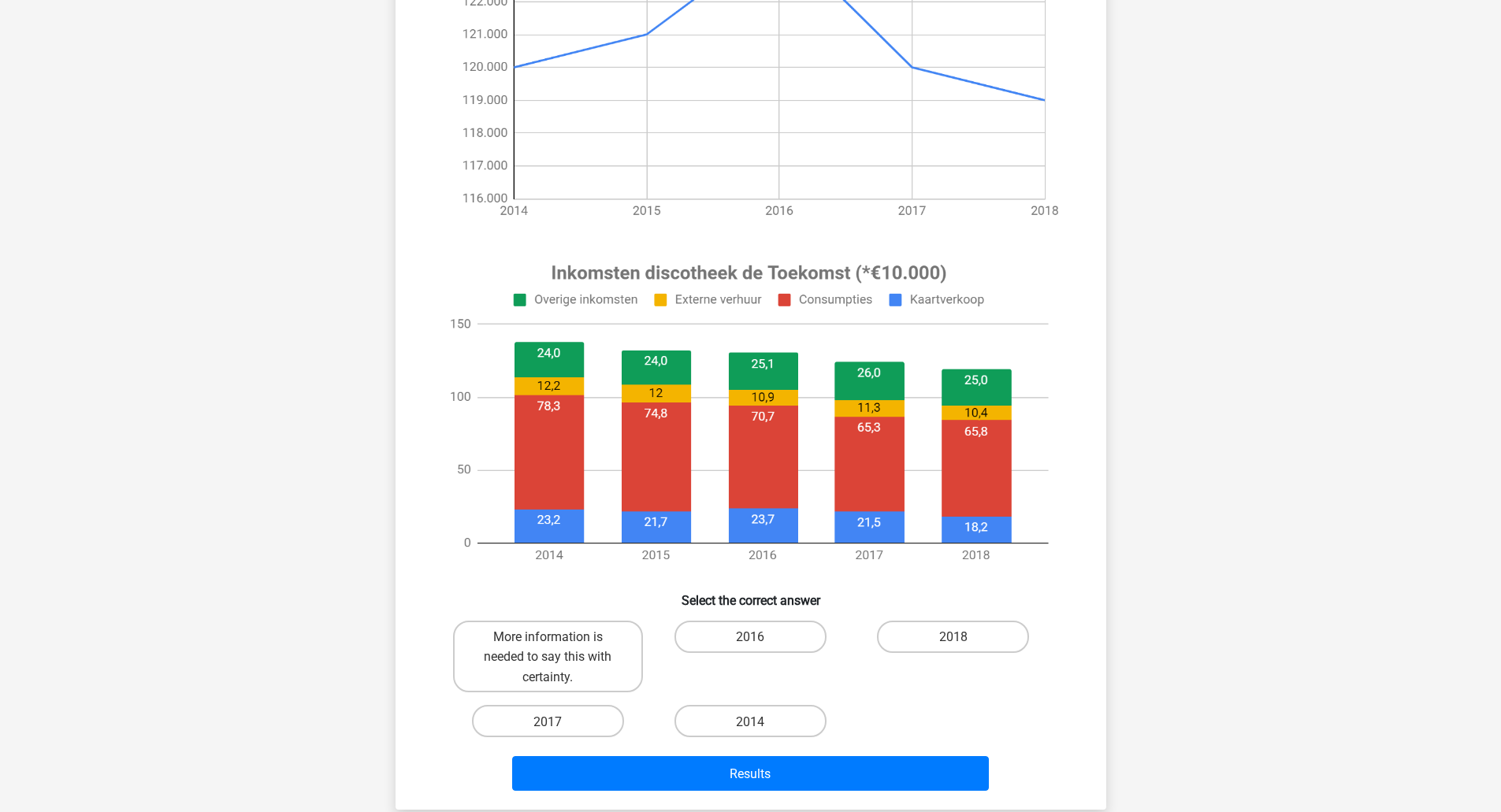
scroll to position [347, 0]
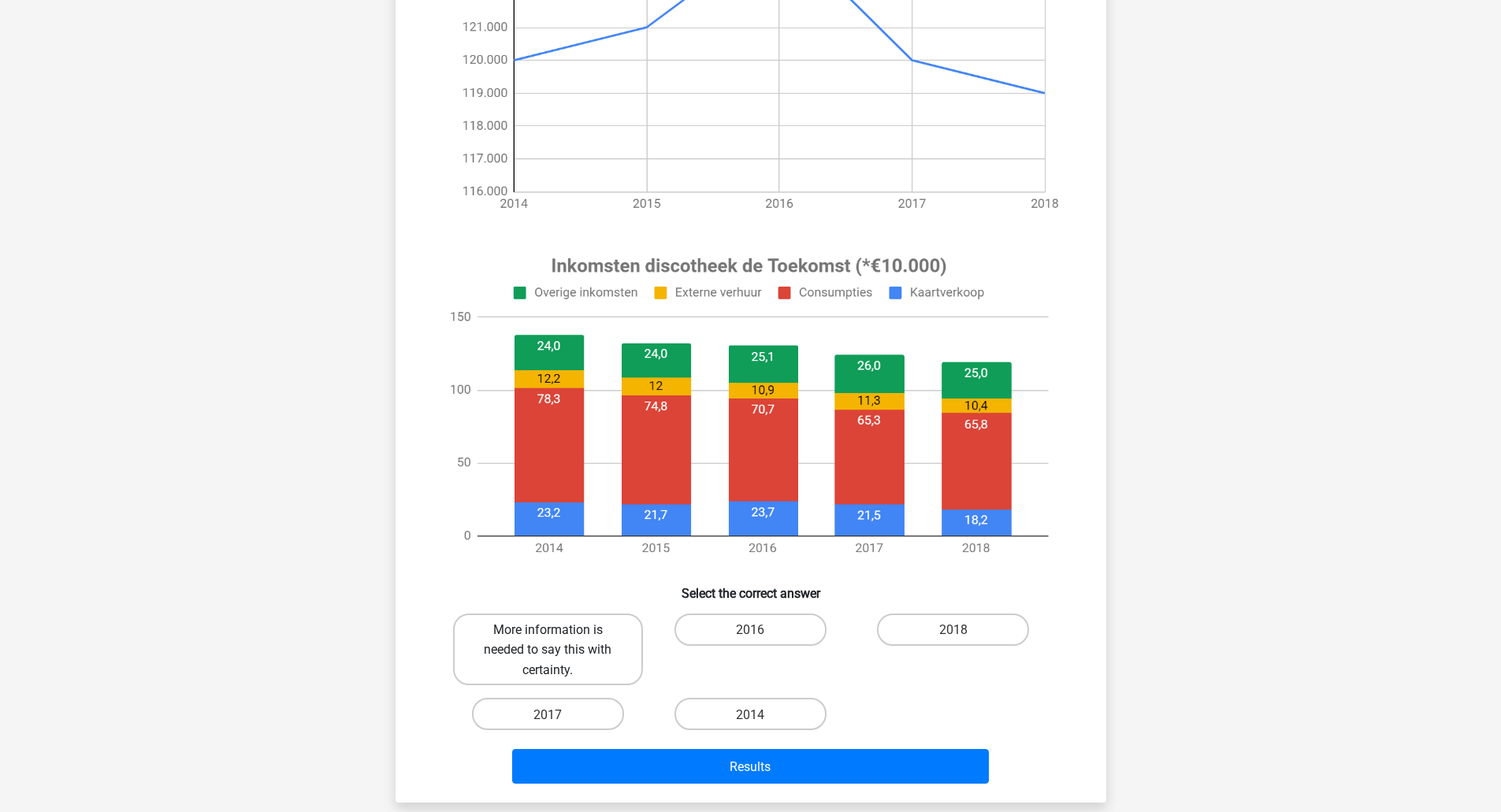
click at [577, 628] on font "More information is needed to say this with certainty." at bounding box center [547, 649] width 127 height 54
click at [558, 629] on input "More information is needed to say this with certainty." at bounding box center [553, 634] width 10 height 10
radio input "true"
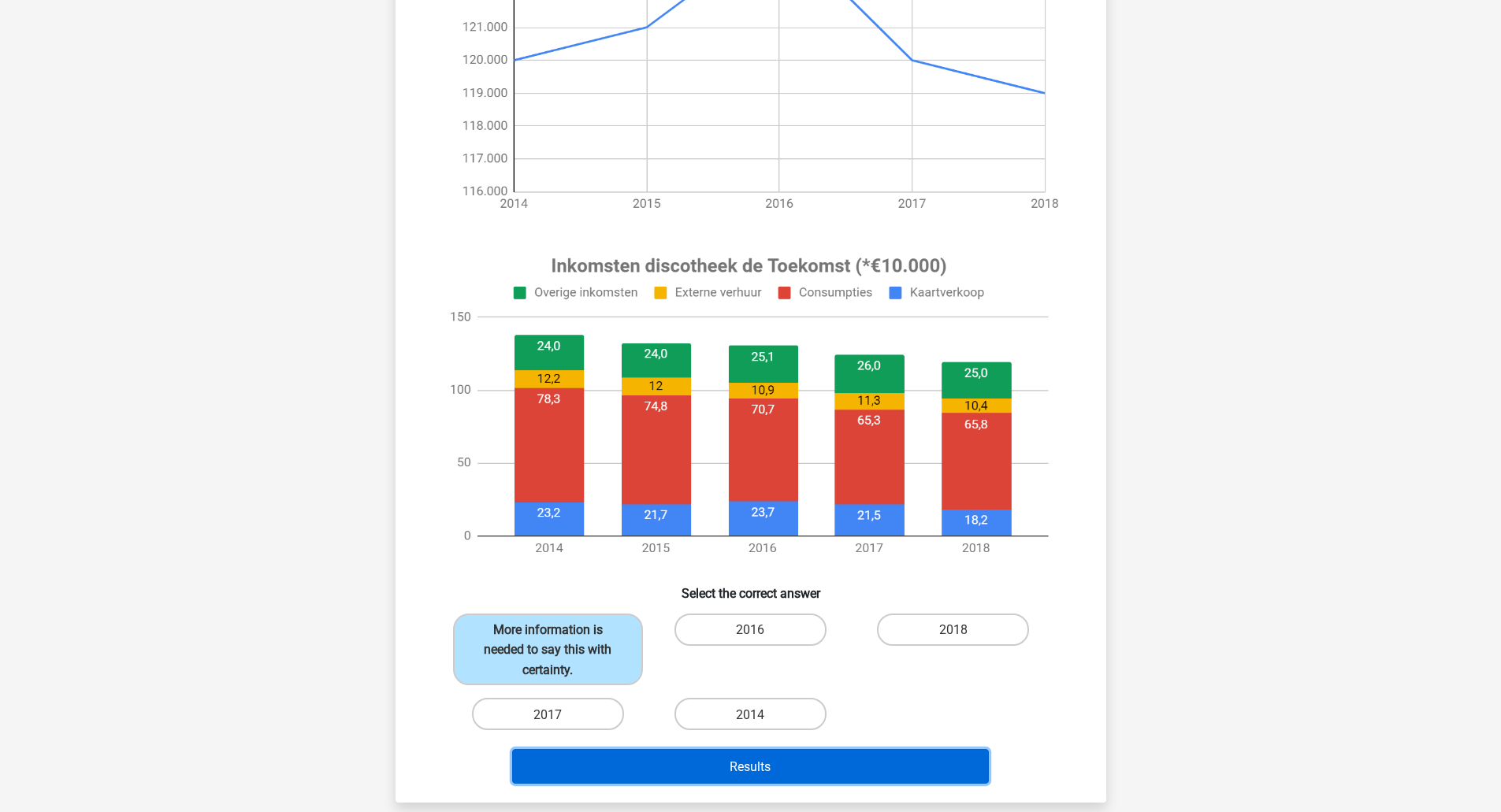
click at [743, 751] on button "Results" at bounding box center [750, 765] width 476 height 34
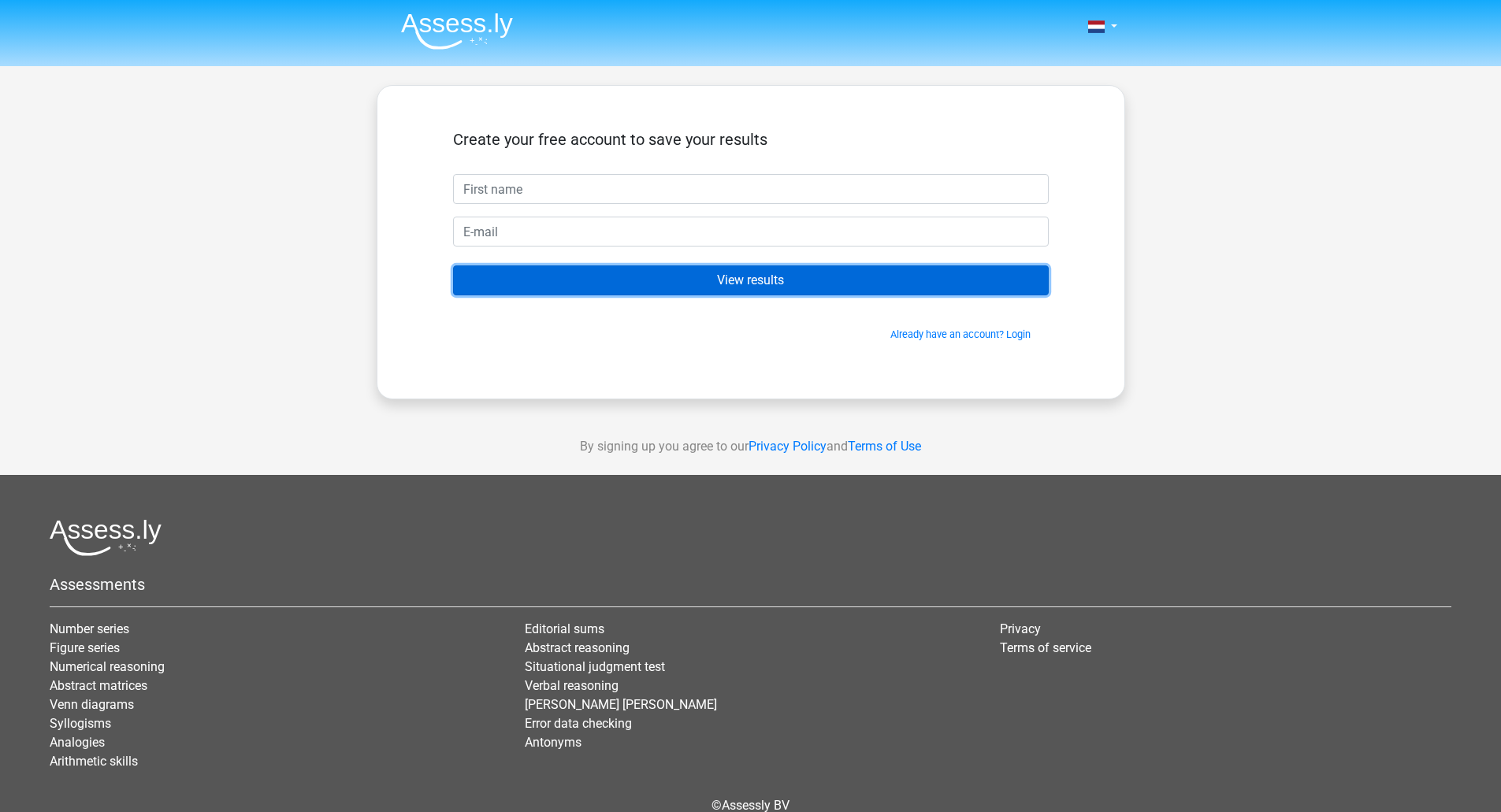
click at [773, 276] on input "View results" at bounding box center [751, 280] width 595 height 30
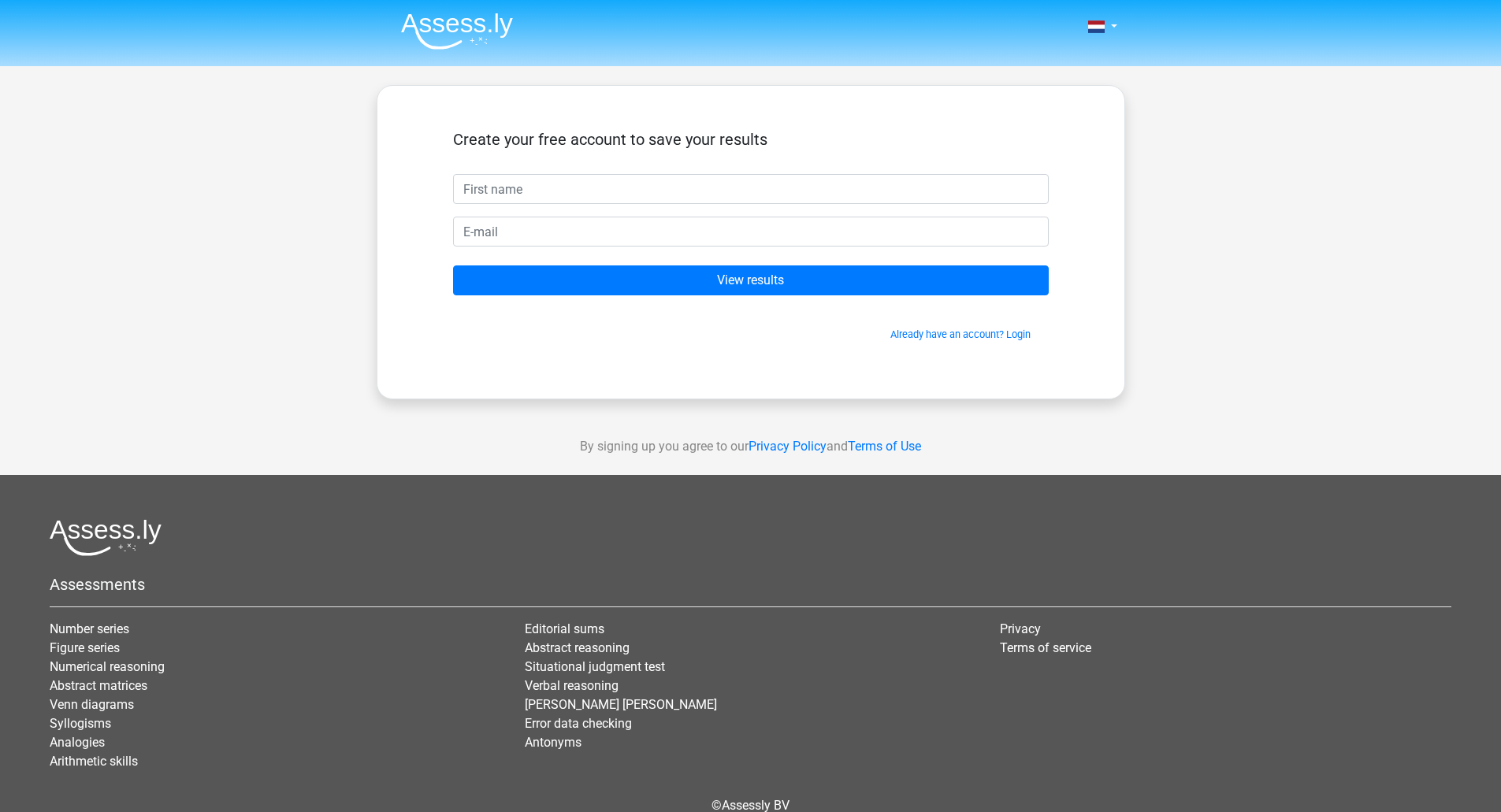
click at [99, 621] on li "Number series" at bounding box center [275, 629] width 452 height 19
click at [101, 632] on font "Number series" at bounding box center [90, 629] width 80 height 15
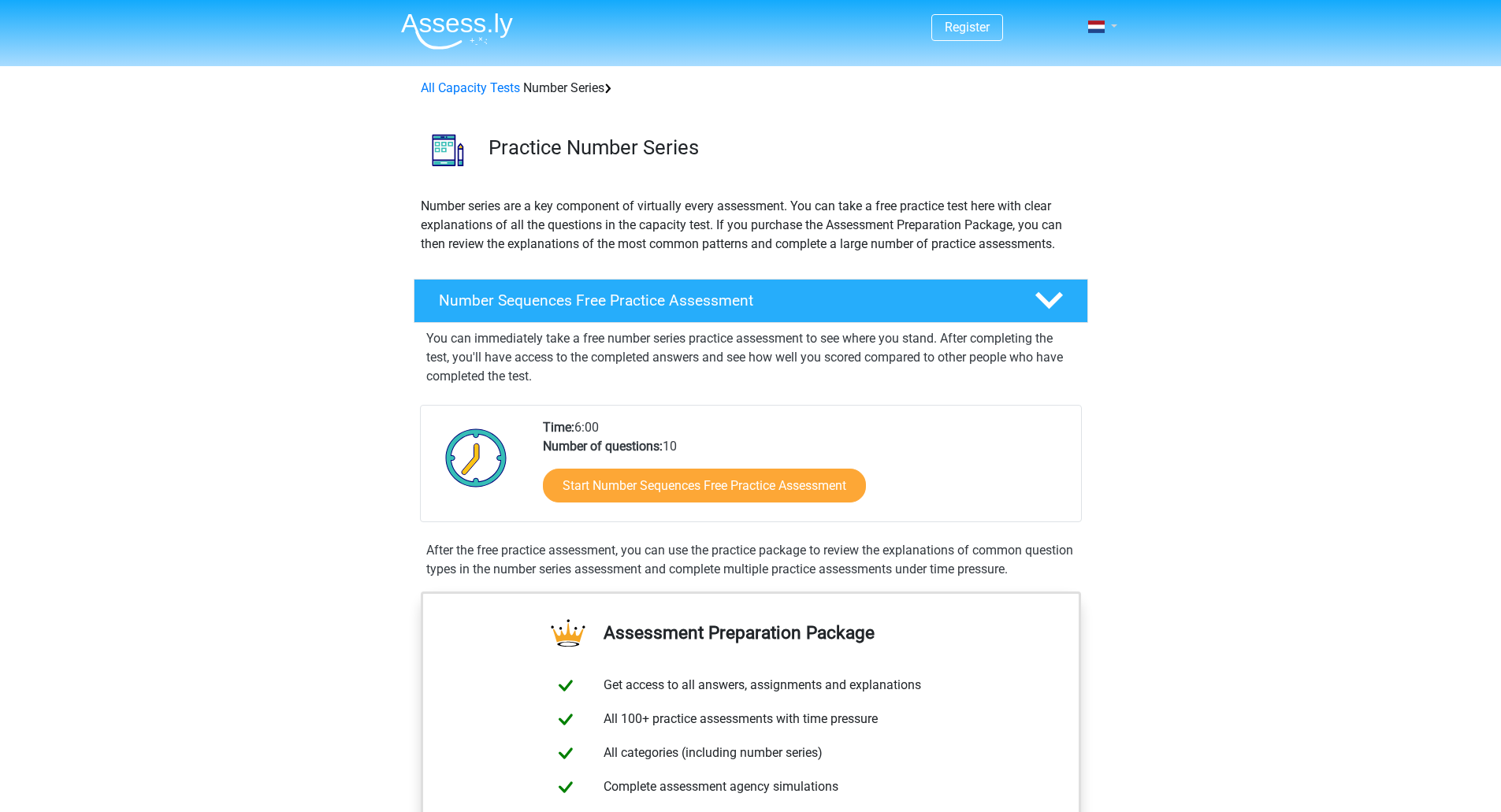
click at [1113, 22] on link at bounding box center [1098, 27] width 32 height 19
click at [1060, 66] on font "Dutch" at bounding box center [1044, 62] width 33 height 15
click at [1113, 26] on link at bounding box center [1098, 27] width 32 height 19
click at [1054, 90] on font "English" at bounding box center [1048, 88] width 41 height 15
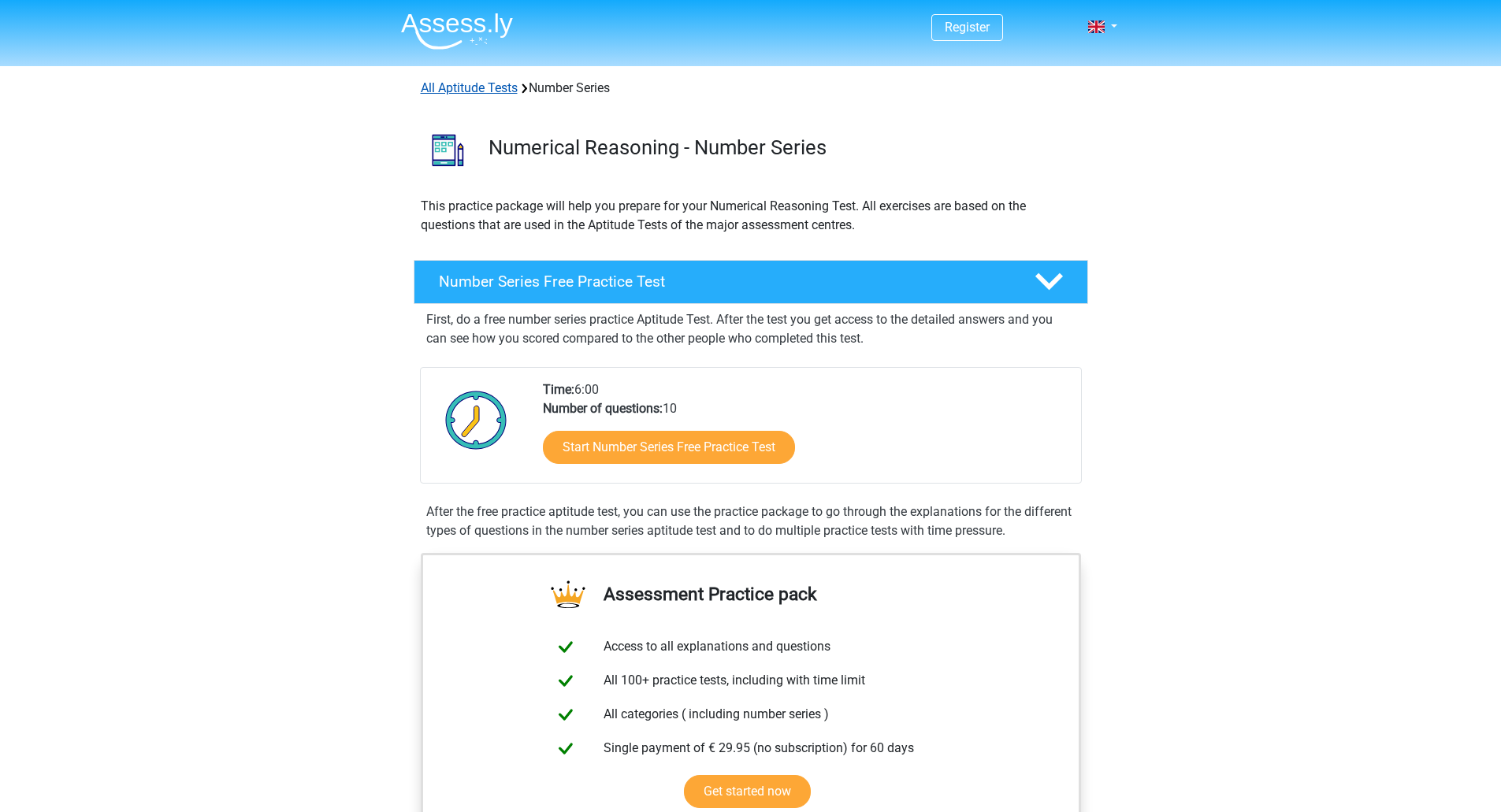
click at [460, 86] on link "All Aptitude Tests" at bounding box center [469, 88] width 97 height 15
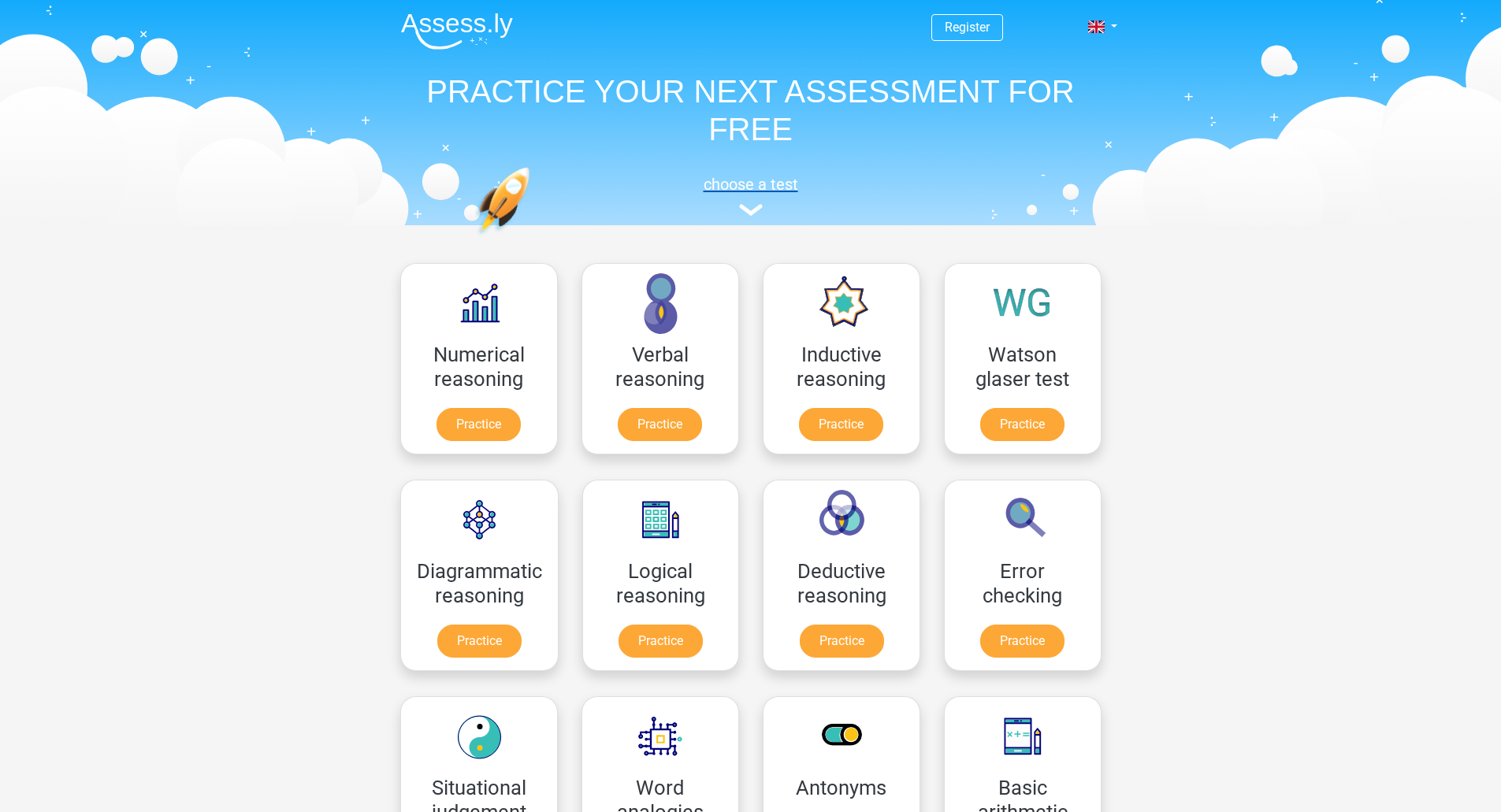
click at [753, 192] on h5 "choose a test" at bounding box center [751, 184] width 725 height 19
click at [753, 205] on img at bounding box center [751, 209] width 23 height 12
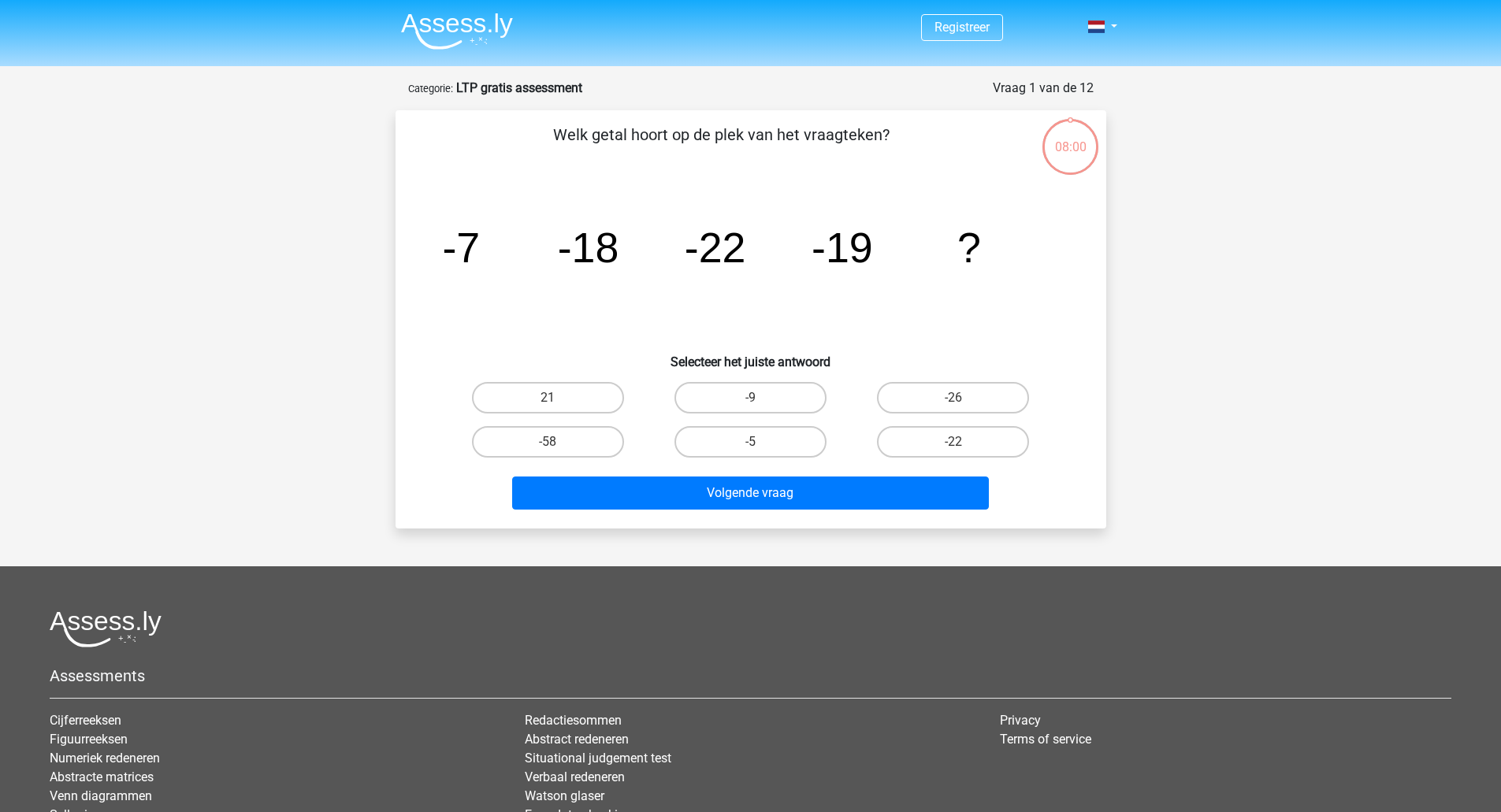
scroll to position [170, 0]
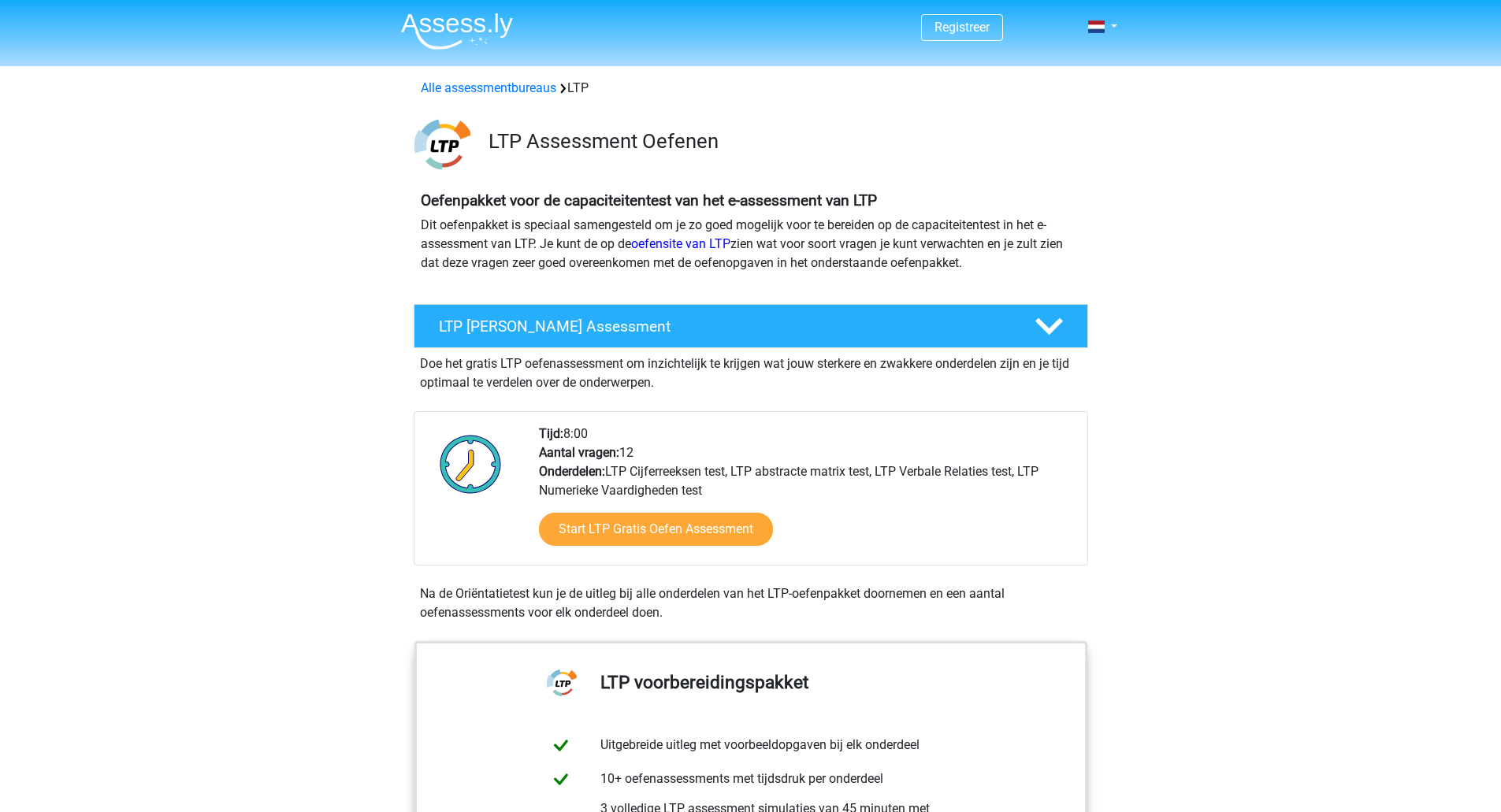
click at [1118, 38] on div "Registreer Nederlands" at bounding box center [751, 28] width 748 height 52
click at [1118, 34] on div "Registreer Nederlands" at bounding box center [751, 28] width 748 height 52
click at [1113, 29] on link at bounding box center [1098, 27] width 32 height 19
click at [1054, 62] on link "Nederlands" at bounding box center [1056, 63] width 109 height 25
click at [1113, 22] on link at bounding box center [1098, 27] width 32 height 19
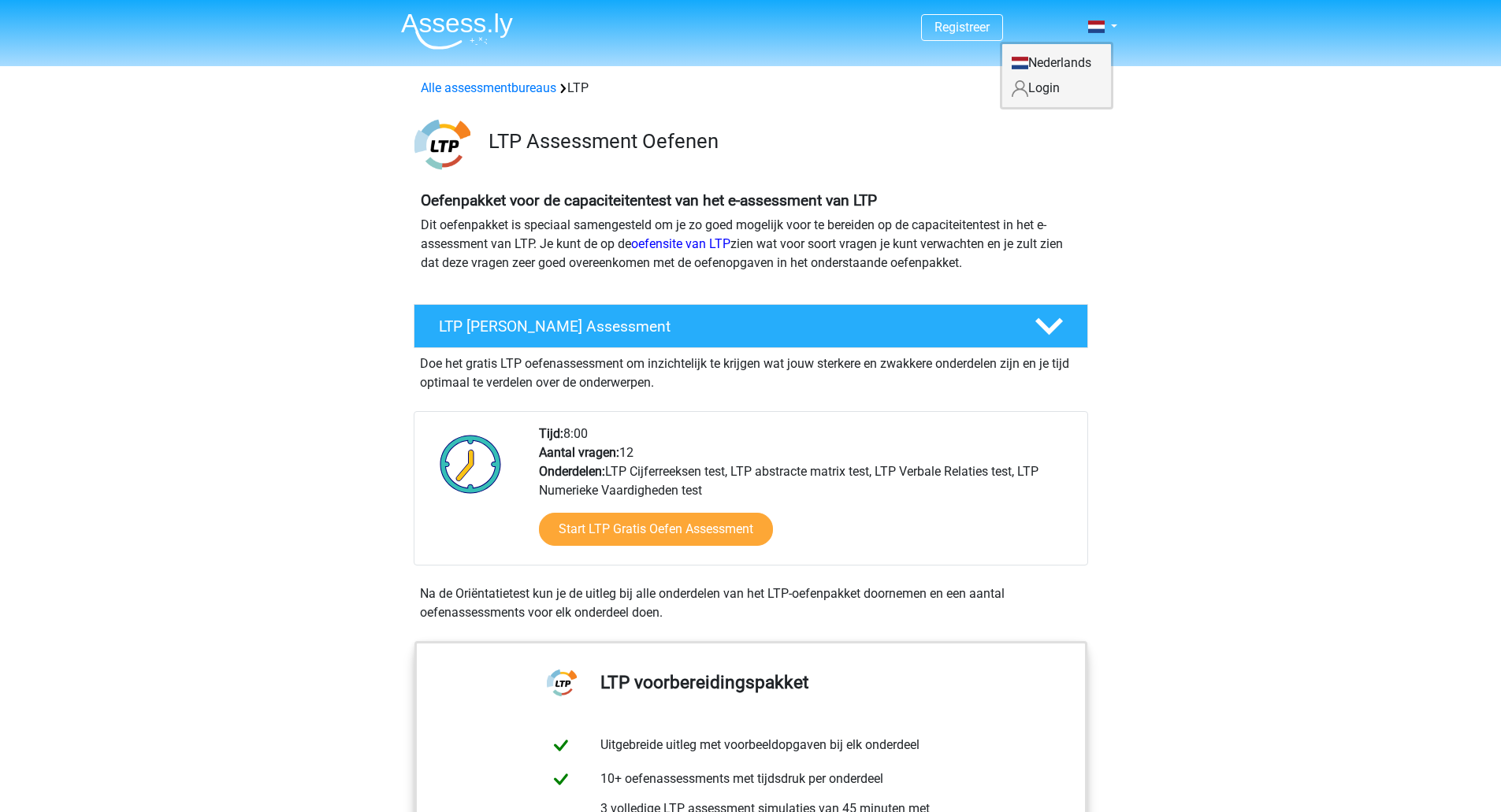
click at [1059, 87] on link "Login" at bounding box center [1056, 88] width 109 height 25
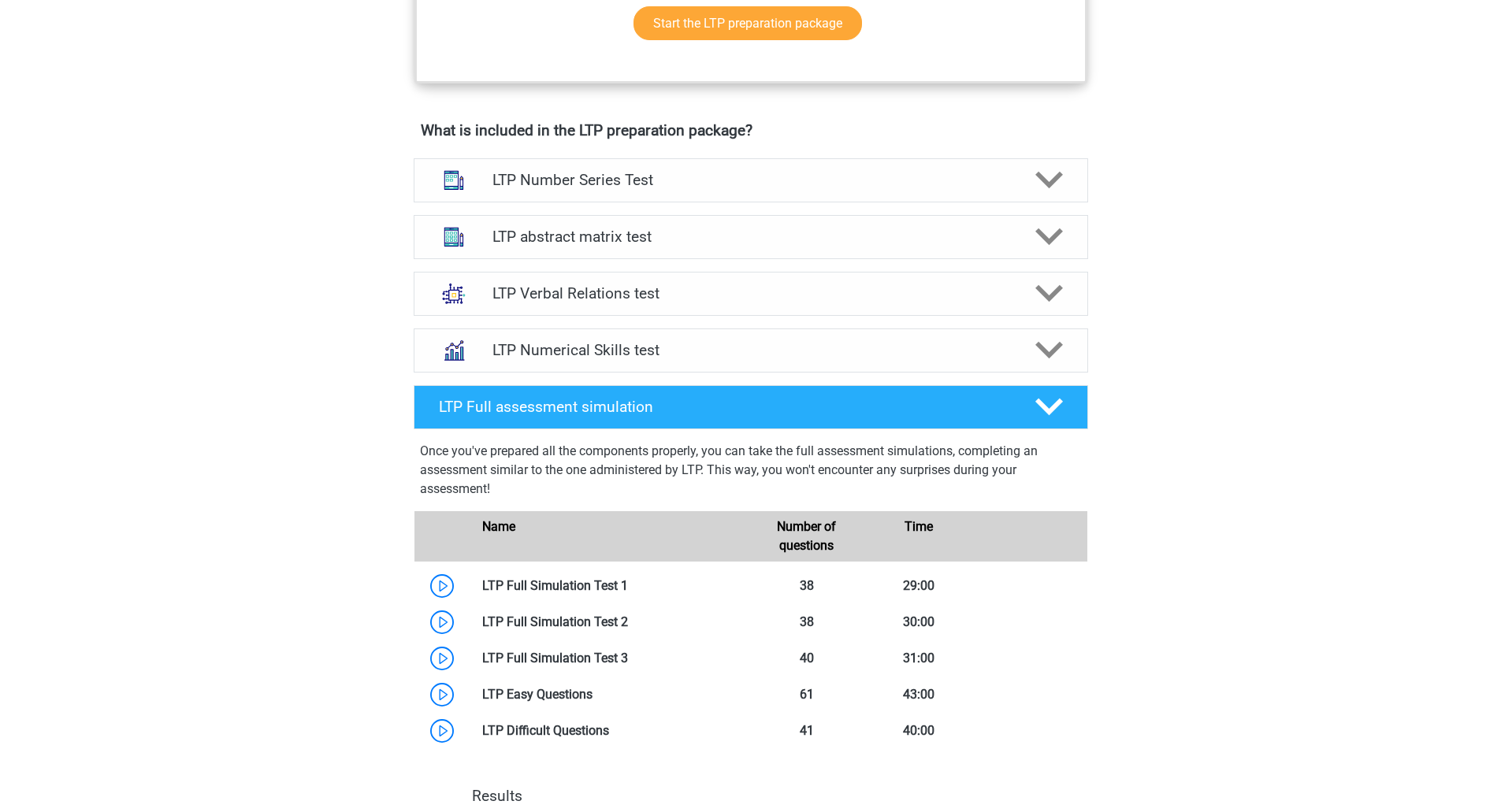
scroll to position [925, 0]
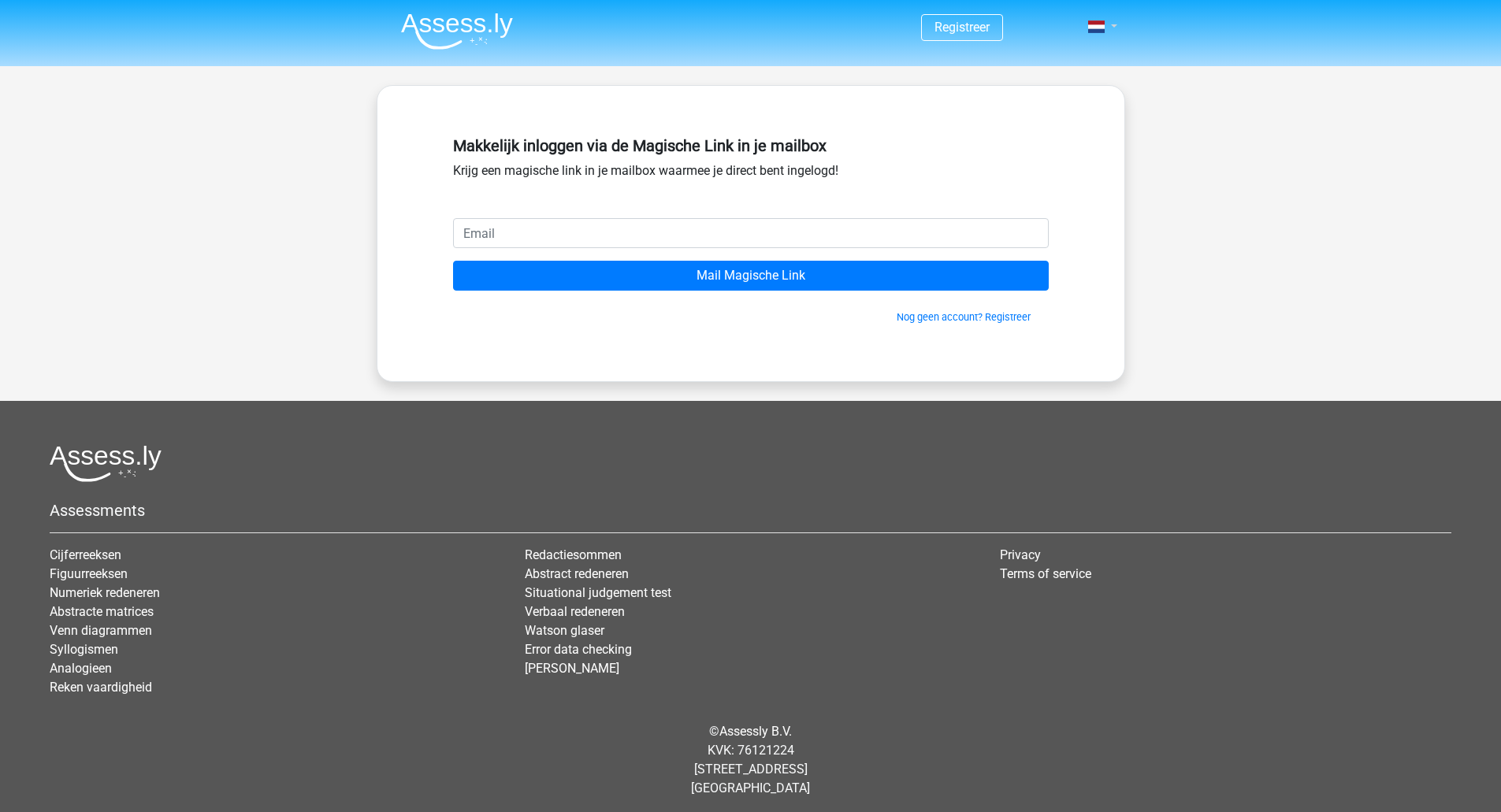
click at [1113, 22] on link at bounding box center [1098, 27] width 32 height 19
click at [1232, 67] on div "Registreer" at bounding box center [750, 408] width 1501 height 817
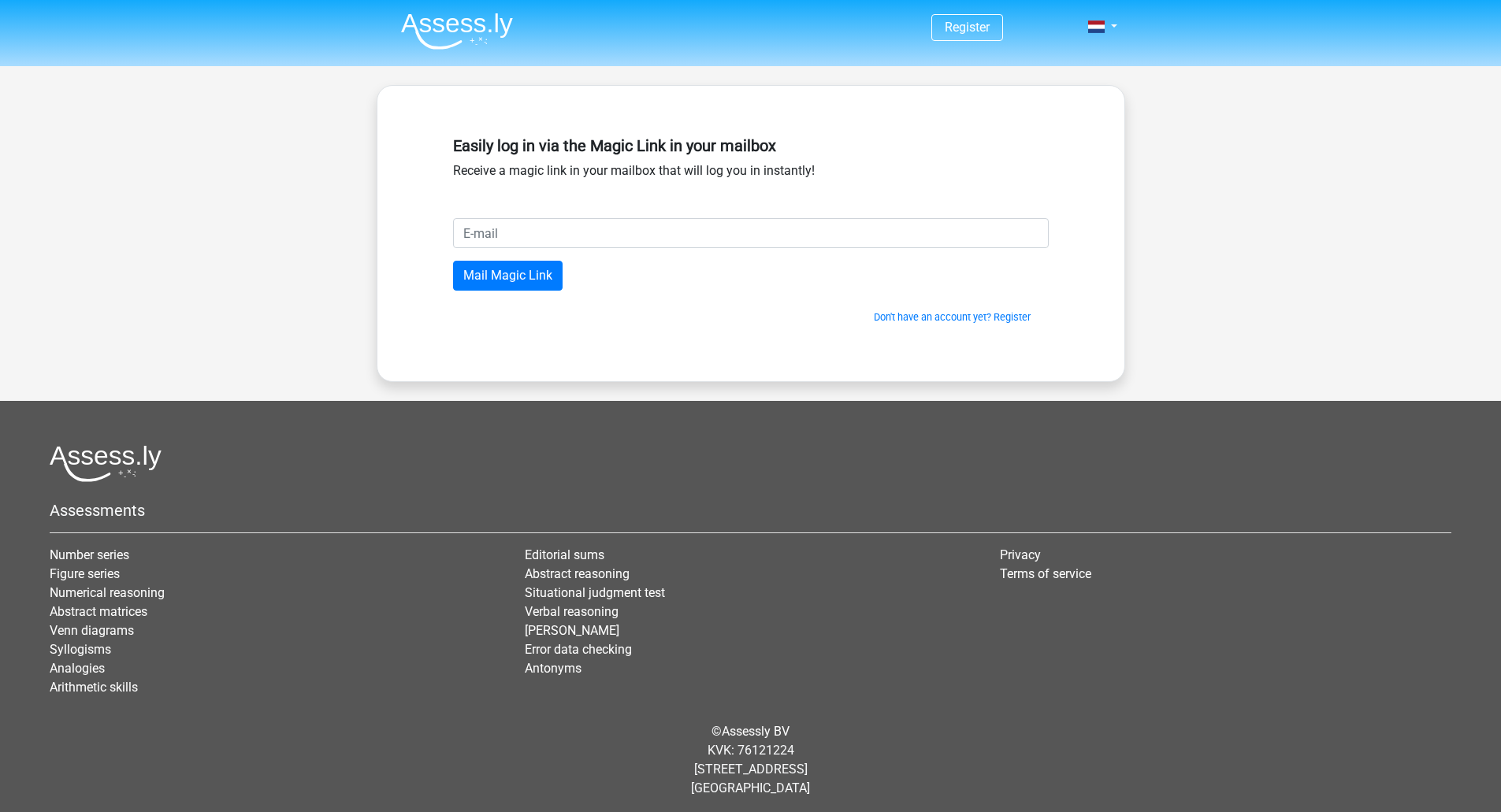
click at [1286, 190] on div "Register" at bounding box center [750, 408] width 1501 height 817
click at [1107, 27] on link at bounding box center [1098, 27] width 32 height 19
click at [1167, 96] on div "Register" at bounding box center [750, 408] width 1501 height 817
